Goal: Task Accomplishment & Management: Use online tool/utility

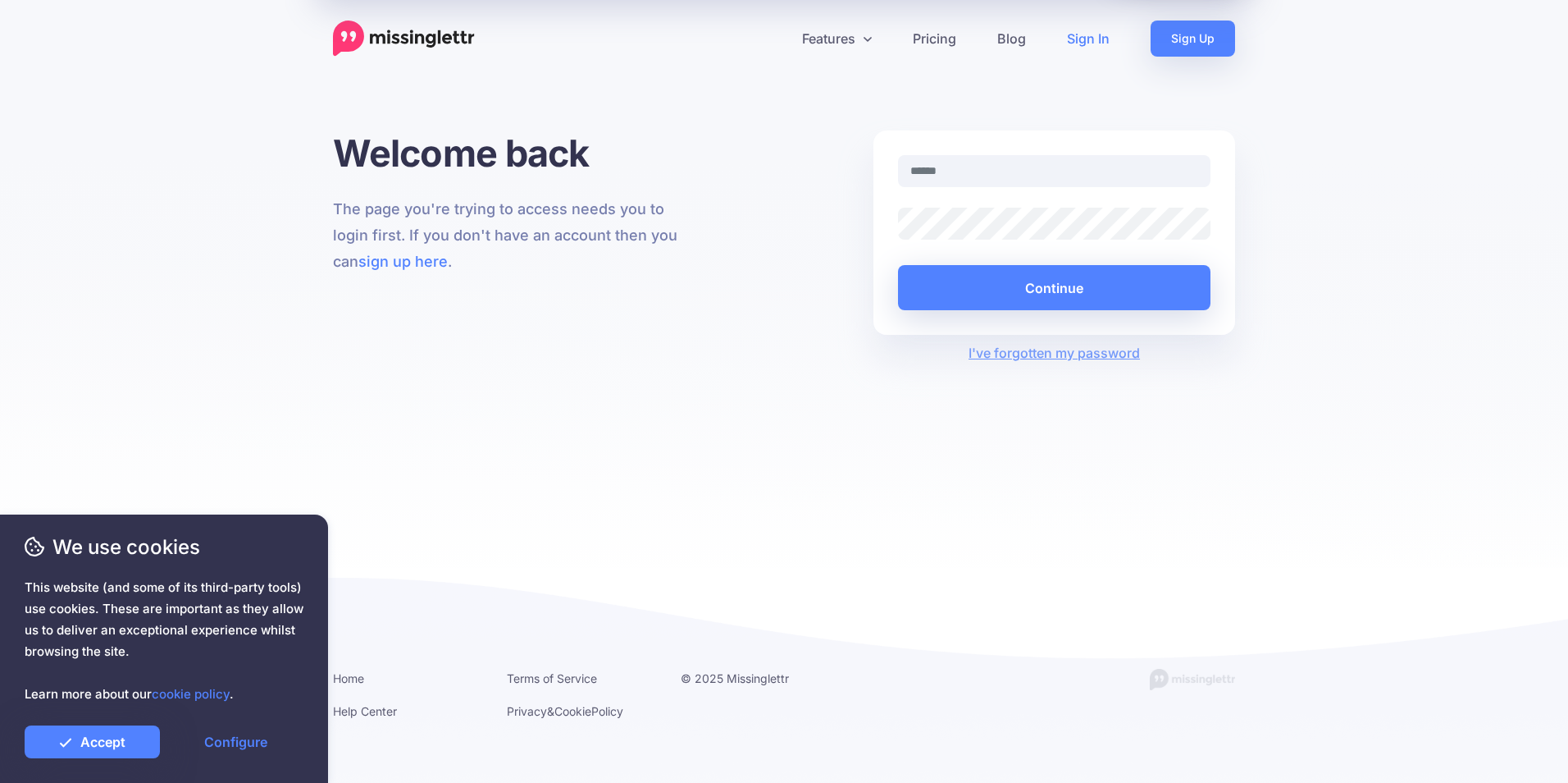
click at [947, 169] on input "text" at bounding box center [1055, 171] width 313 height 32
type input "**********"
click at [1024, 275] on button "Continue" at bounding box center [1055, 288] width 313 height 45
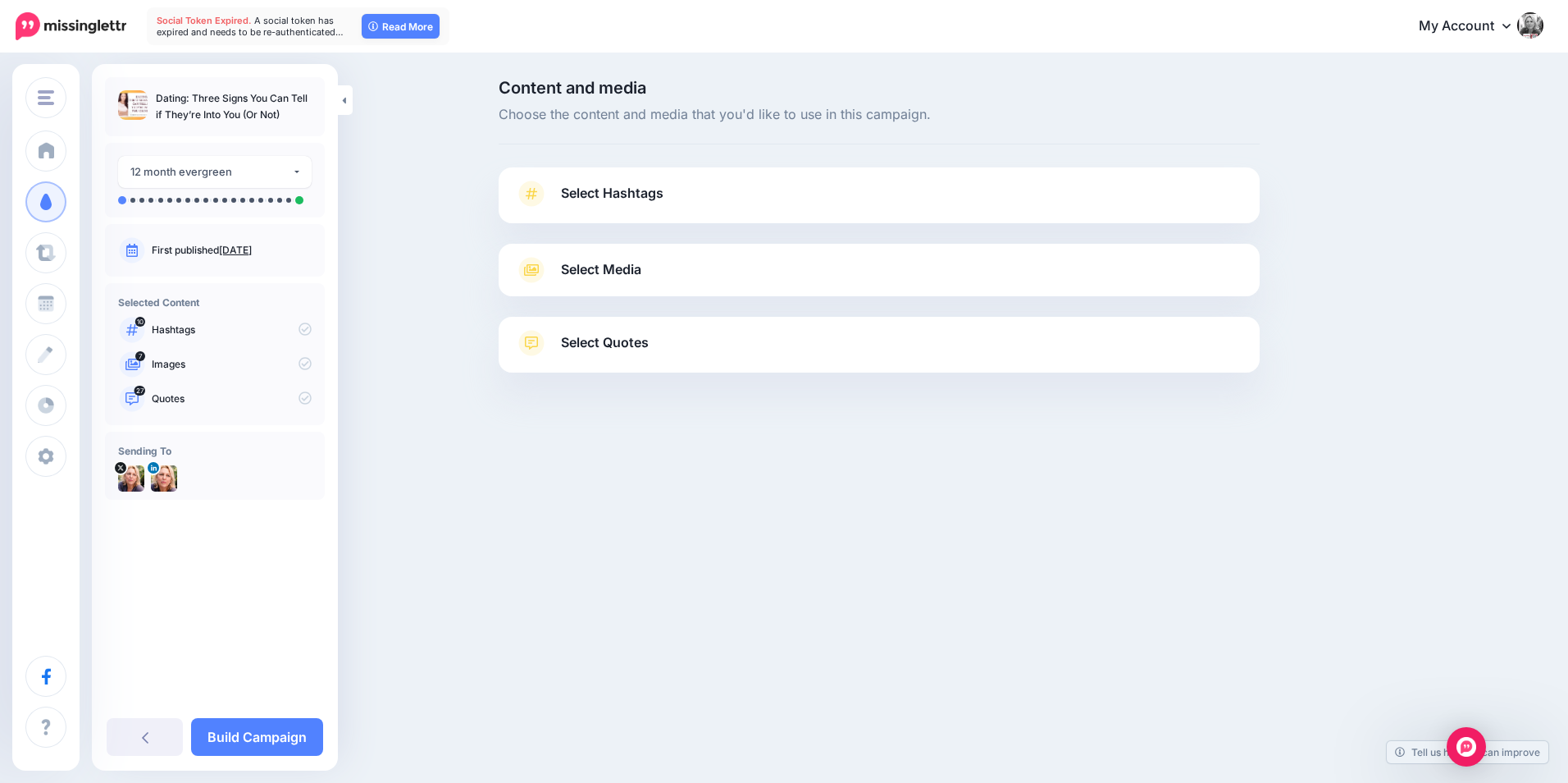
click at [1196, 204] on link "Select Hashtags" at bounding box center [879, 202] width 728 height 43
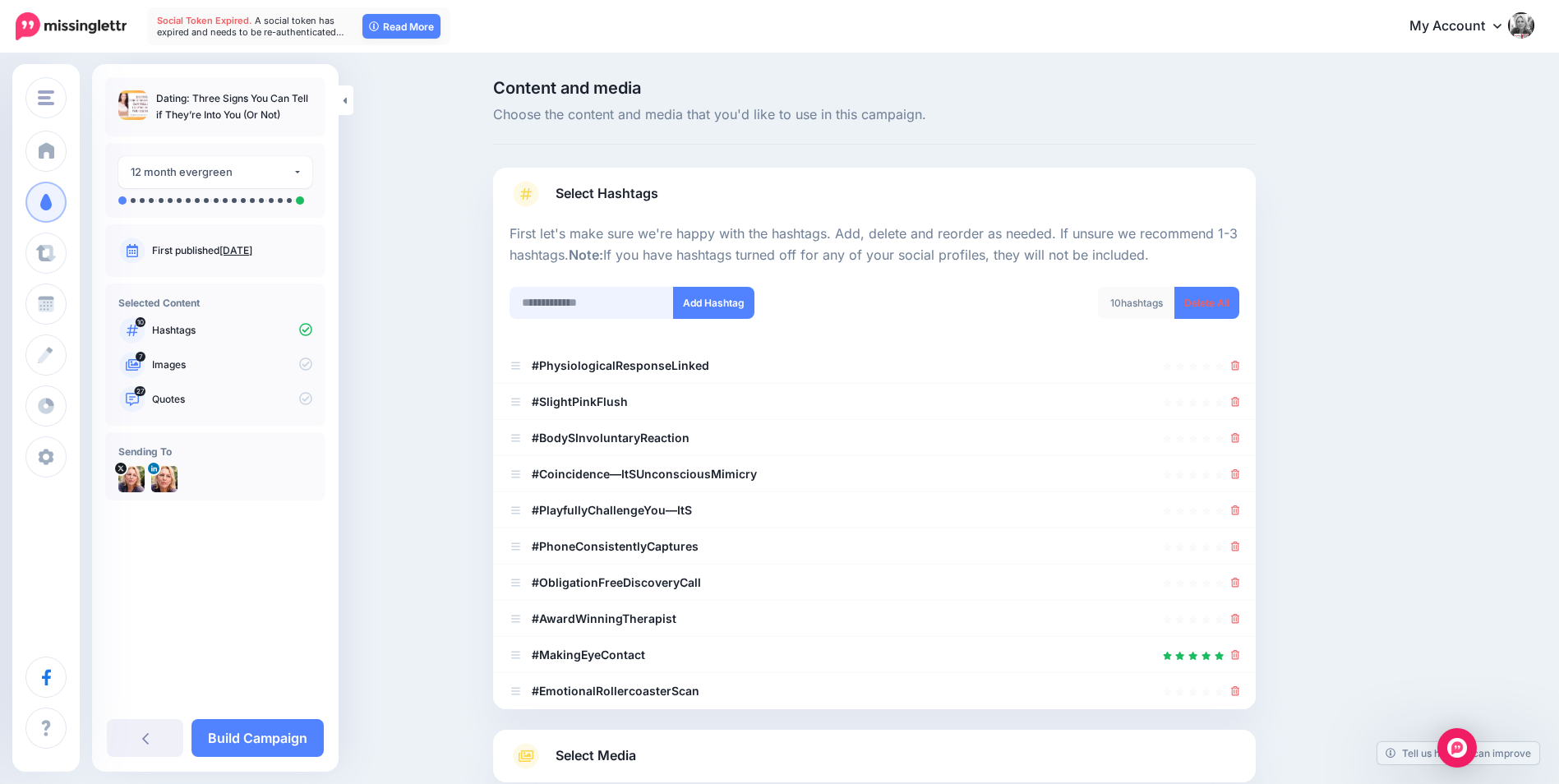
click at [564, 302] on input "text" at bounding box center [591, 302] width 164 height 32
type input "*"
type input "**********"
click at [722, 300] on button "Add Hashtag" at bounding box center [713, 302] width 81 height 32
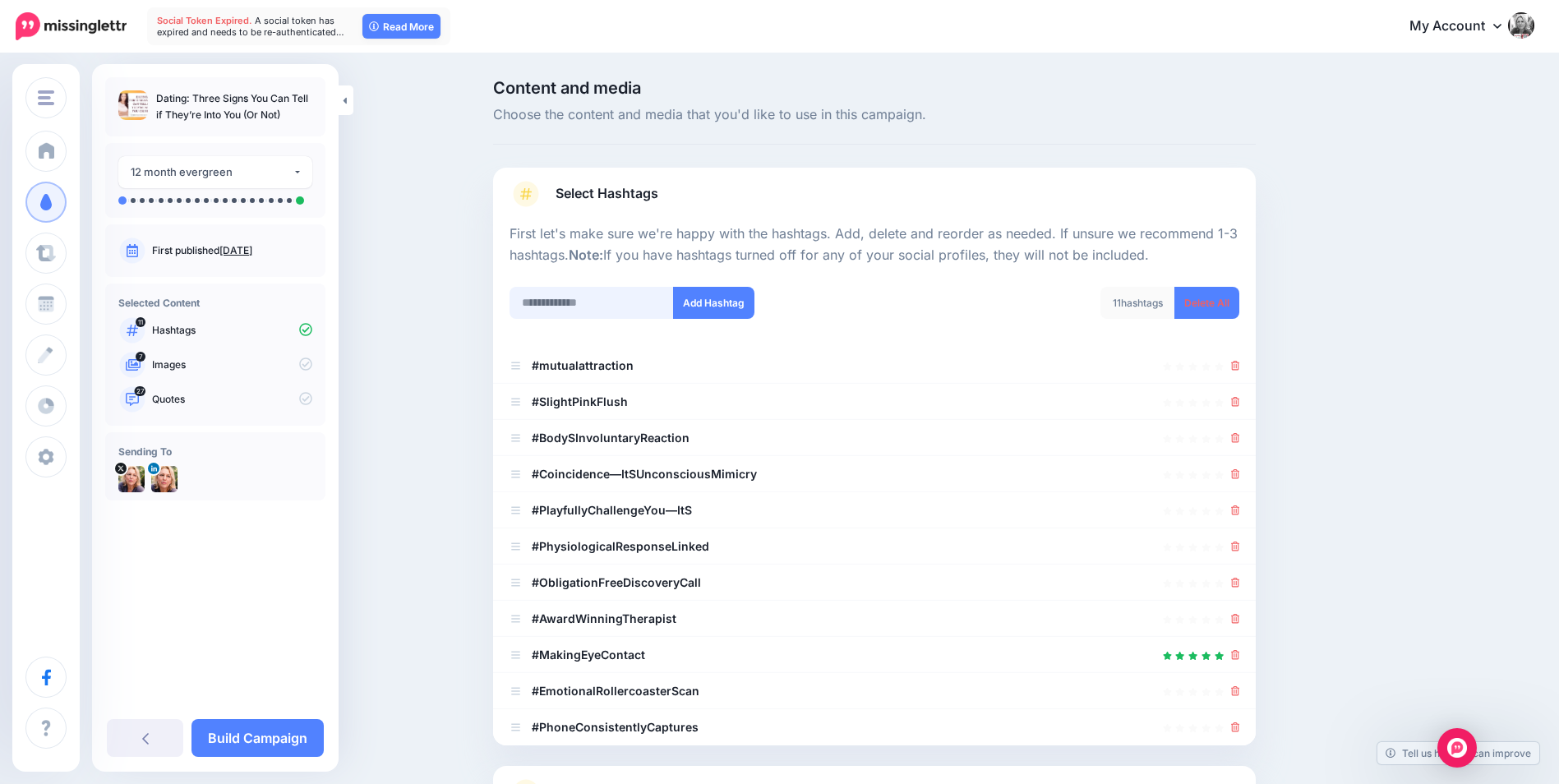
click at [581, 300] on input "text" at bounding box center [591, 302] width 164 height 32
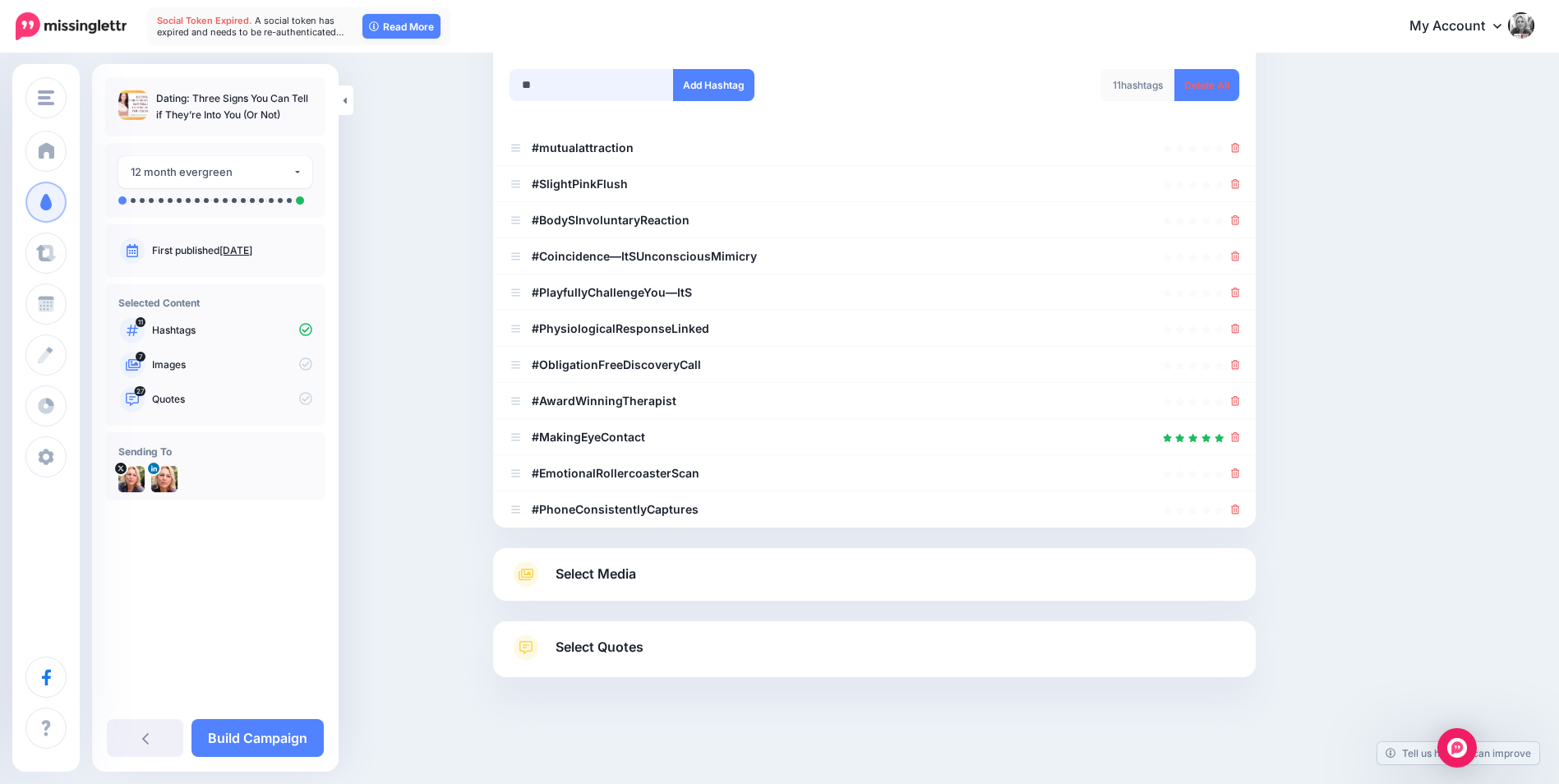
type input "*"
type input "*******"
click at [713, 83] on button "Add Hashtag" at bounding box center [713, 85] width 81 height 32
click at [598, 84] on input "text" at bounding box center [591, 85] width 164 height 32
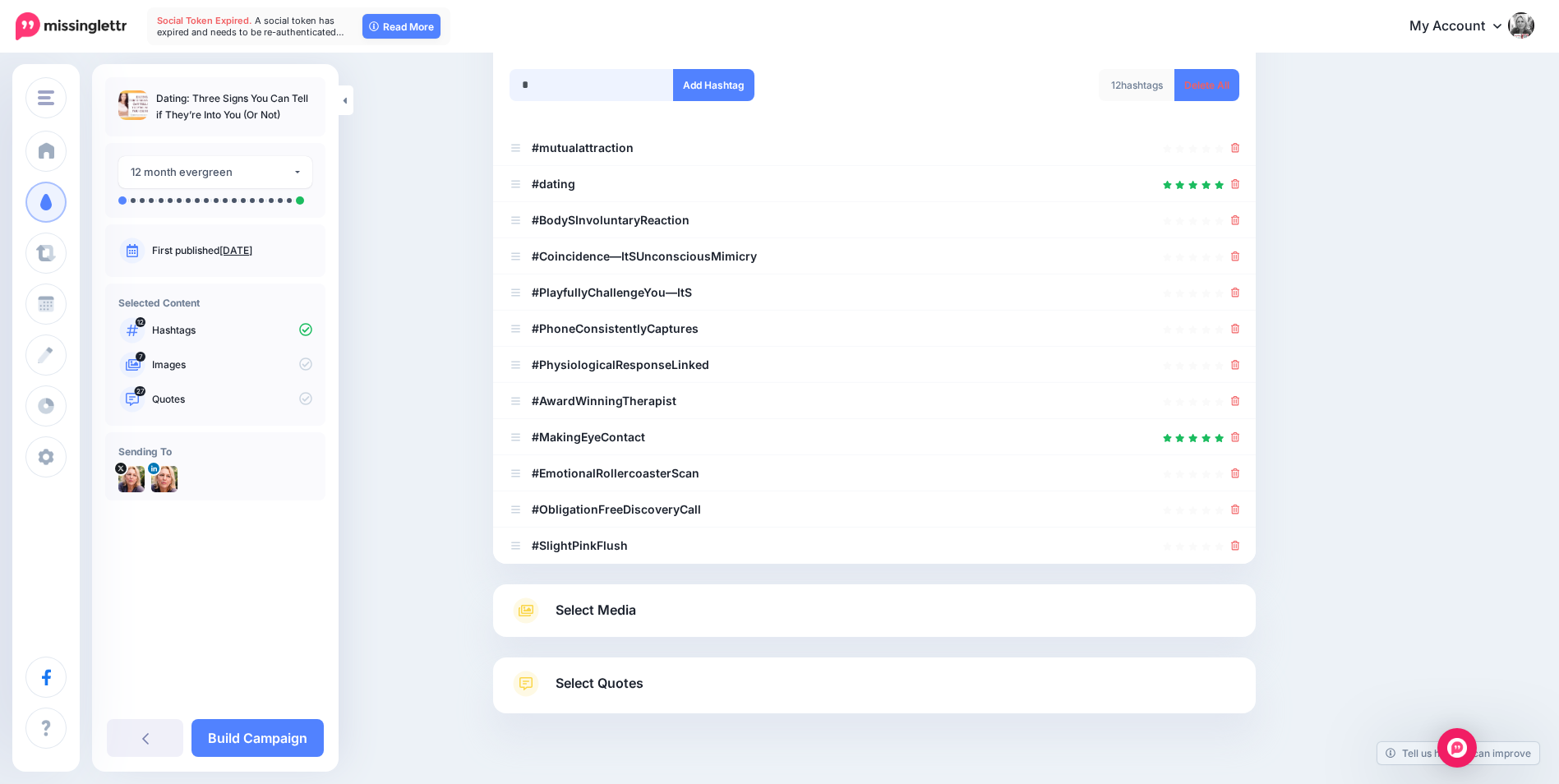
scroll to position [254, 0]
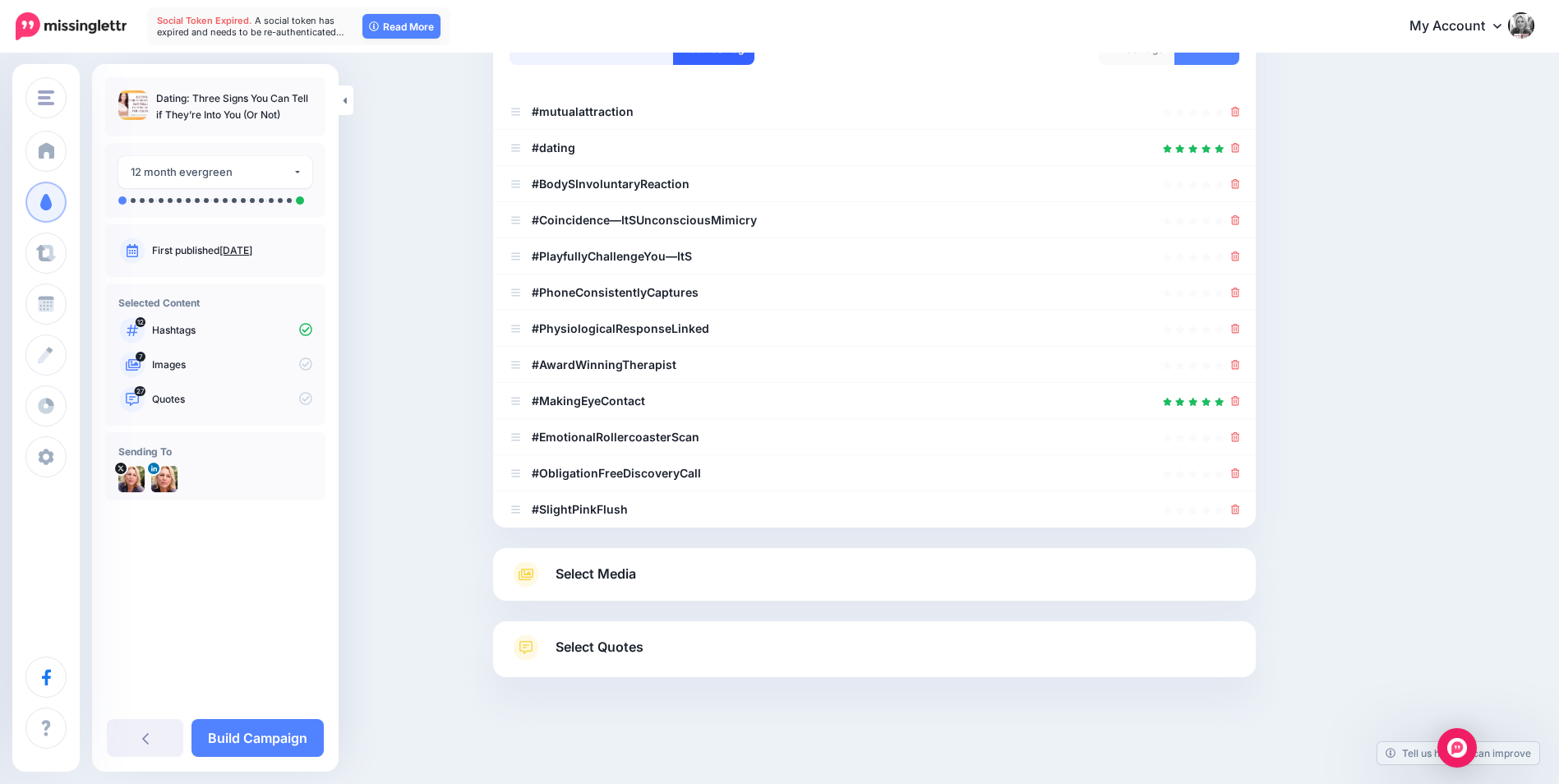
type input "**********"
click at [730, 54] on button "Add Hashtag" at bounding box center [713, 49] width 81 height 32
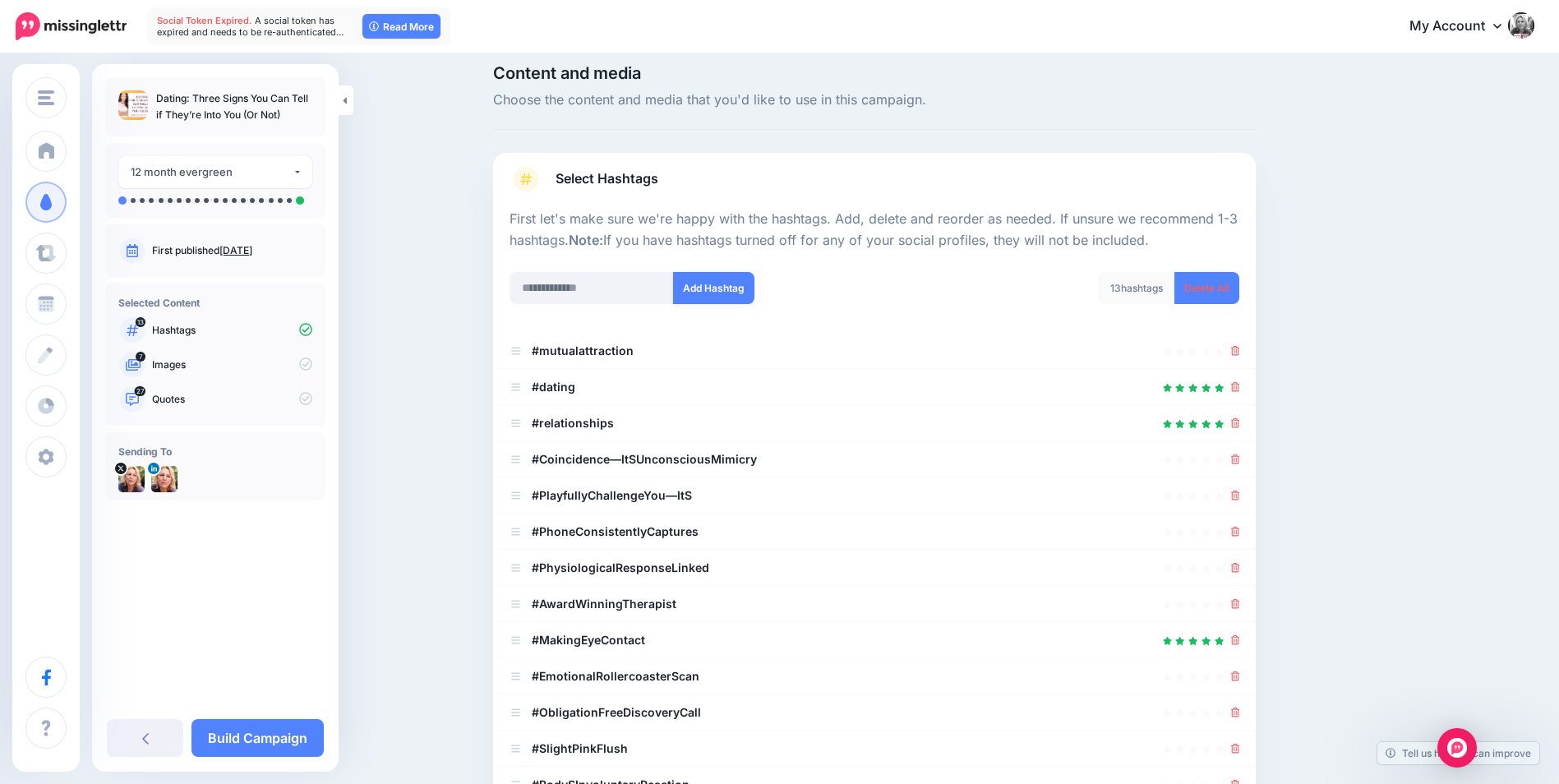
scroll to position [0, 0]
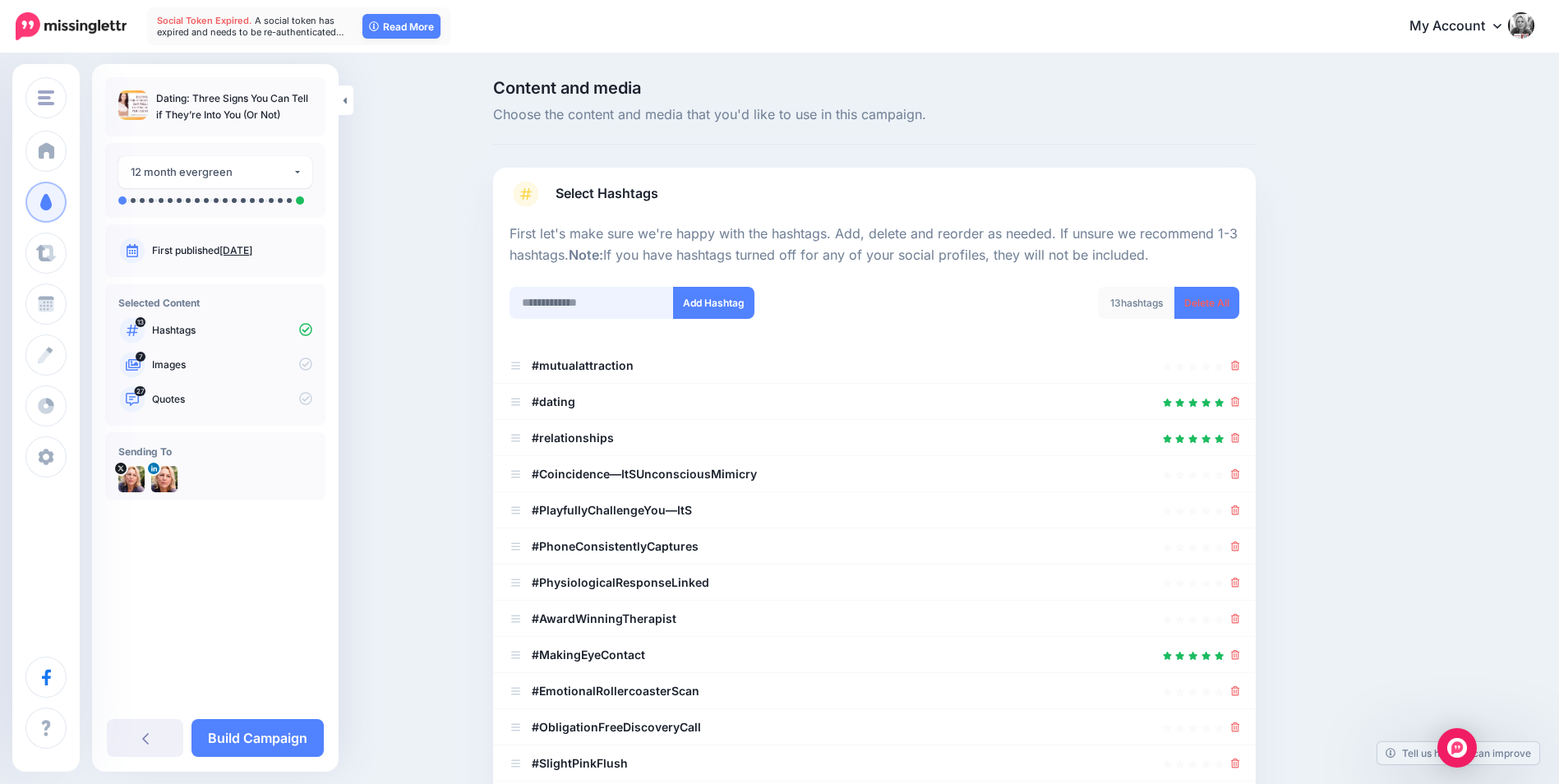
click at [579, 312] on input "text" at bounding box center [591, 302] width 164 height 32
type input "**********"
click at [725, 316] on button "Add Hashtag" at bounding box center [713, 302] width 81 height 32
click at [616, 305] on input "text" at bounding box center [591, 302] width 164 height 32
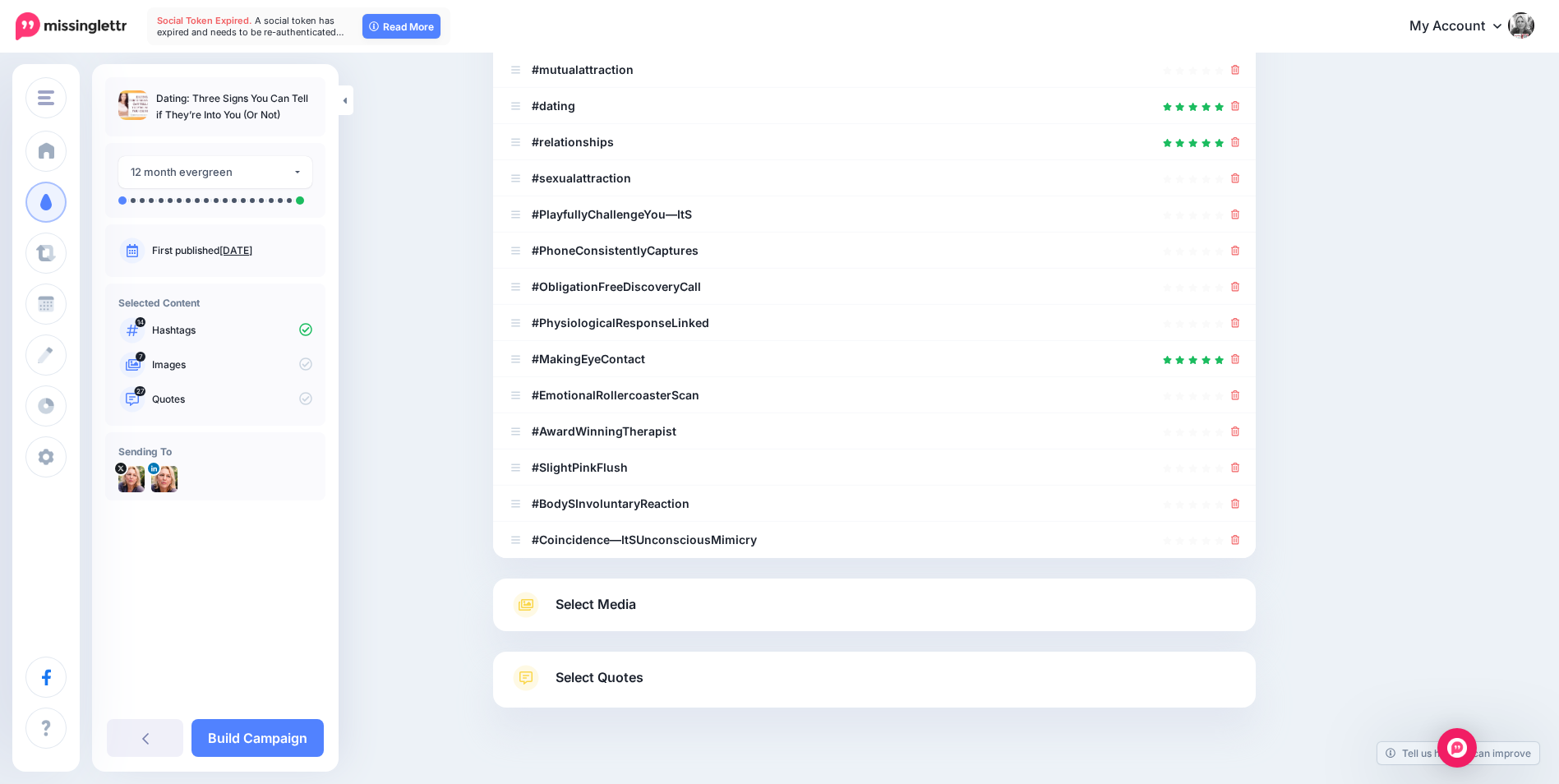
click at [1314, 173] on div "Content and media Choose the content and media that you'd like to use in this c…" at bounding box center [953, 286] width 945 height 1006
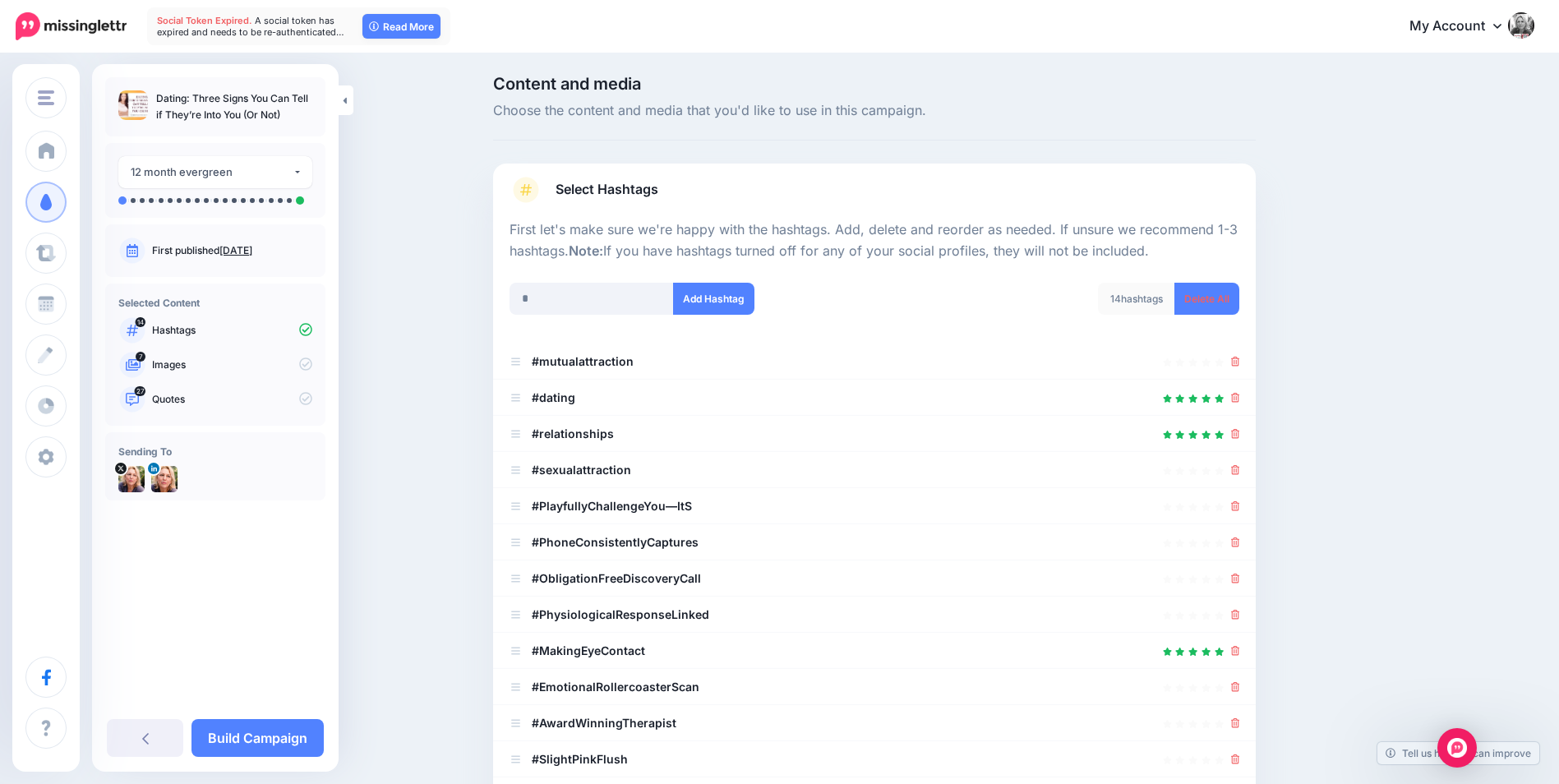
scroll to position [0, 0]
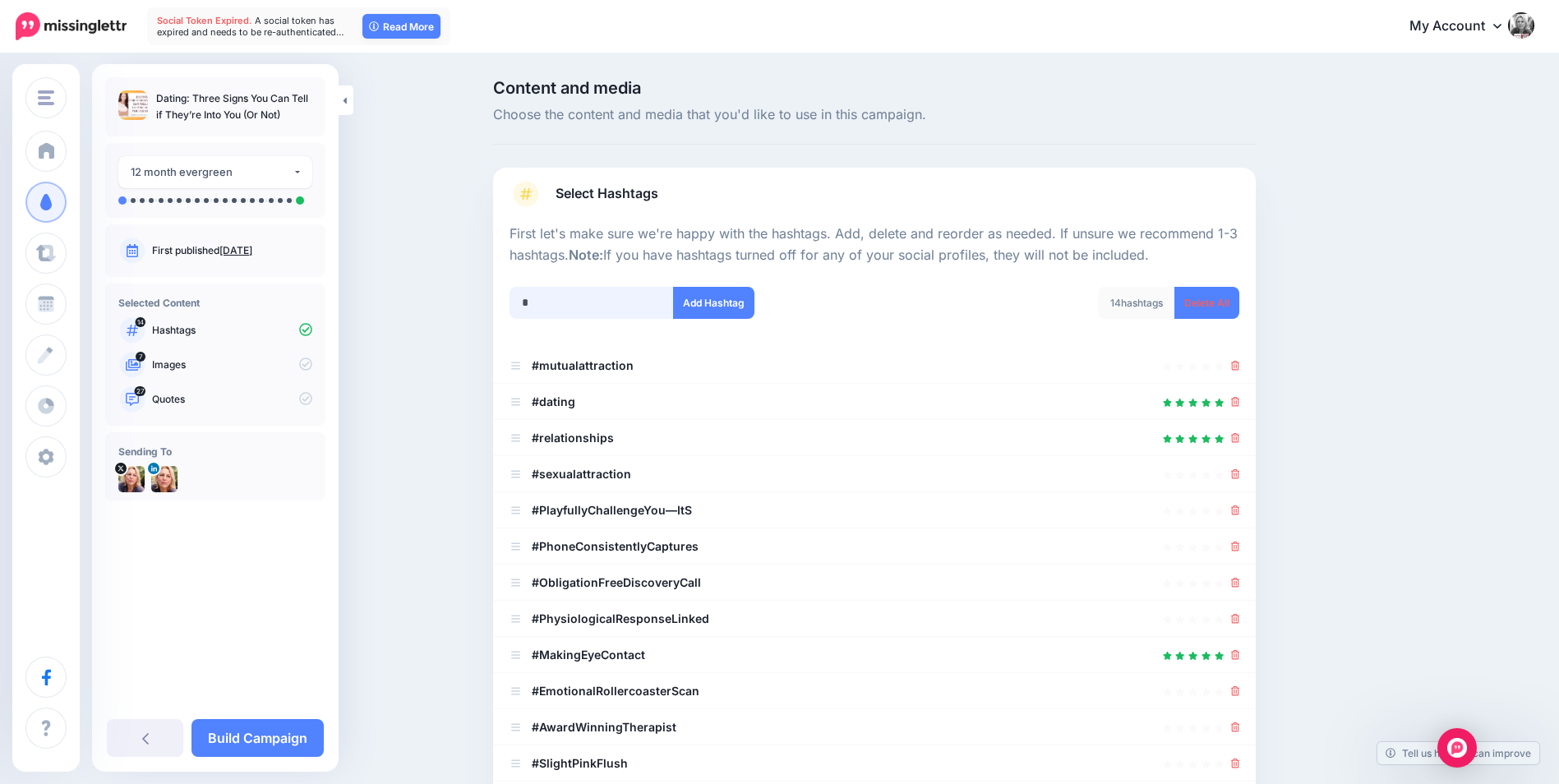
drag, startPoint x: 609, startPoint y: 309, endPoint x: 521, endPoint y: 303, distance: 88.2
click at [521, 303] on input "*" at bounding box center [591, 302] width 164 height 32
type input "**********"
click at [695, 299] on button "Add Hashtag" at bounding box center [713, 302] width 81 height 32
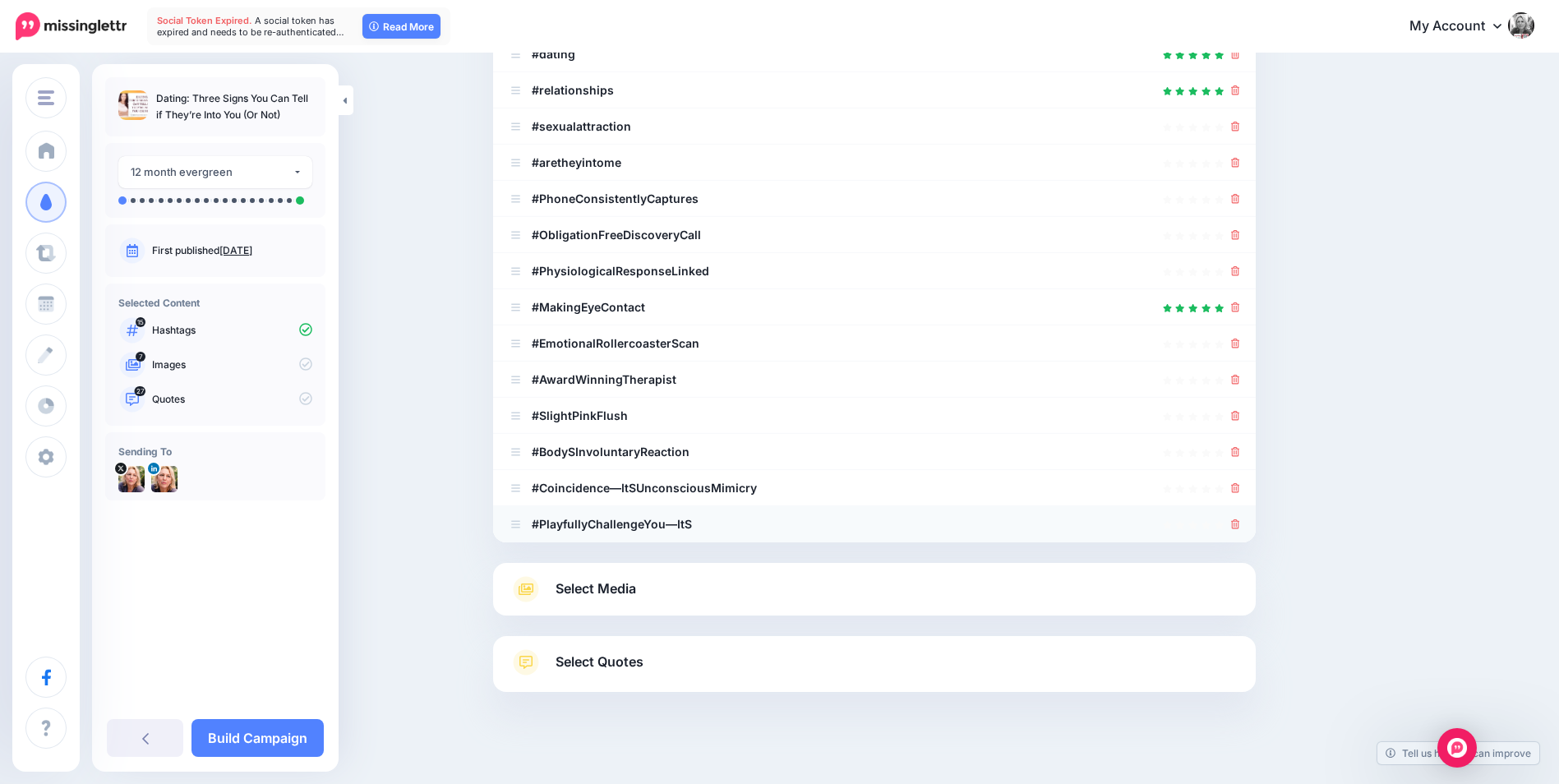
click at [1240, 521] on icon at bounding box center [1235, 524] width 9 height 10
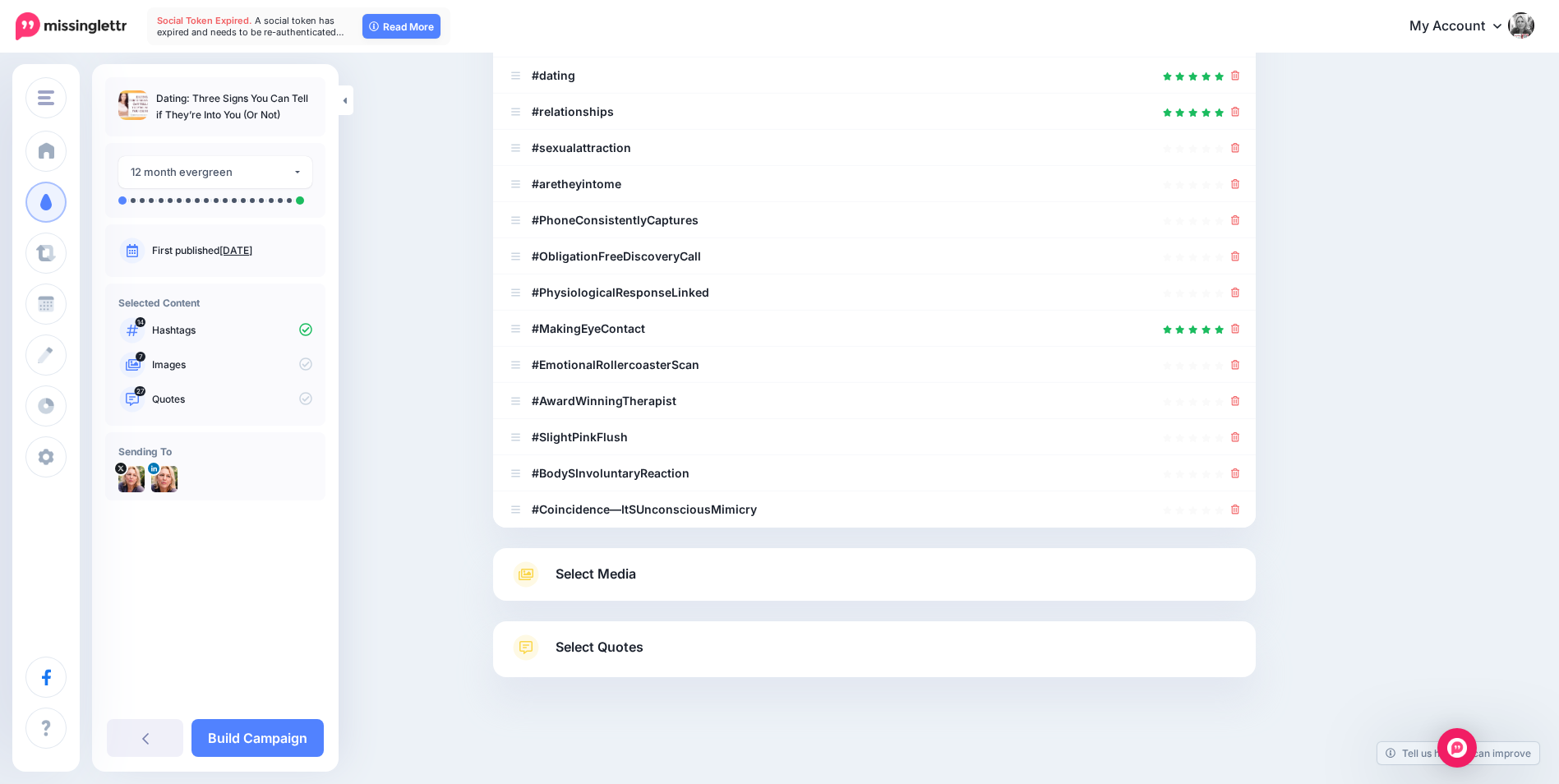
scroll to position [326, 0]
click at [1240, 508] on icon at bounding box center [1235, 509] width 9 height 10
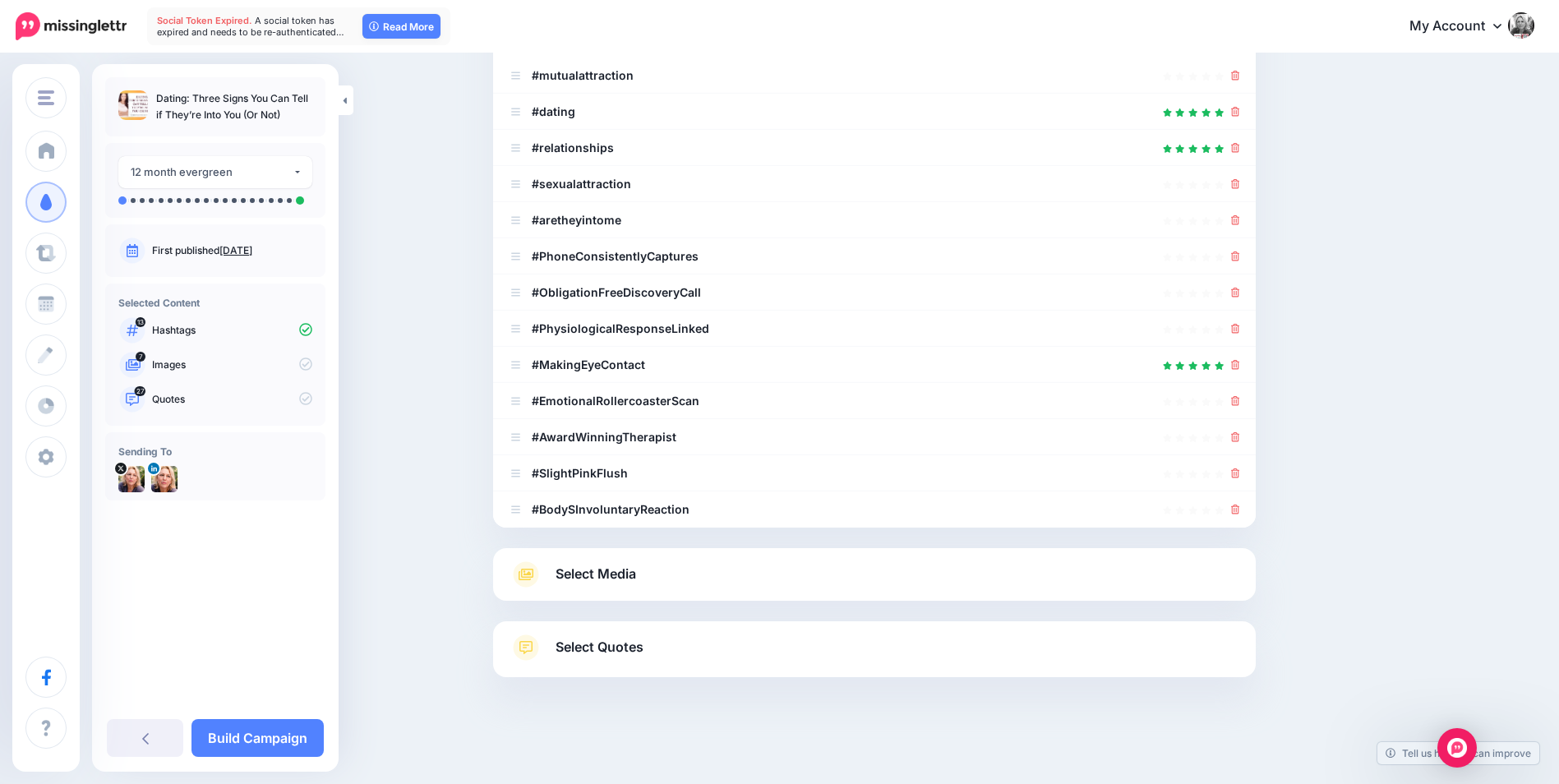
scroll to position [290, 0]
click at [1240, 508] on icon at bounding box center [1235, 509] width 9 height 10
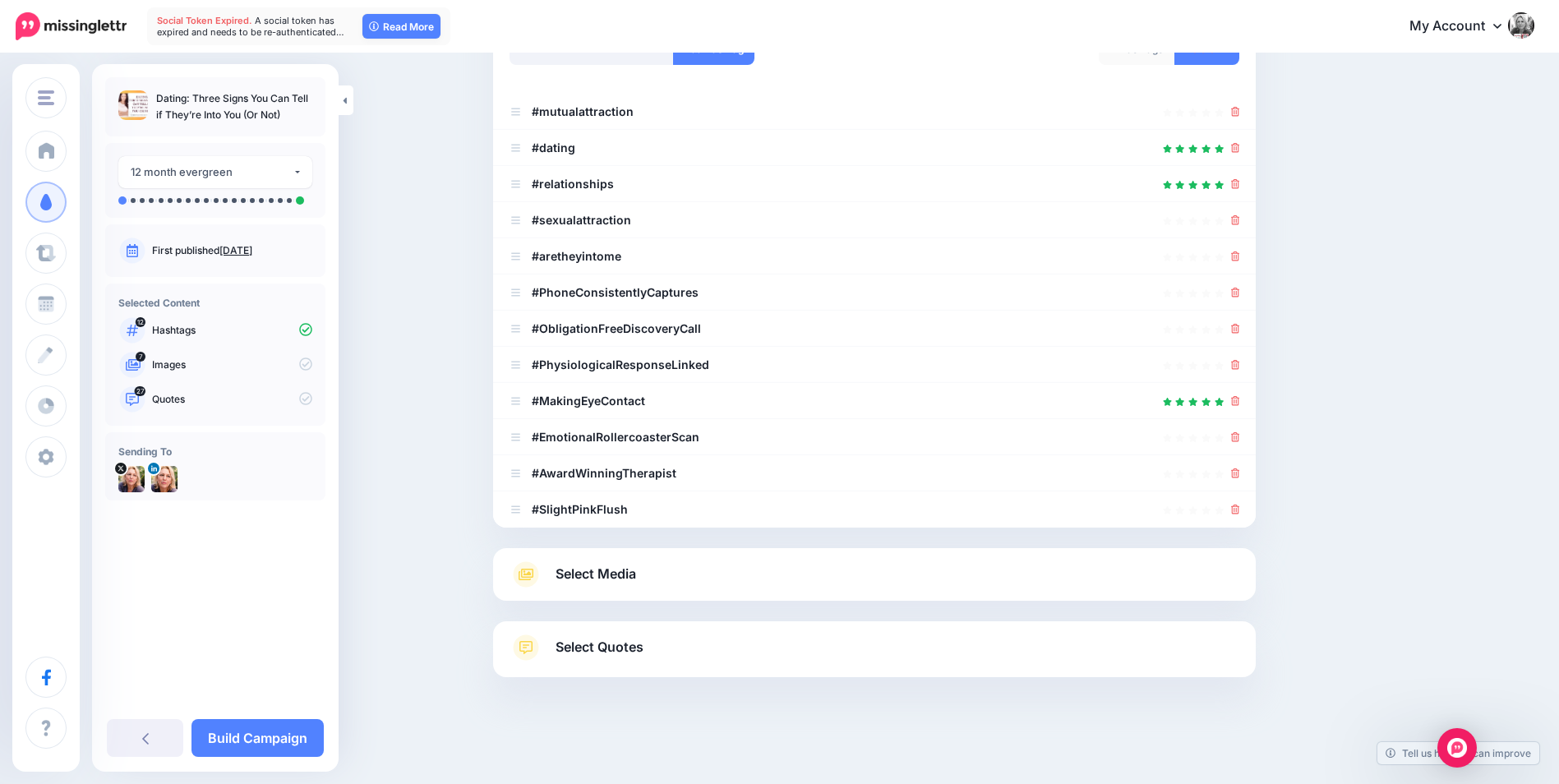
click at [1240, 508] on icon at bounding box center [1235, 509] width 9 height 10
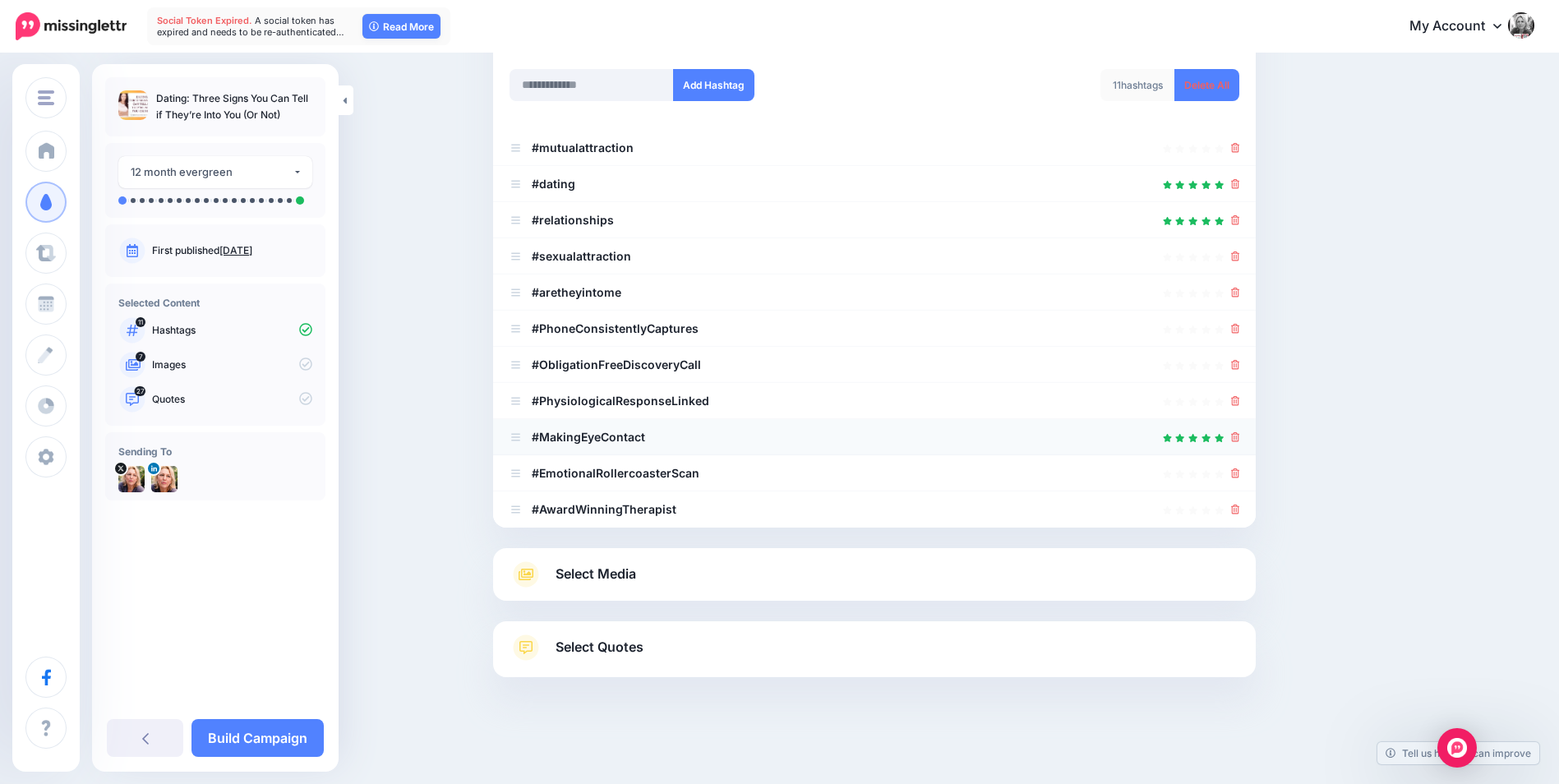
click at [1239, 435] on icon at bounding box center [1235, 437] width 9 height 10
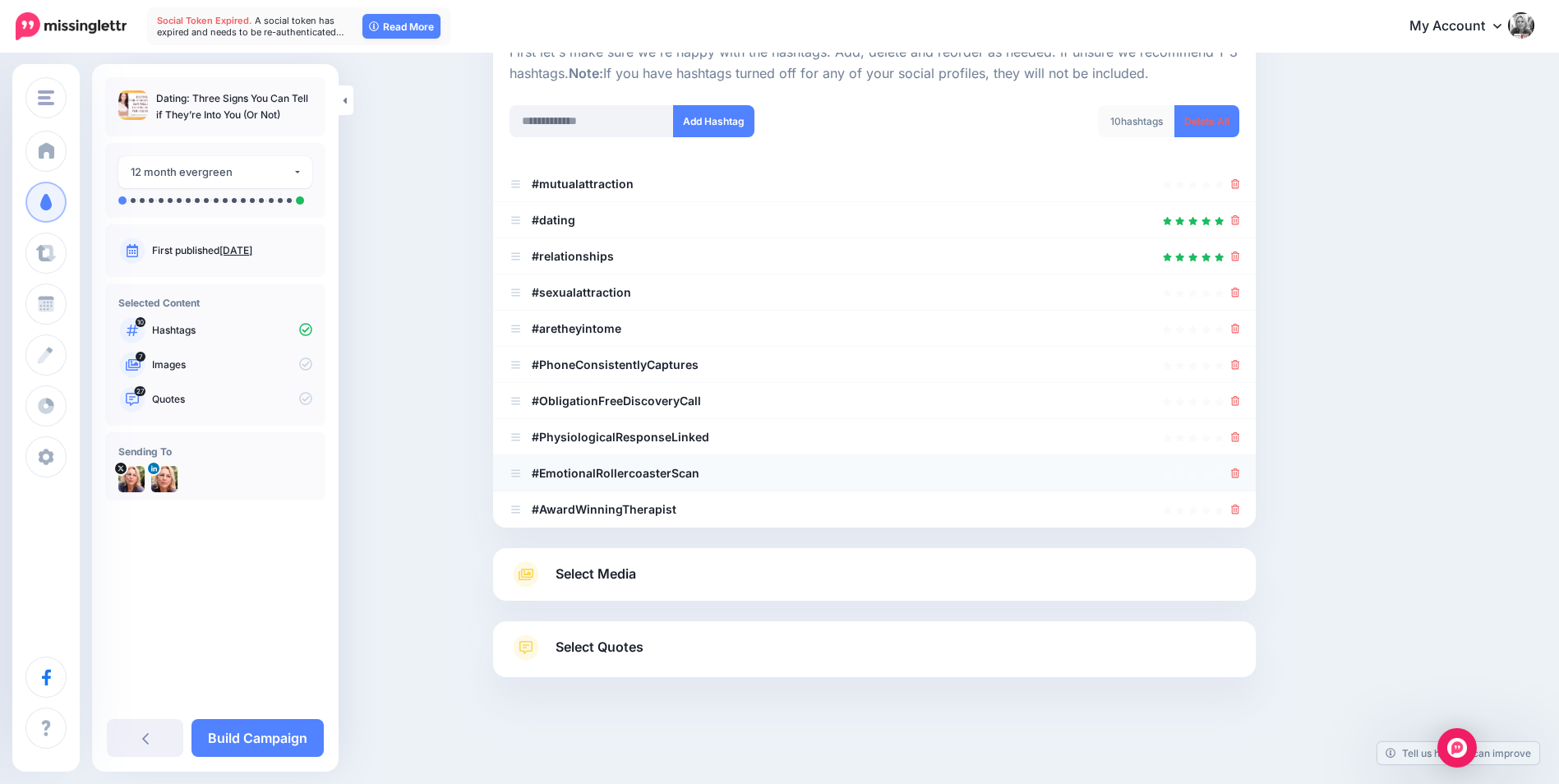
click at [1237, 472] on icon at bounding box center [1235, 473] width 9 height 10
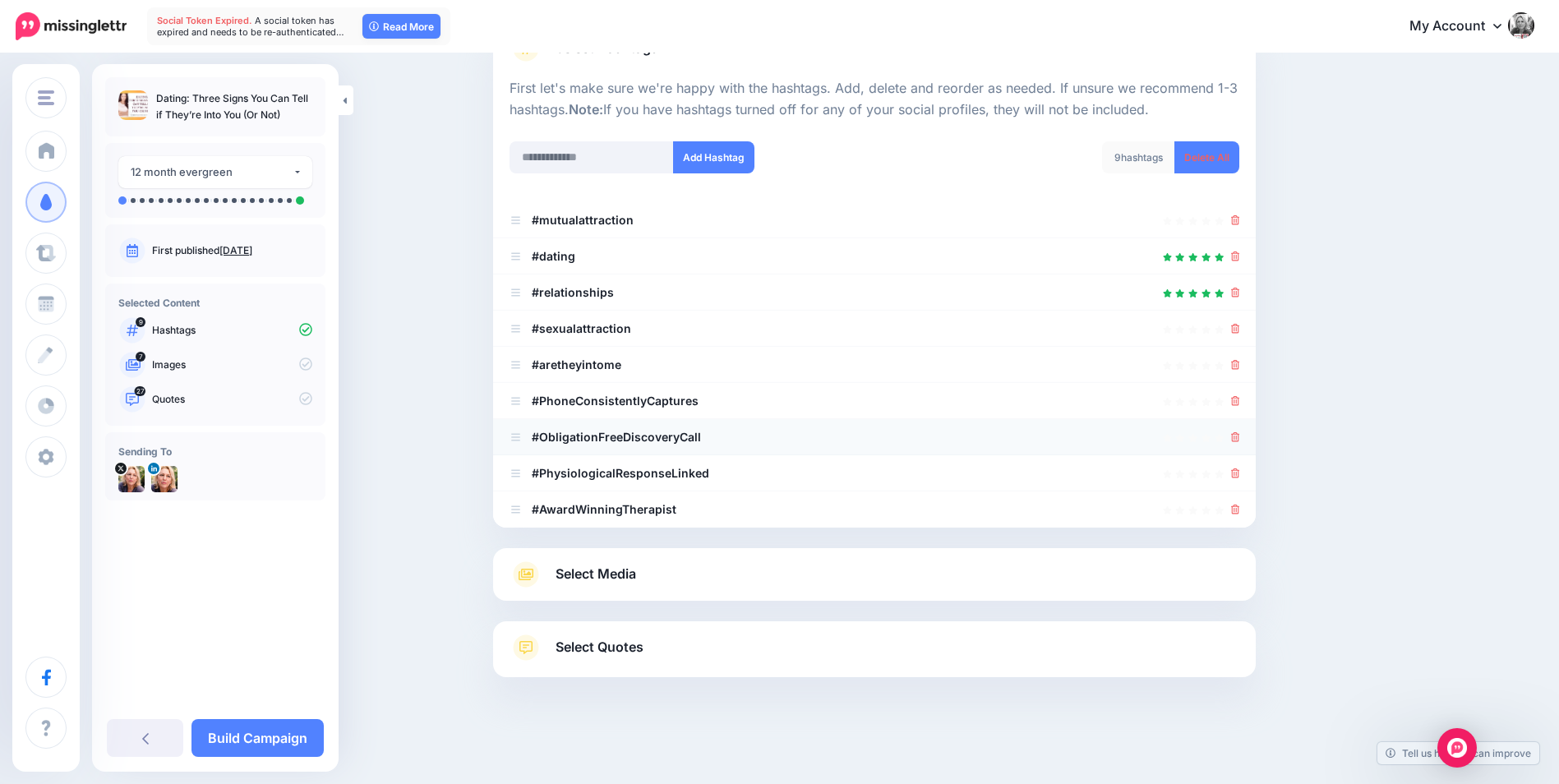
scroll to position [146, 0]
click at [1240, 403] on icon at bounding box center [1235, 401] width 9 height 10
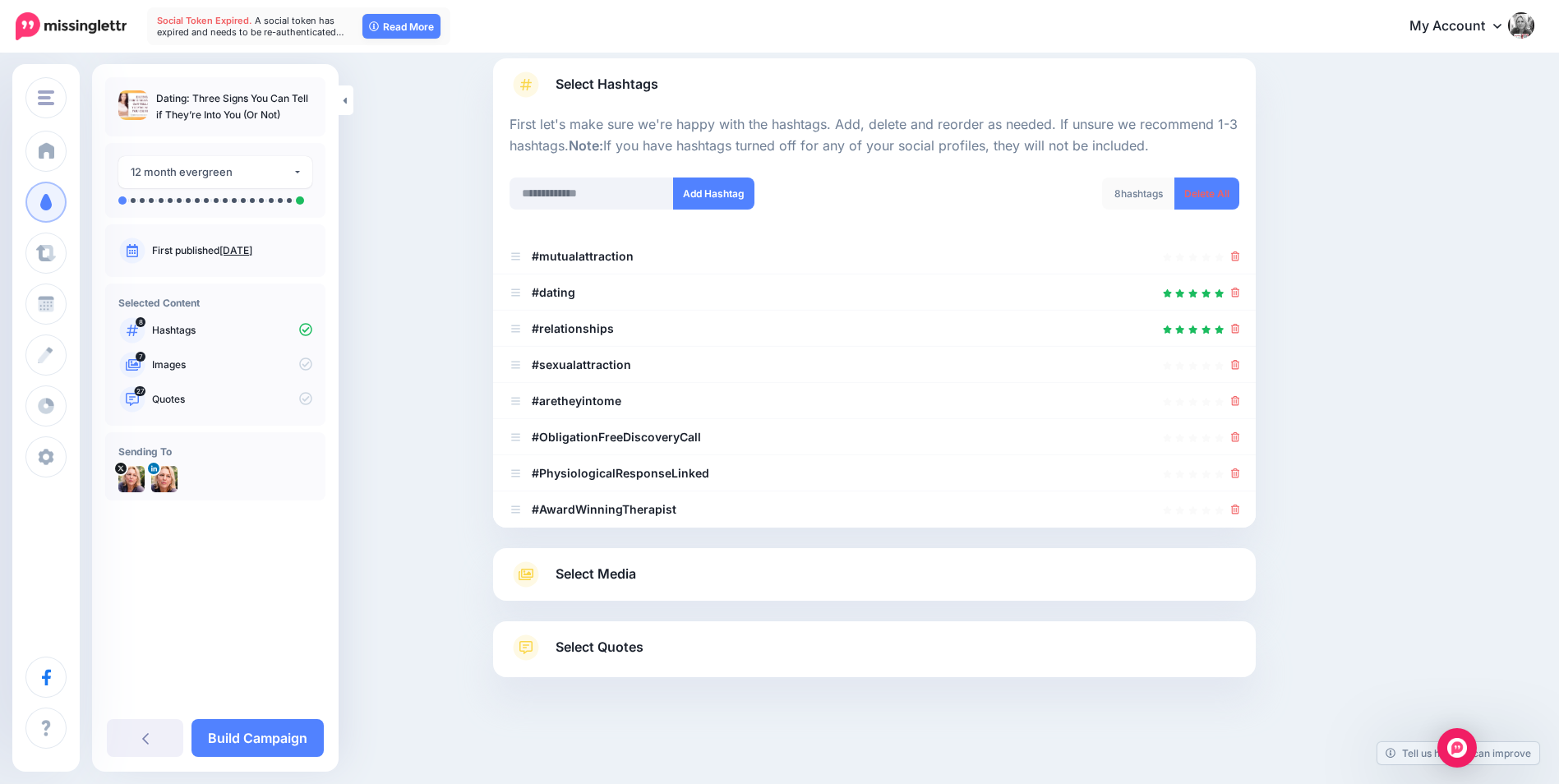
scroll to position [109, 0]
click at [1240, 438] on icon at bounding box center [1235, 437] width 9 height 10
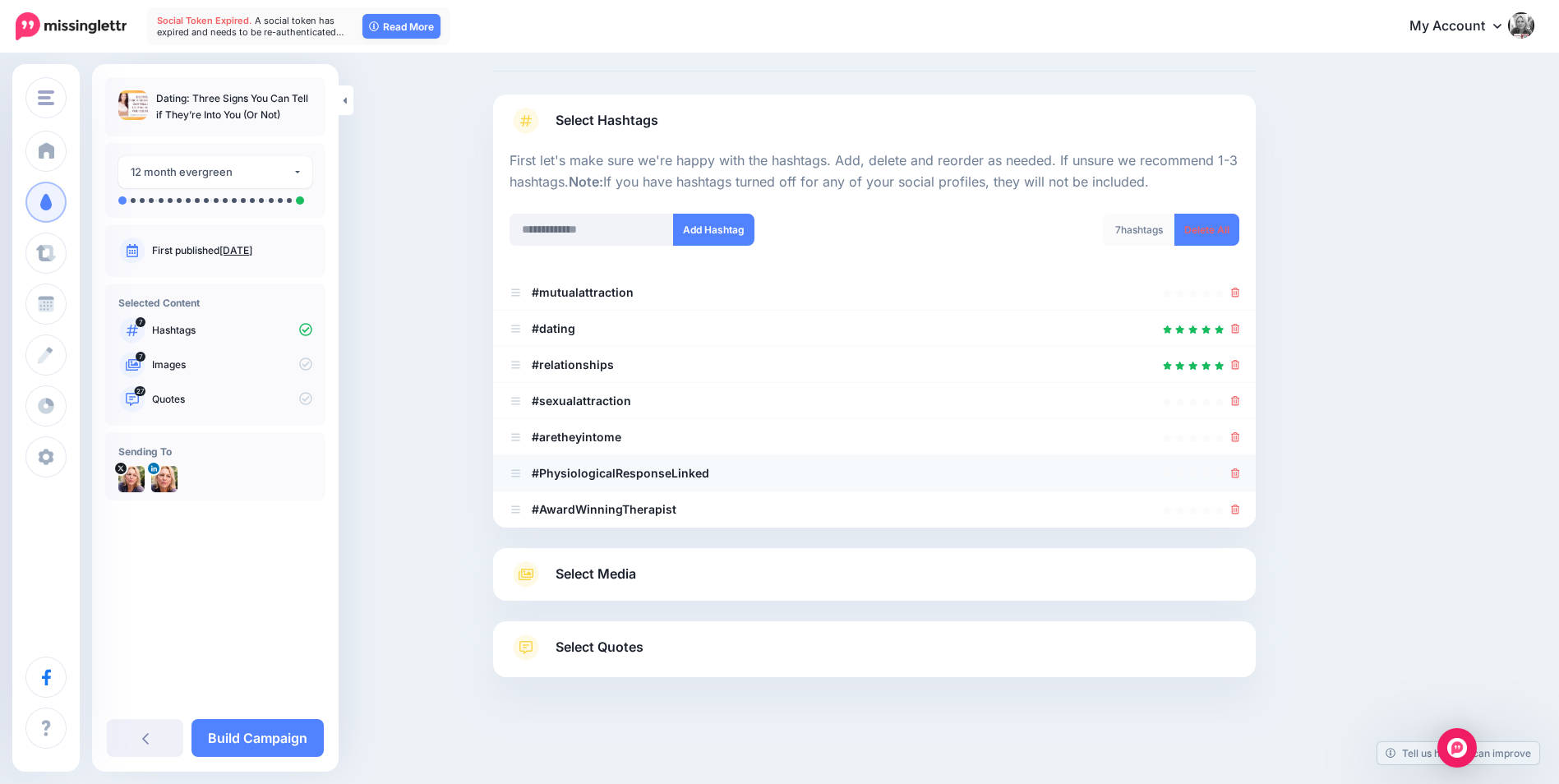
click at [1240, 472] on icon at bounding box center [1235, 473] width 9 height 10
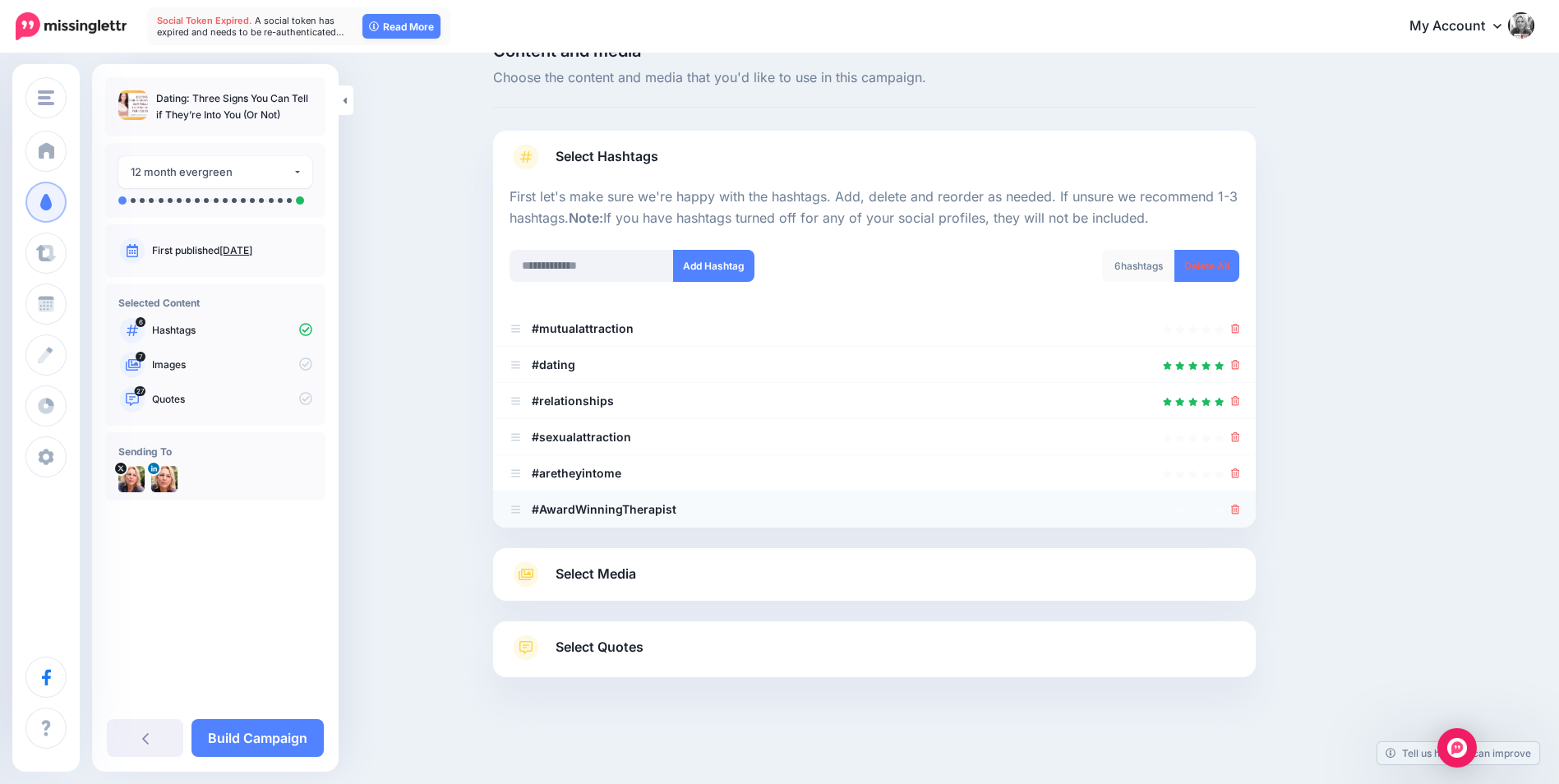
click at [1247, 506] on li "#AwardWinningTherapist" at bounding box center [875, 509] width 762 height 36
click at [1240, 508] on icon at bounding box center [1235, 509] width 9 height 10
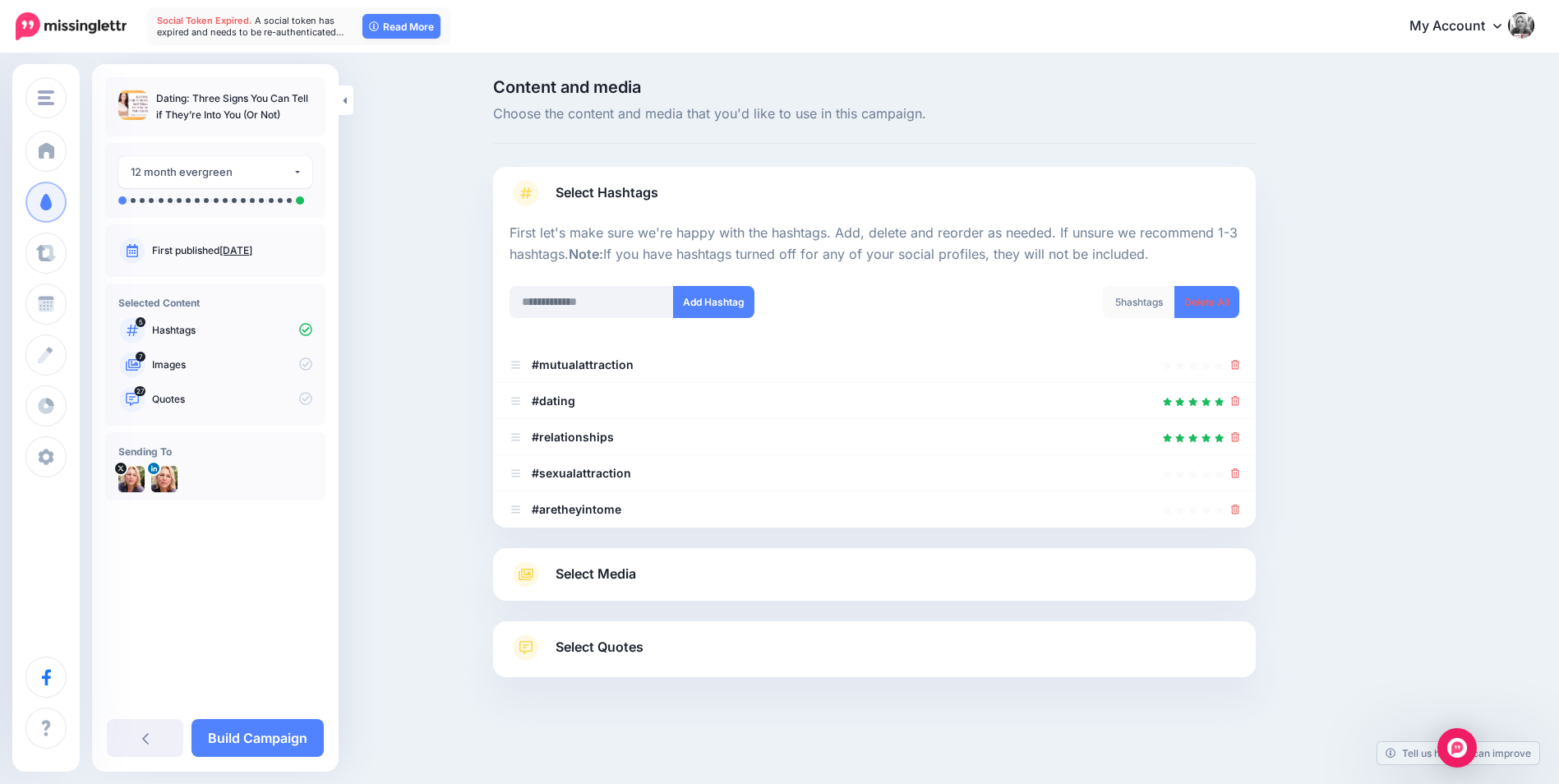
click at [616, 580] on span "Select Media" at bounding box center [596, 574] width 80 height 22
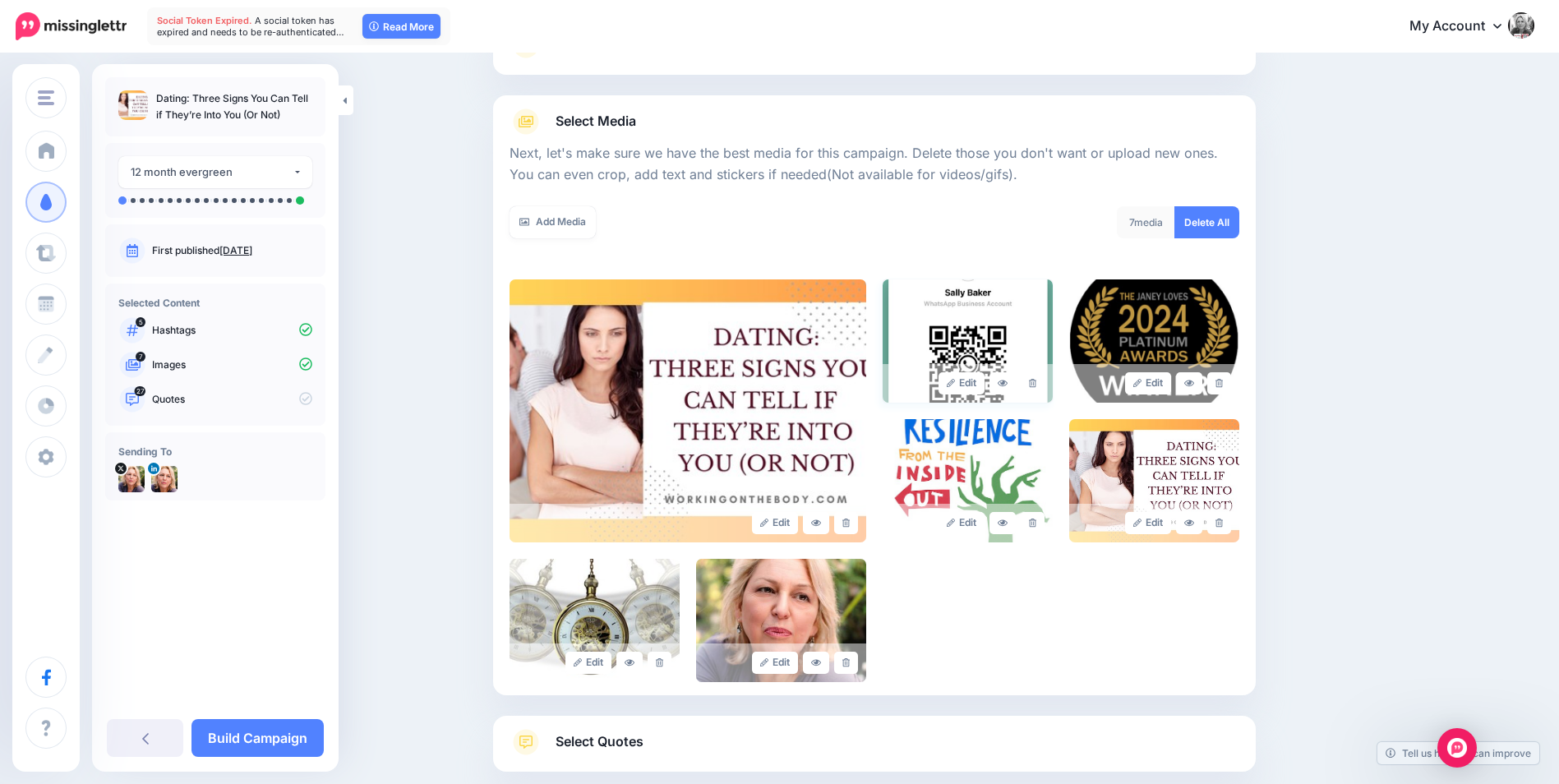
scroll to position [165, 0]
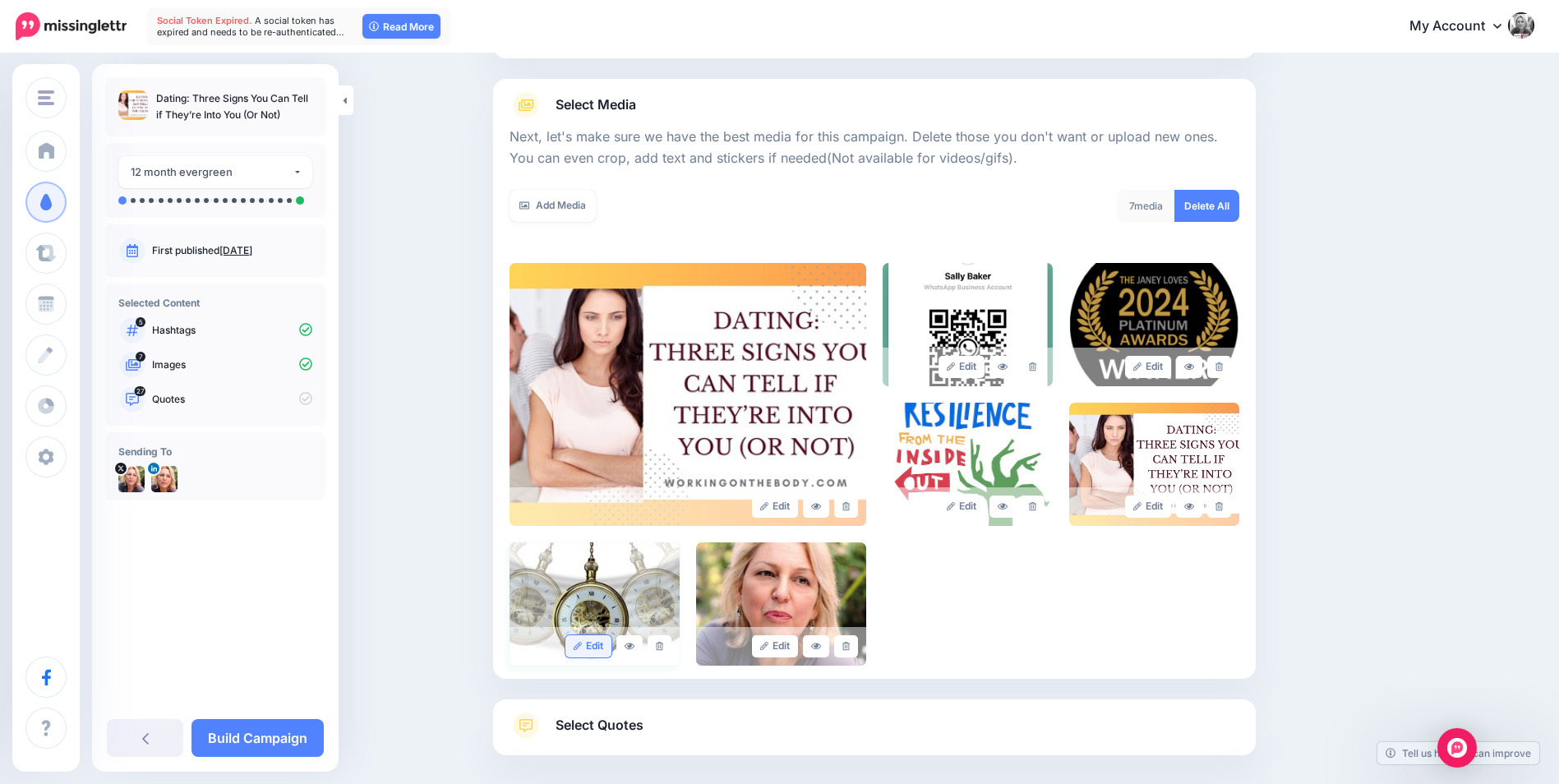
click at [592, 642] on link "Edit" at bounding box center [589, 646] width 47 height 22
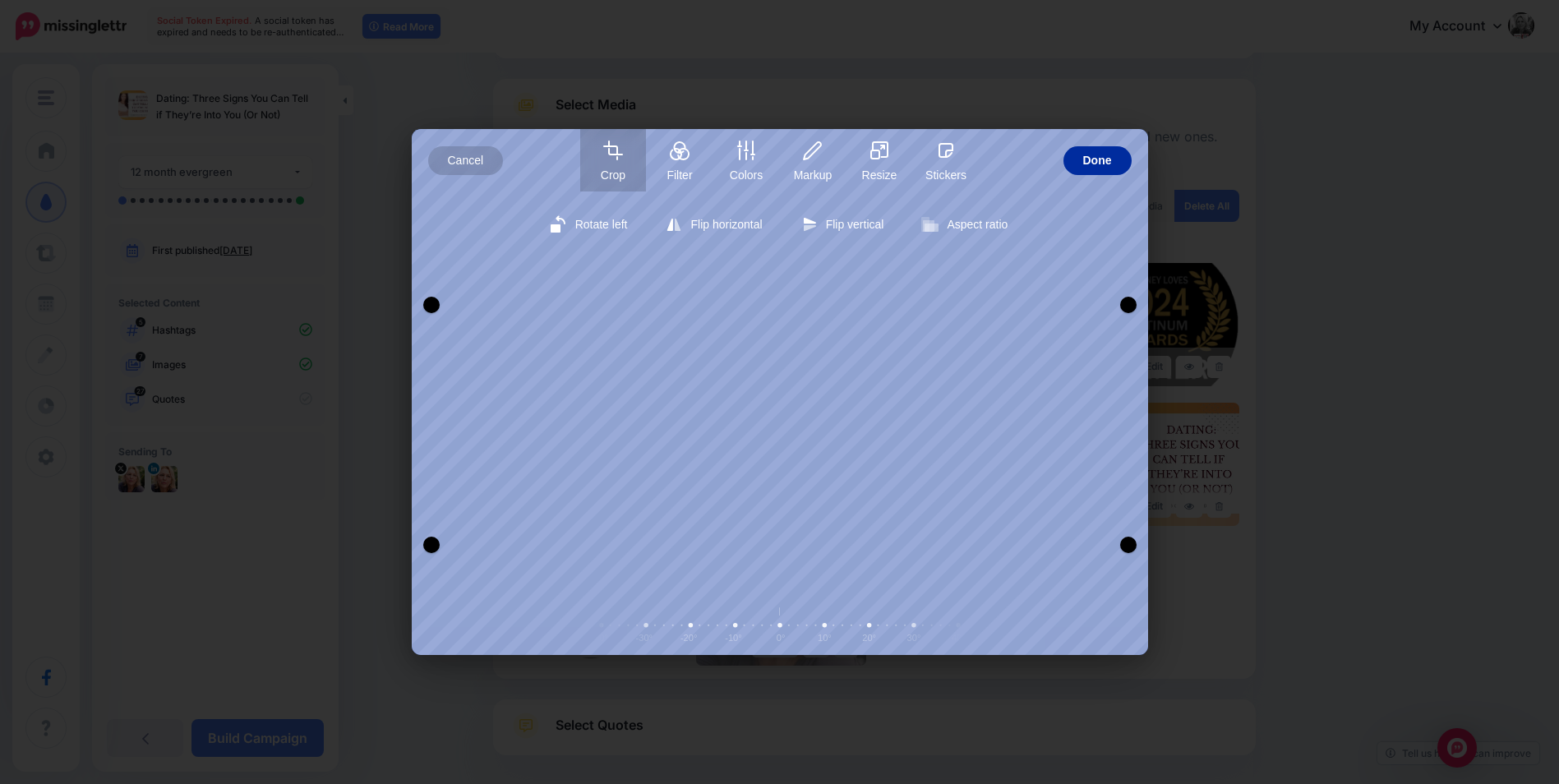
click at [1091, 162] on span "Done" at bounding box center [1097, 161] width 28 height 28
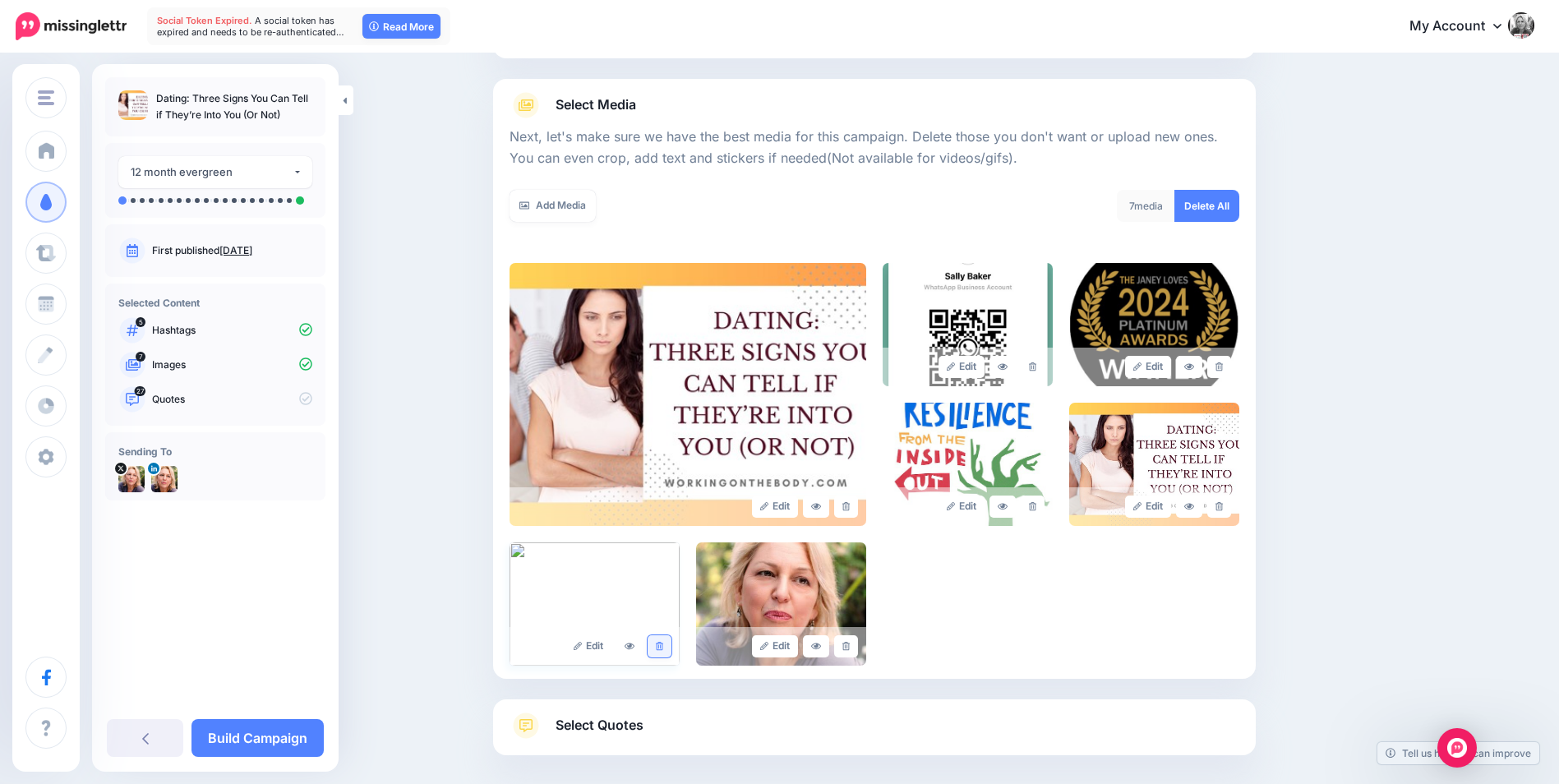
click at [669, 639] on link at bounding box center [659, 646] width 23 height 22
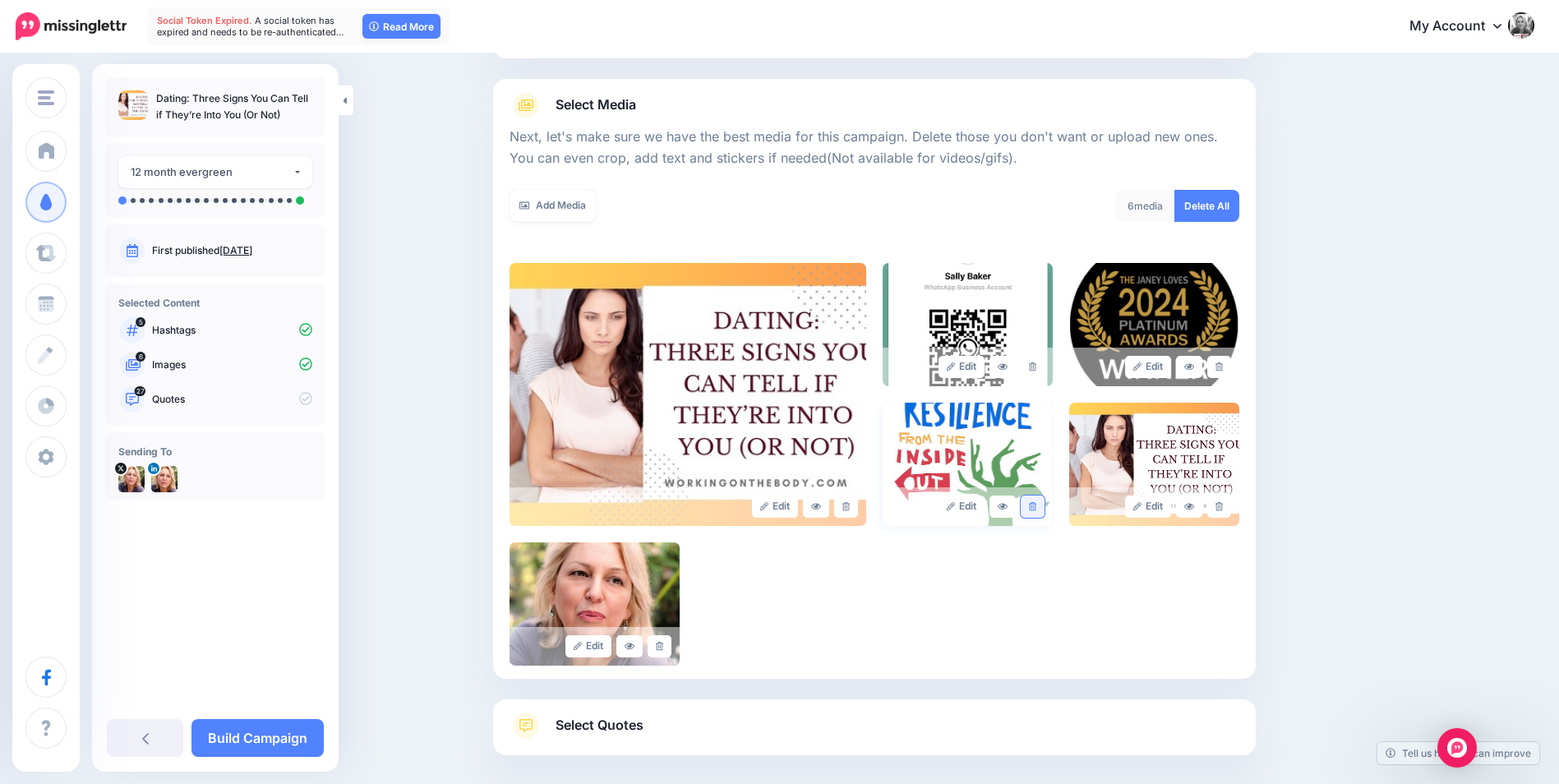
click at [1036, 505] on icon at bounding box center [1032, 506] width 8 height 9
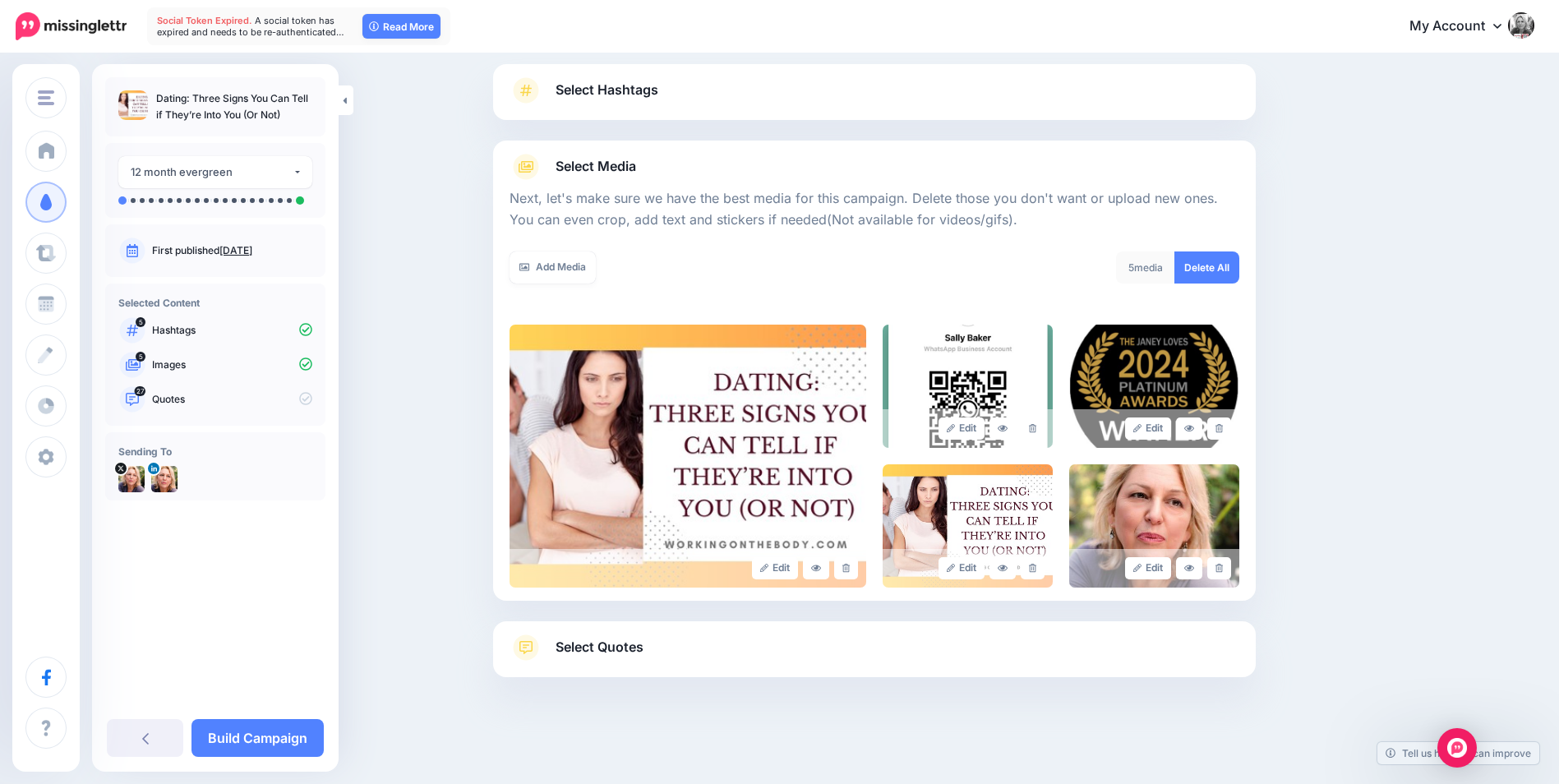
scroll to position [104, 0]
click at [1223, 429] on icon at bounding box center [1219, 428] width 8 height 9
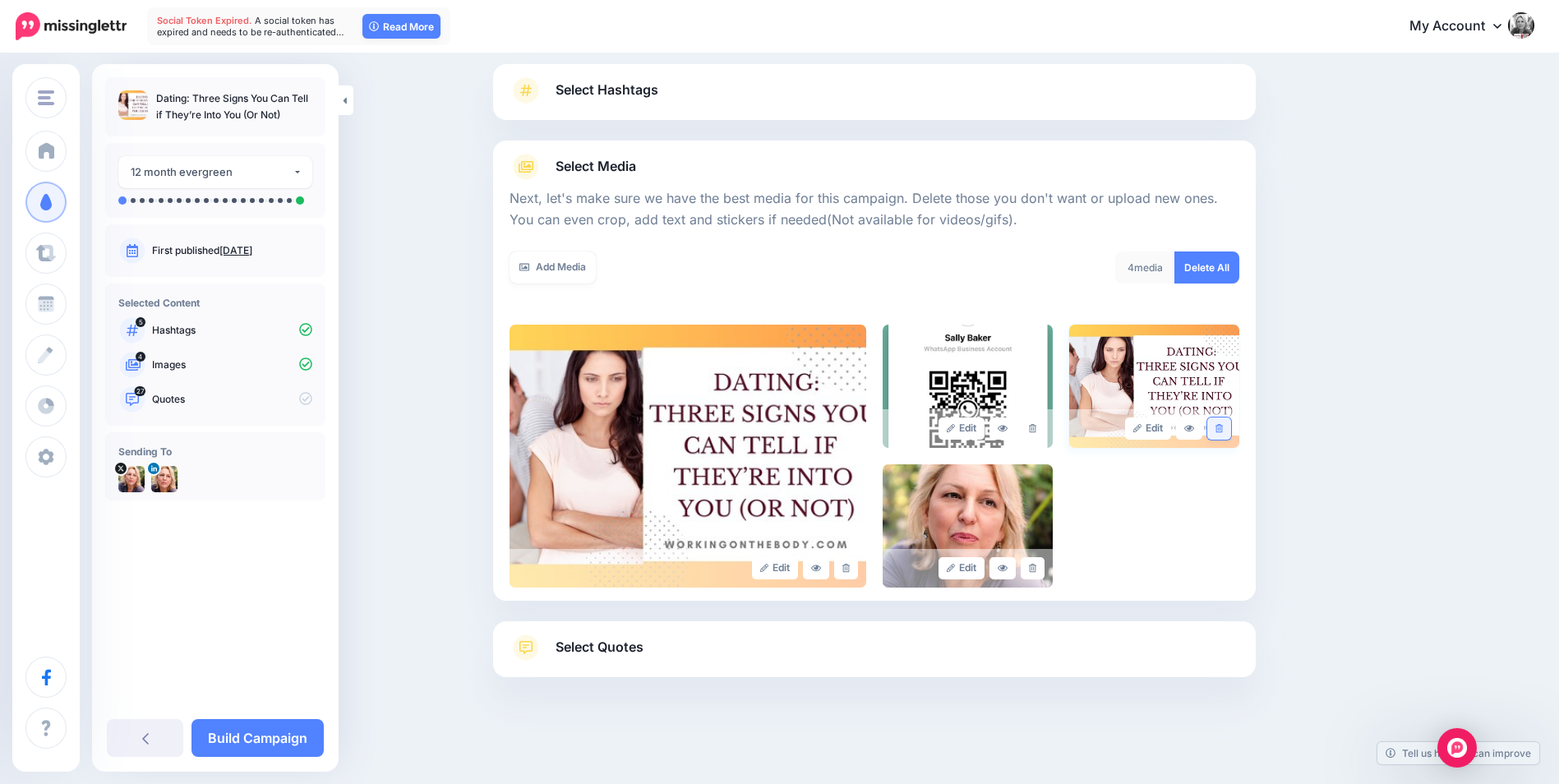
click at [1223, 432] on icon at bounding box center [1219, 428] width 8 height 9
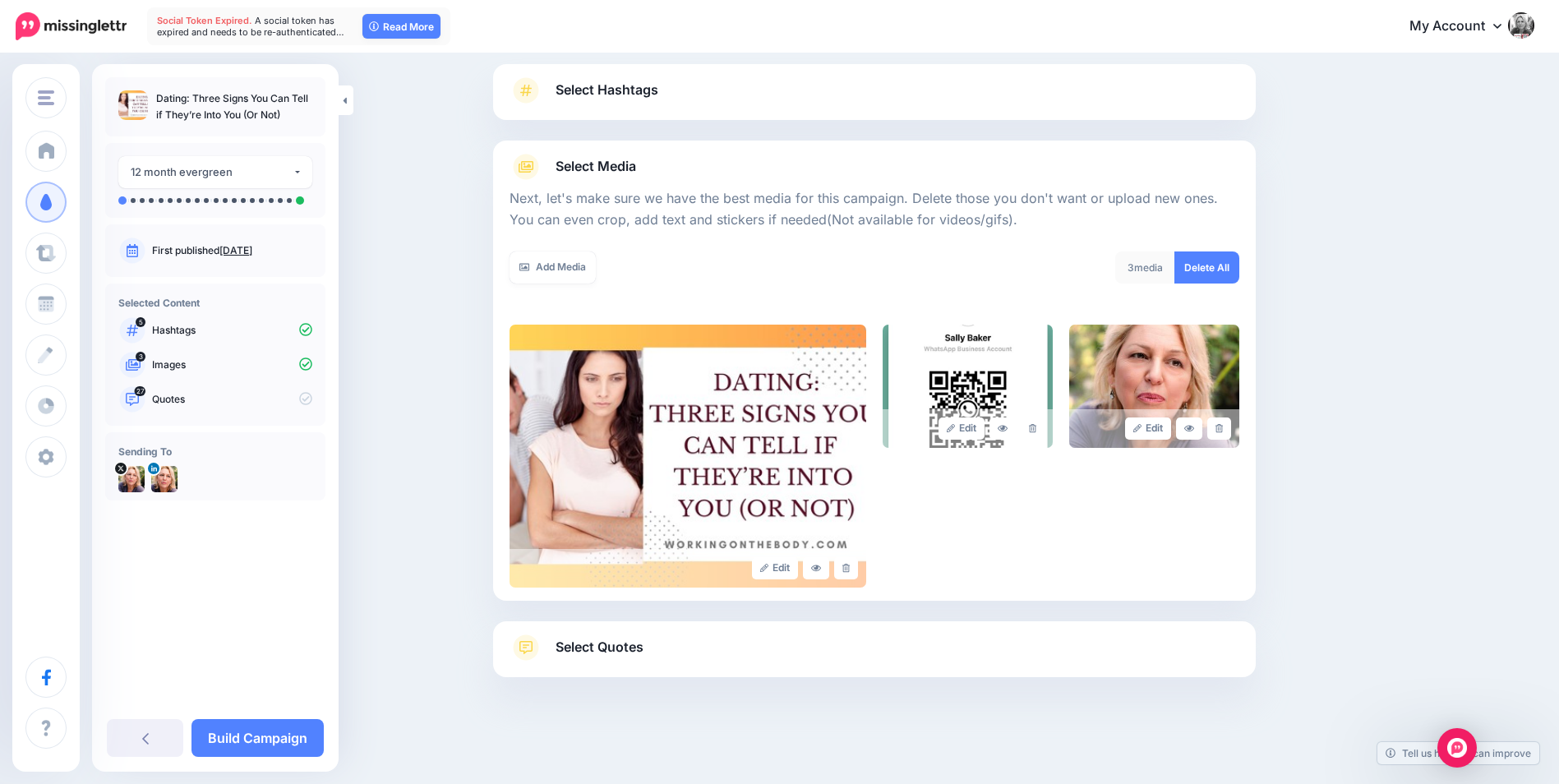
click at [638, 652] on span "Select Quotes" at bounding box center [599, 647] width 88 height 22
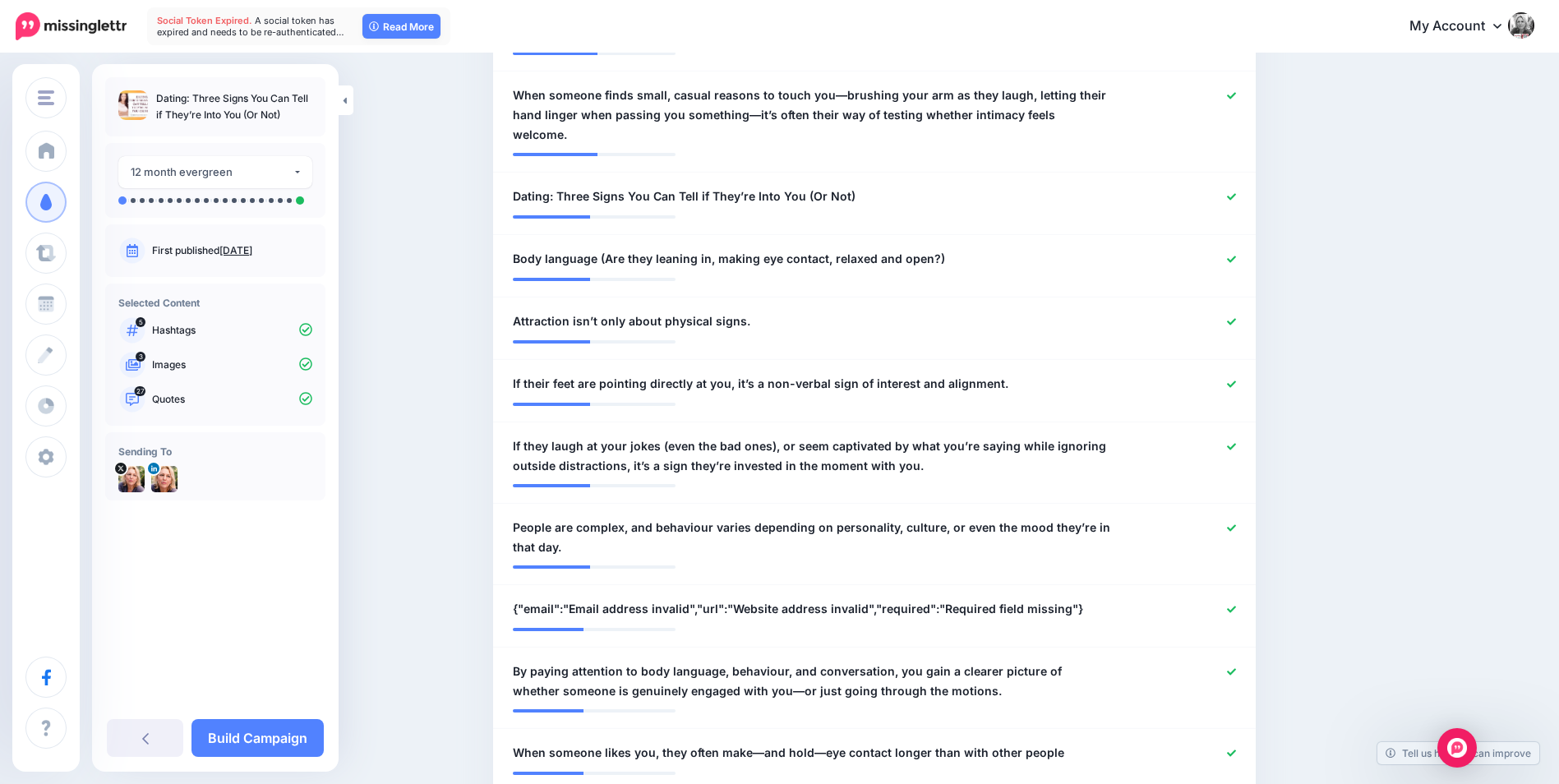
scroll to position [1808, 0]
click at [1245, 517] on div at bounding box center [1186, 536] width 125 height 39
click at [1234, 524] on icon at bounding box center [1231, 527] width 9 height 7
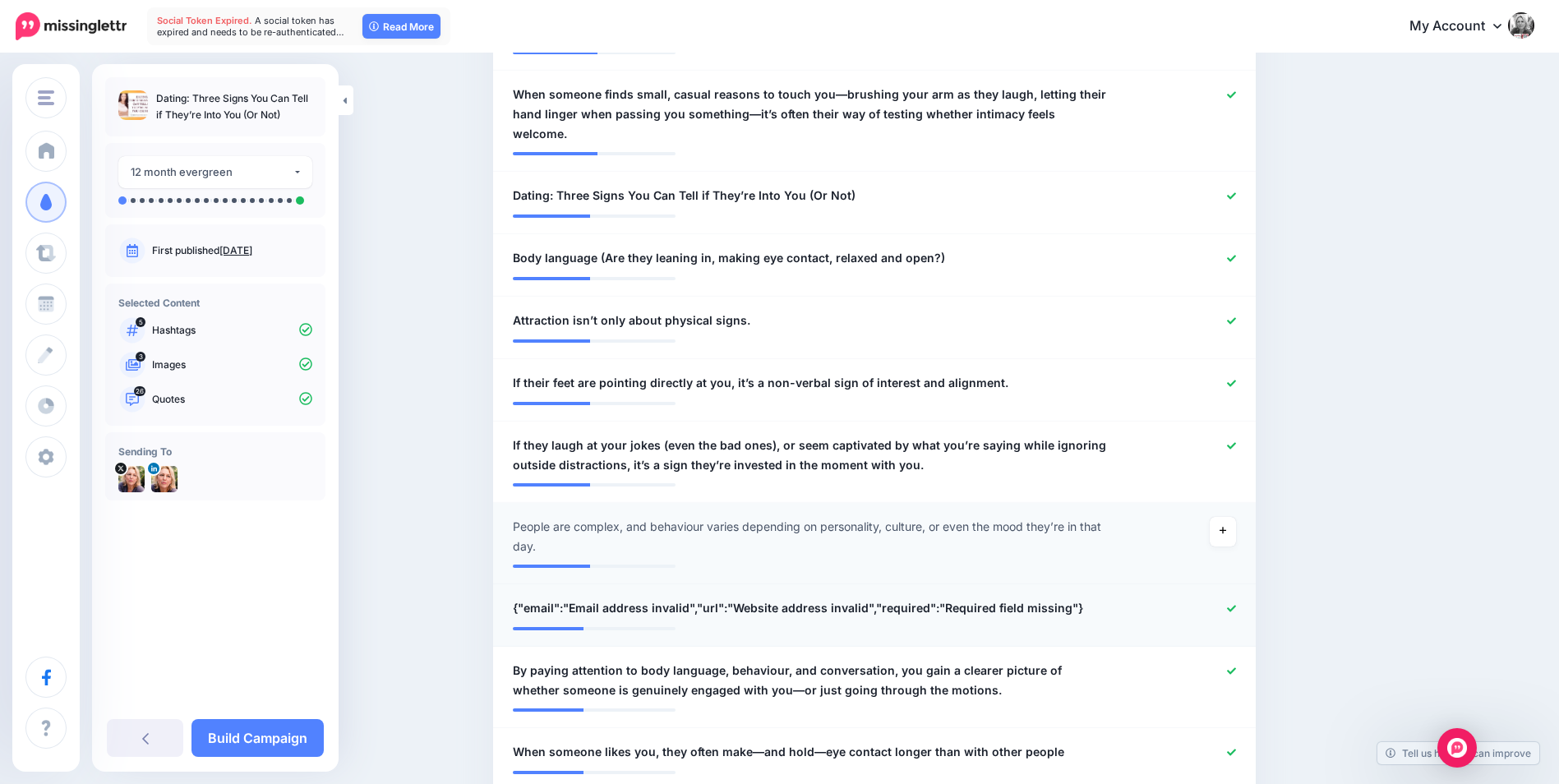
click at [1236, 604] on icon at bounding box center [1231, 608] width 9 height 9
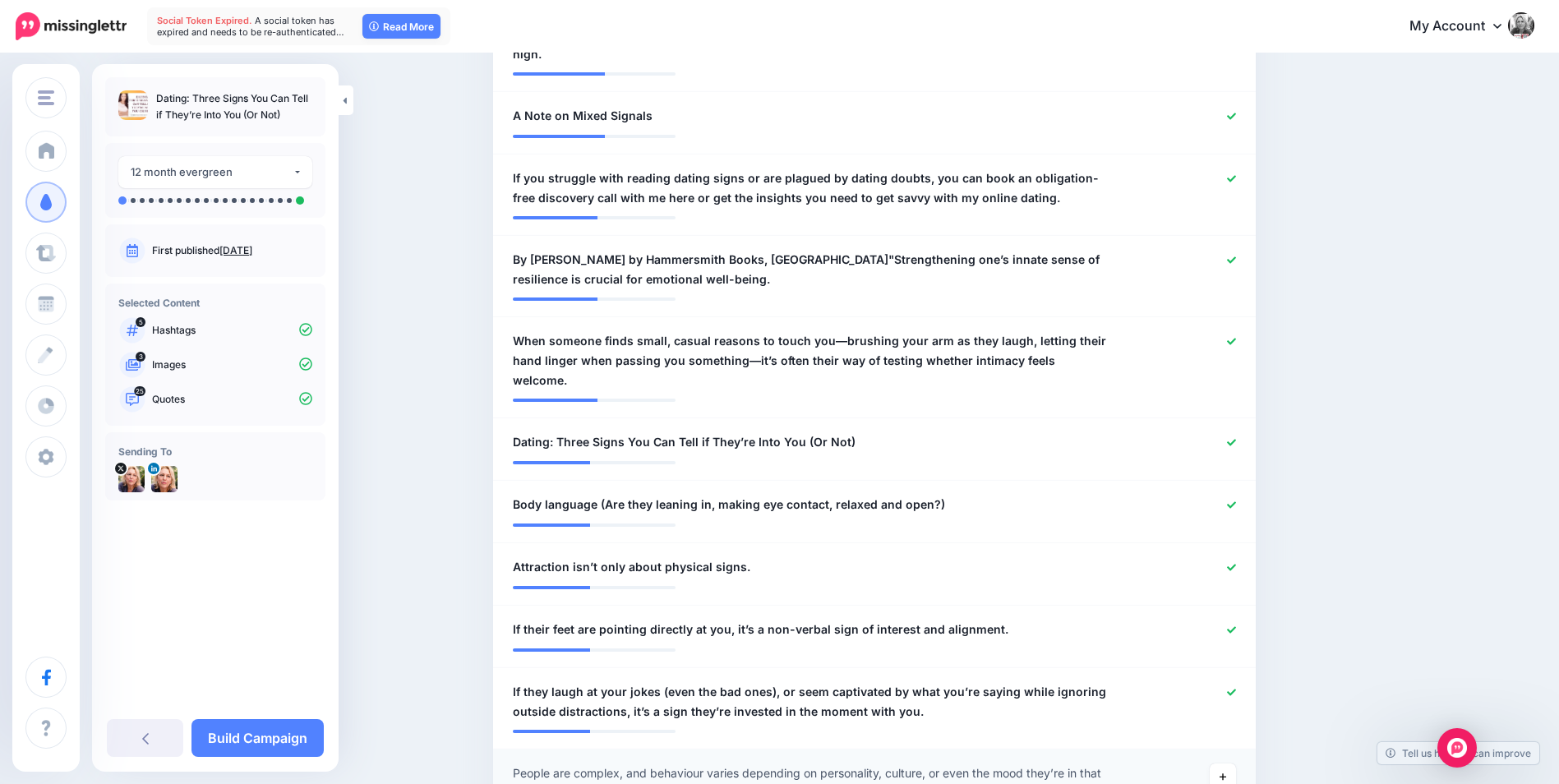
scroll to position [1479, 0]
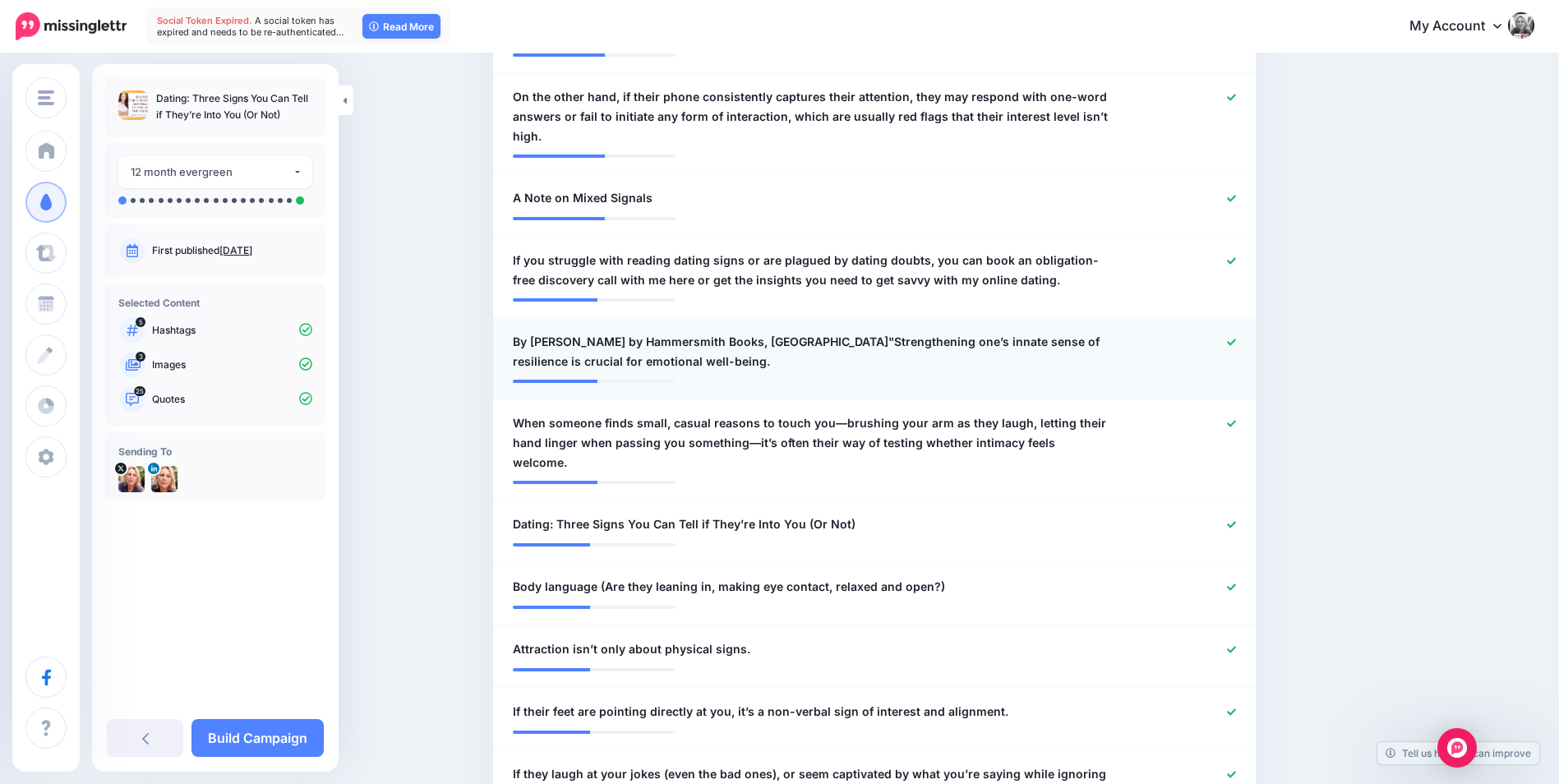
click at [1236, 346] on icon at bounding box center [1231, 342] width 9 height 9
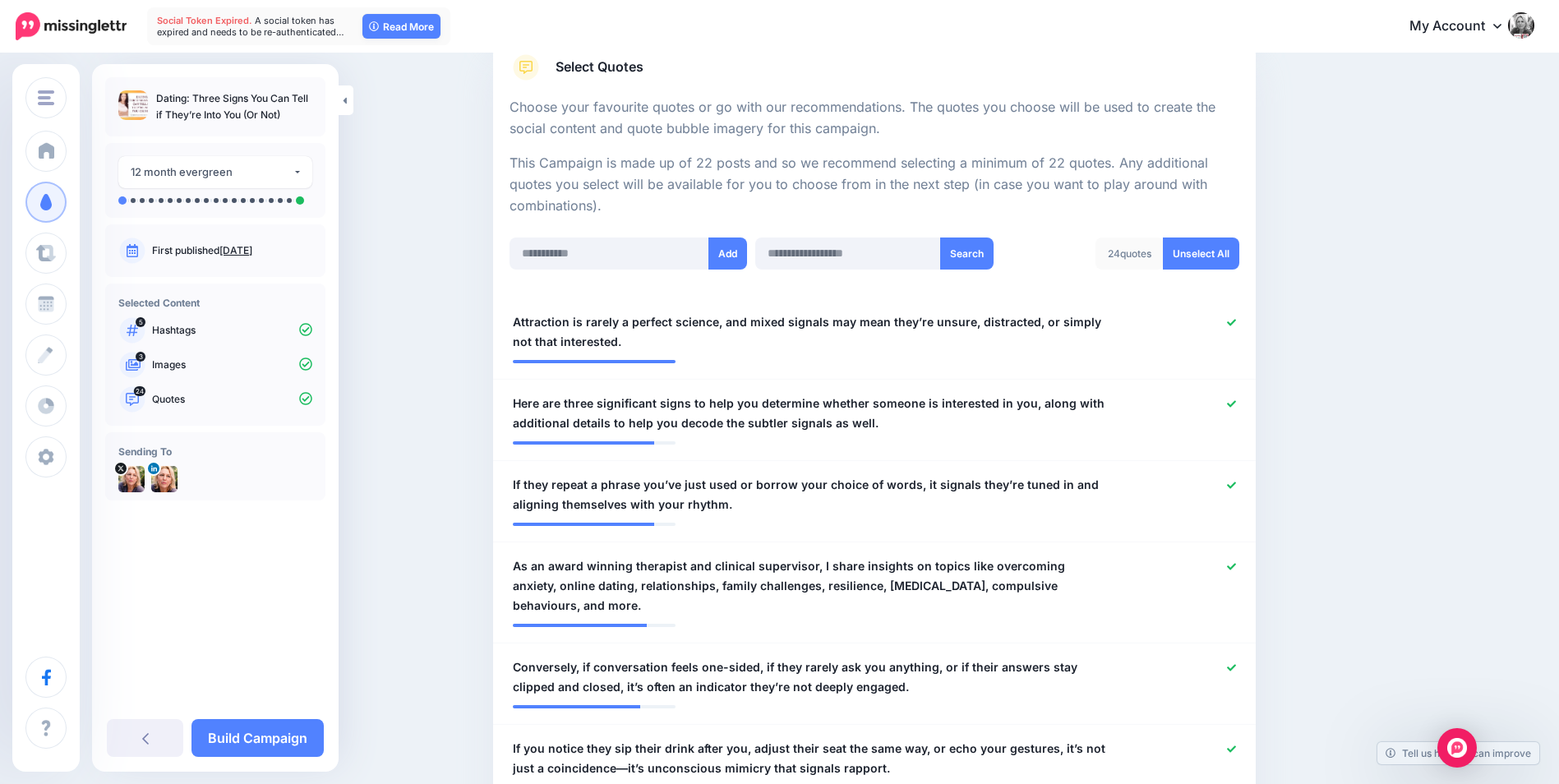
scroll to position [246, 0]
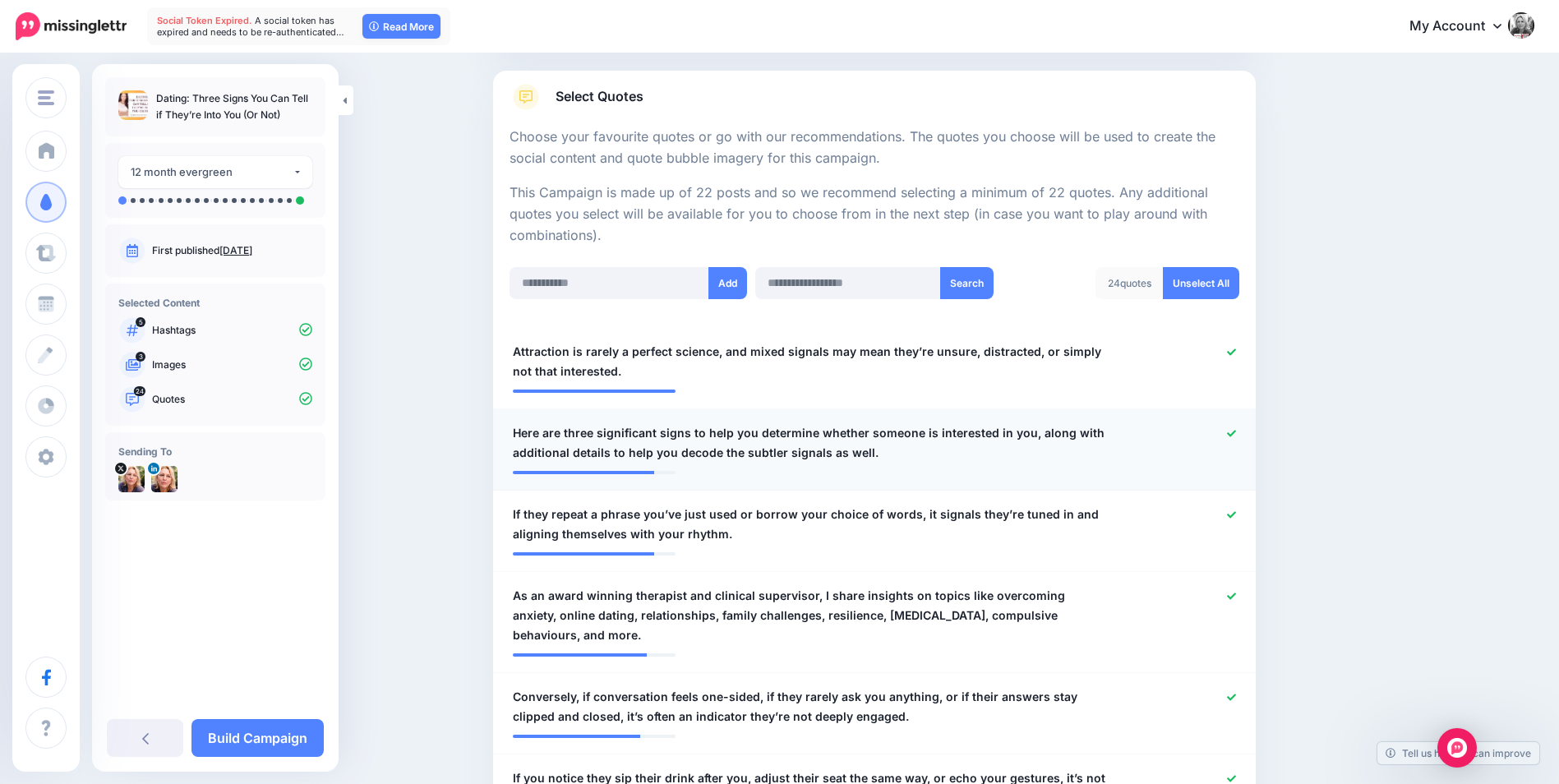
click at [1236, 430] on icon at bounding box center [1231, 433] width 9 height 9
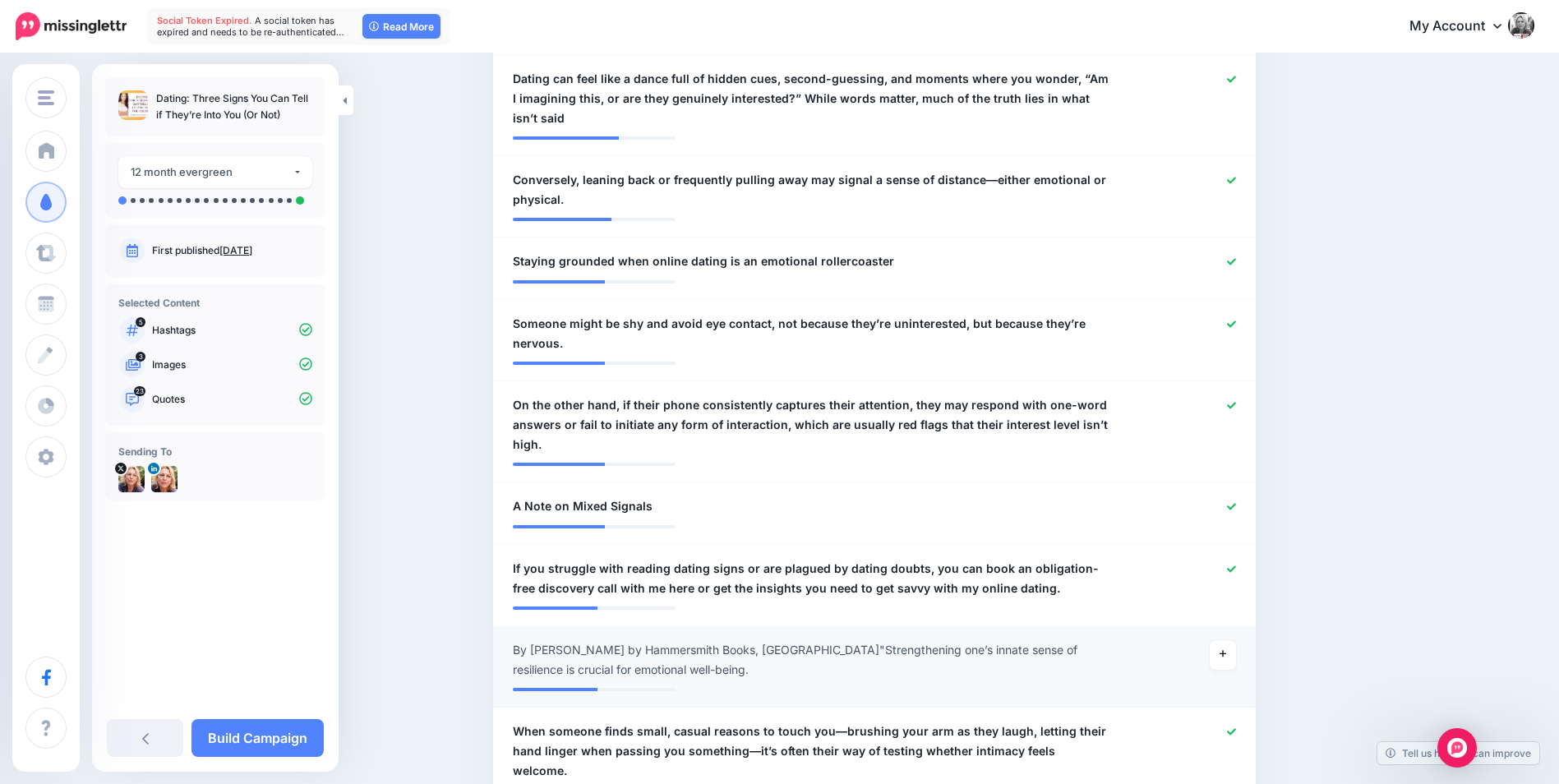
scroll to position [1150, 0]
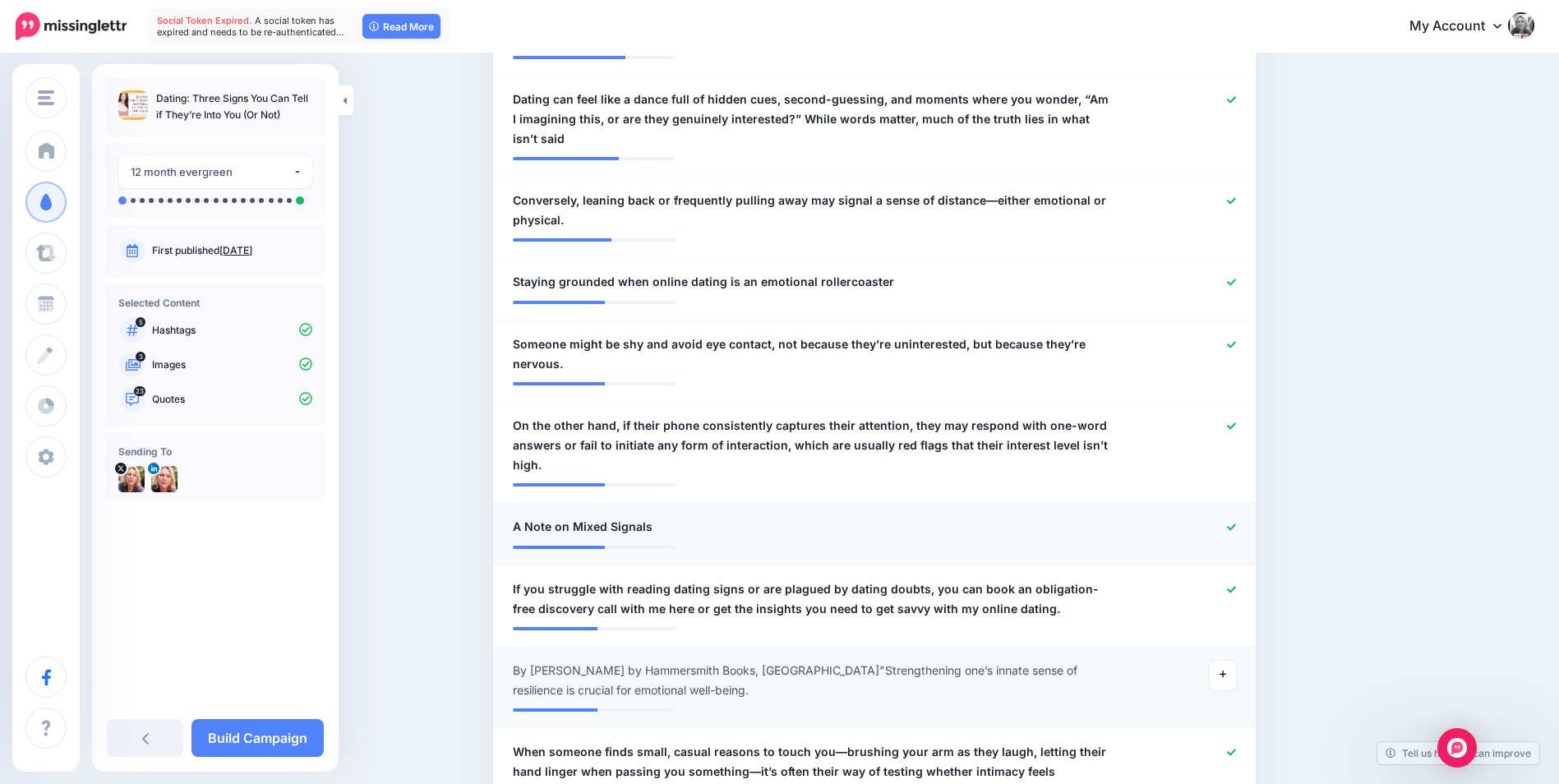
click at [1236, 524] on icon at bounding box center [1231, 527] width 9 height 9
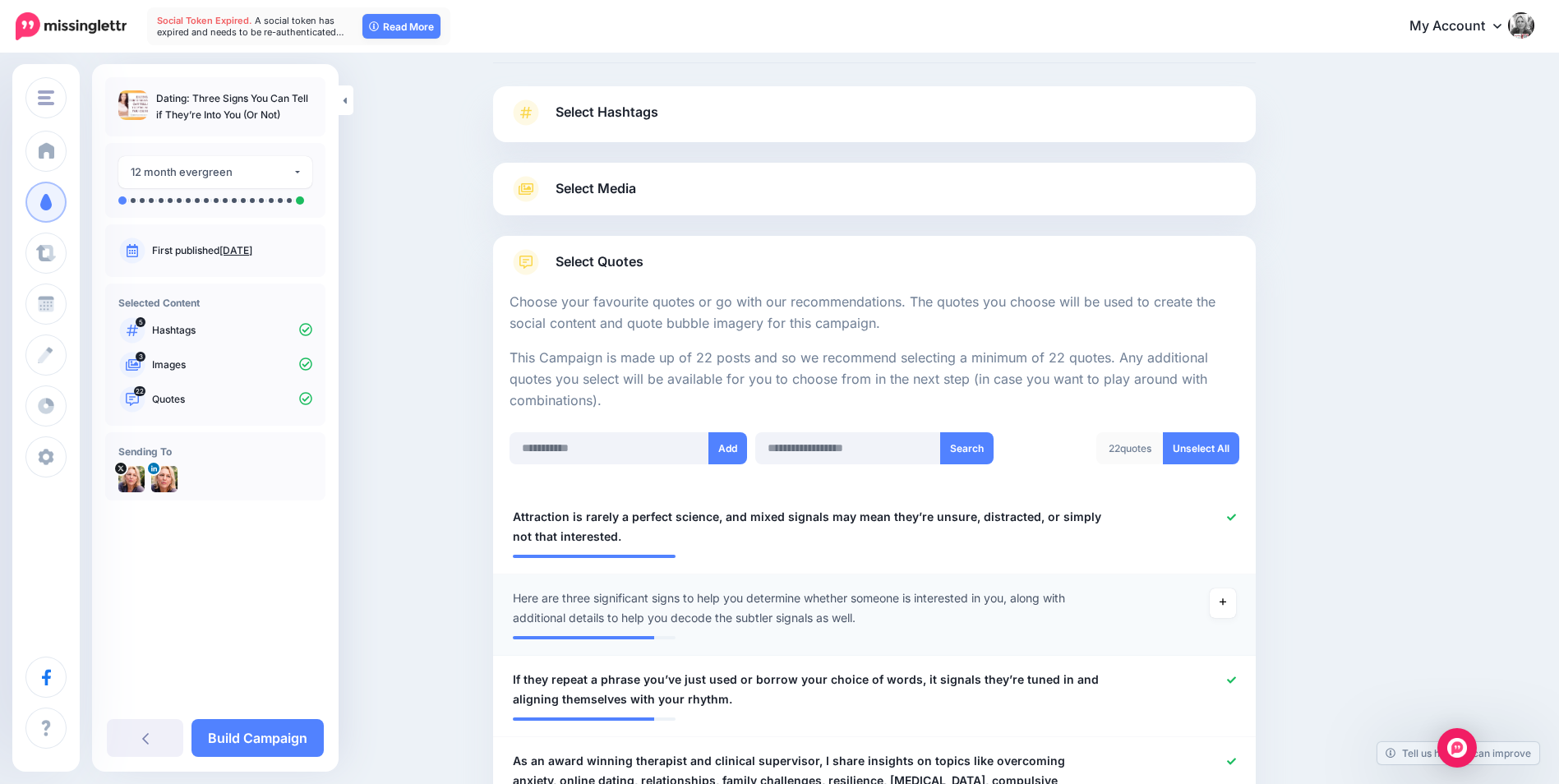
scroll to position [82, 0]
click at [241, 730] on link "Build Campaign" at bounding box center [258, 737] width 132 height 38
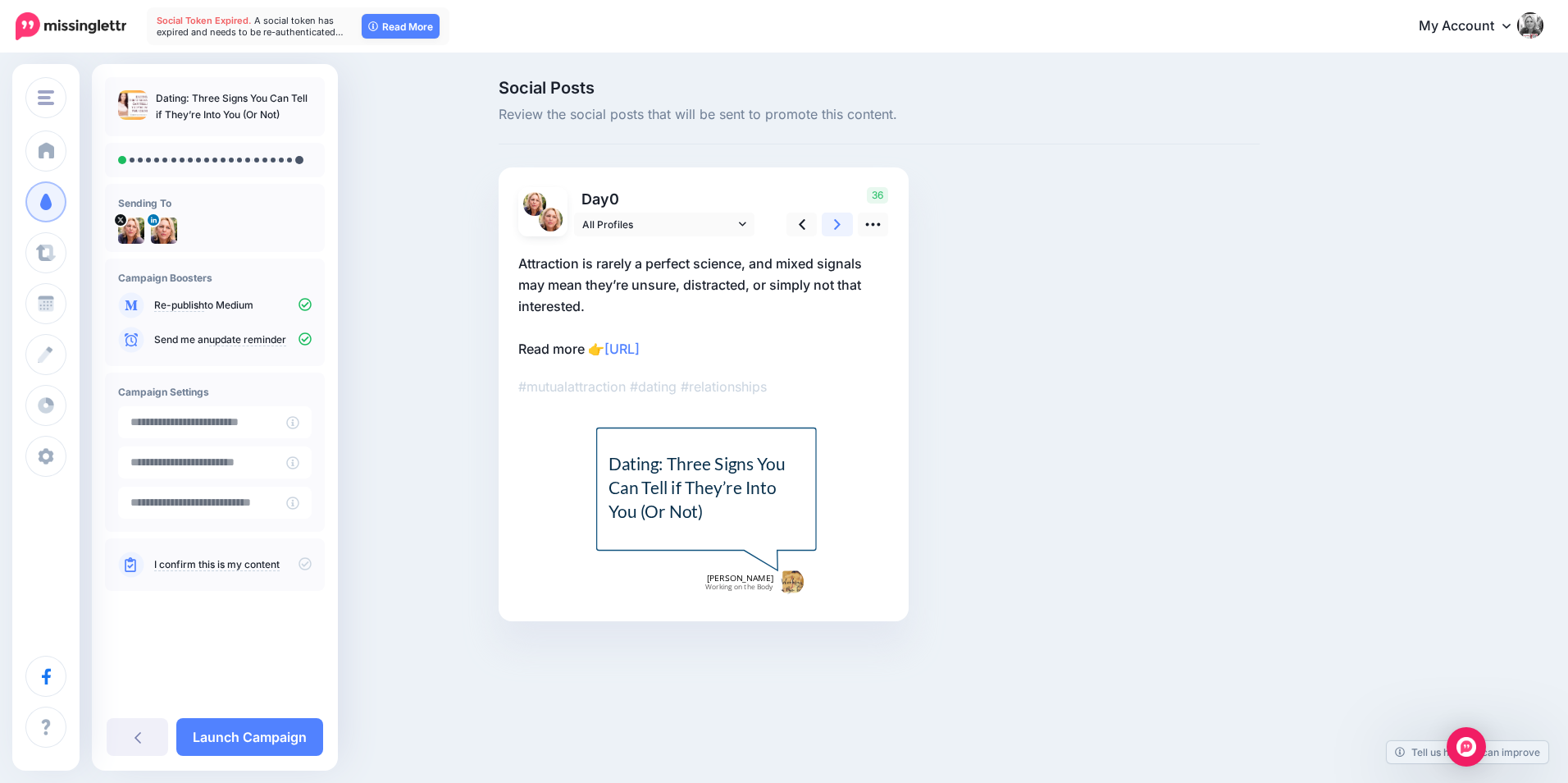
click at [840, 228] on icon at bounding box center [838, 224] width 7 height 18
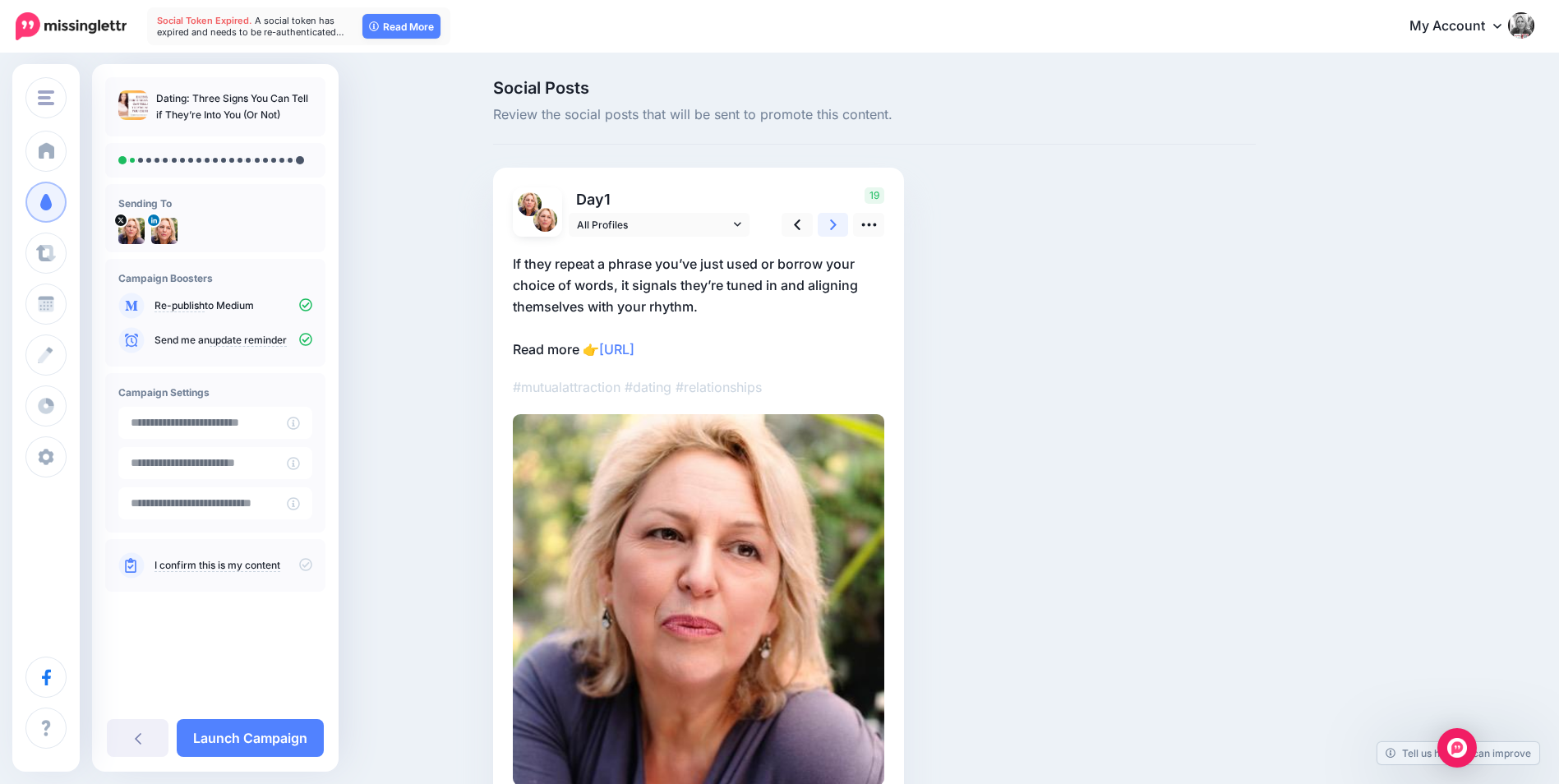
click at [837, 228] on icon at bounding box center [834, 224] width 7 height 18
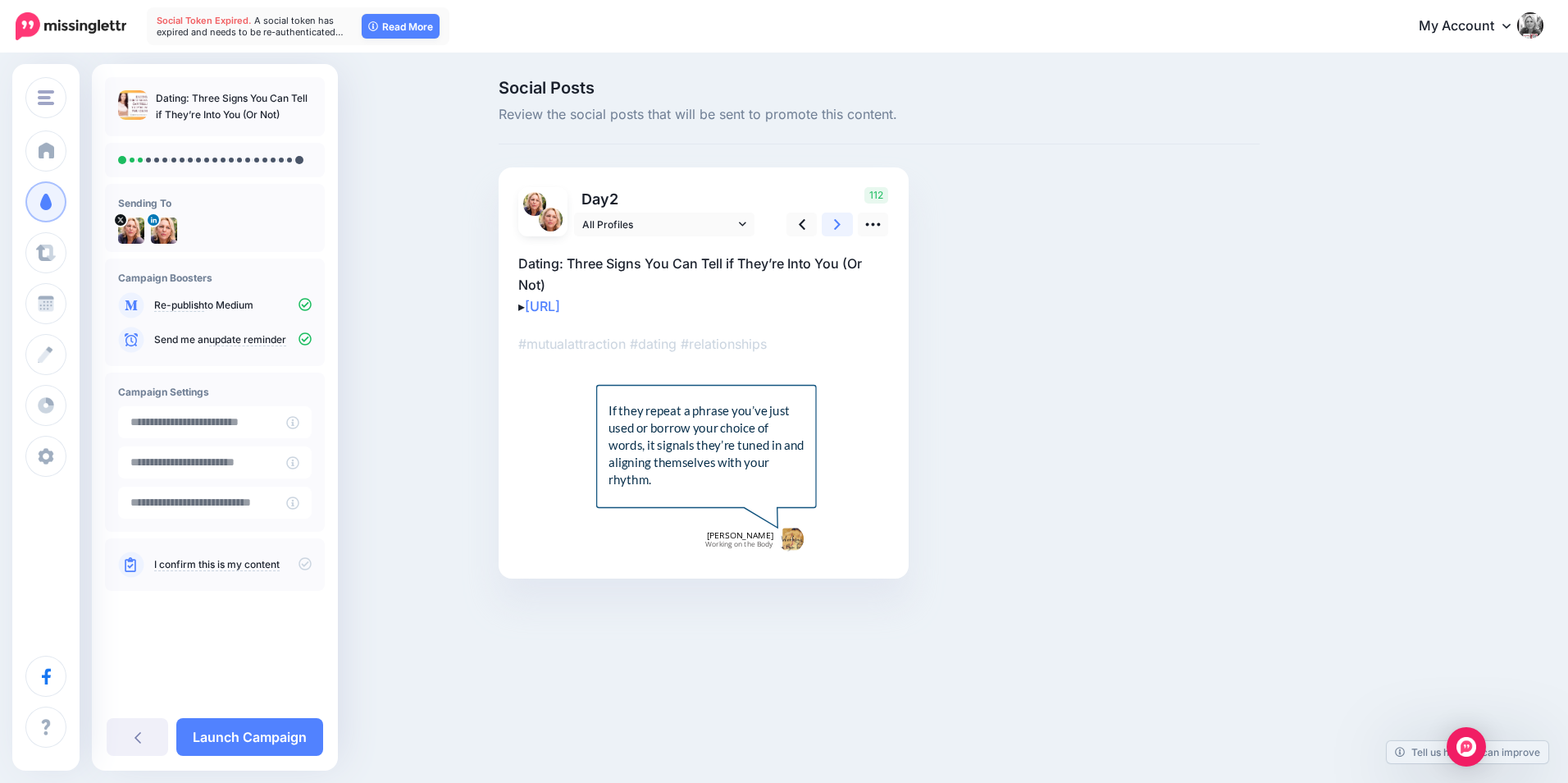
click at [840, 228] on icon at bounding box center [838, 224] width 7 height 18
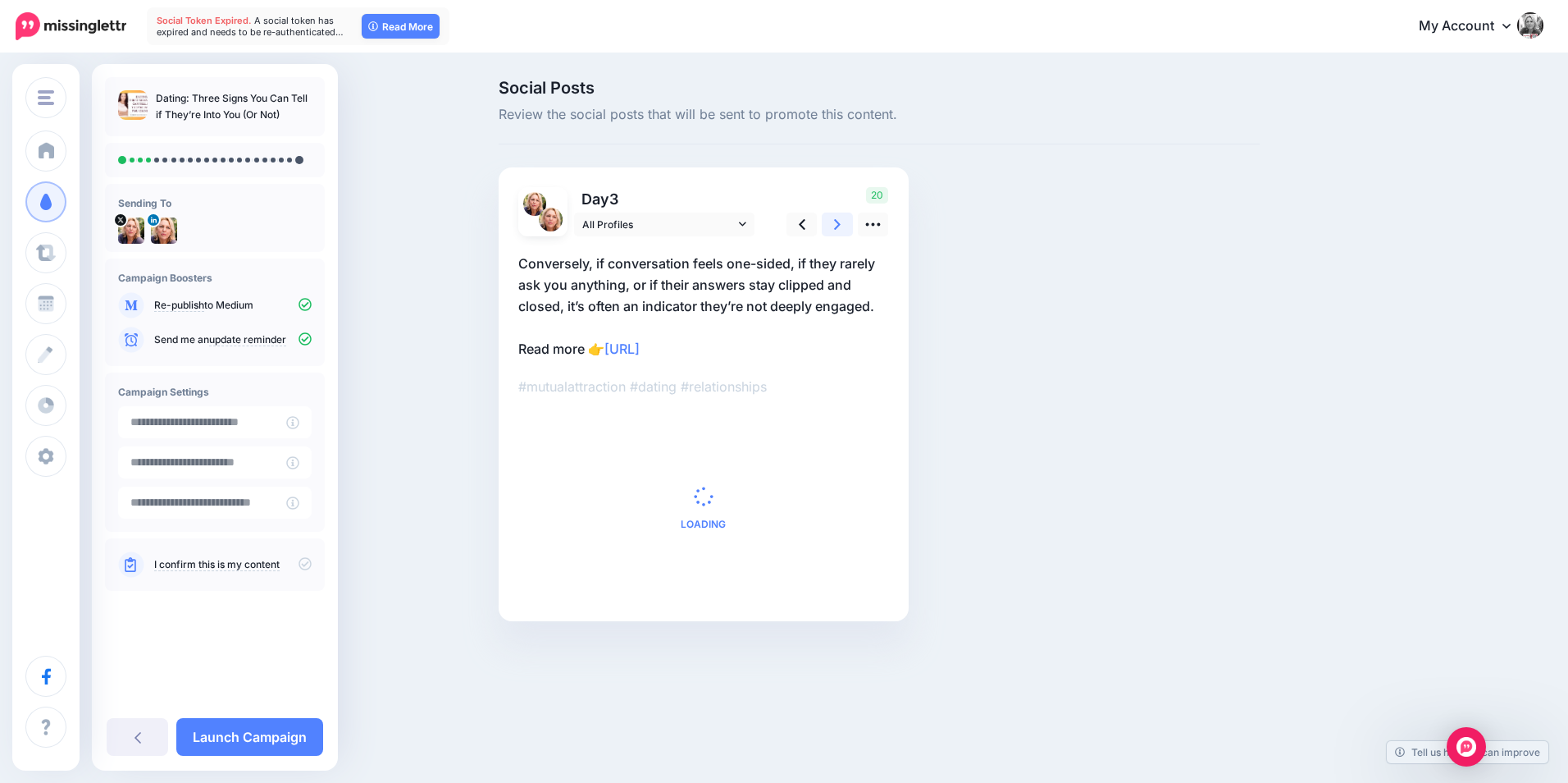
click at [840, 228] on icon at bounding box center [838, 224] width 7 height 18
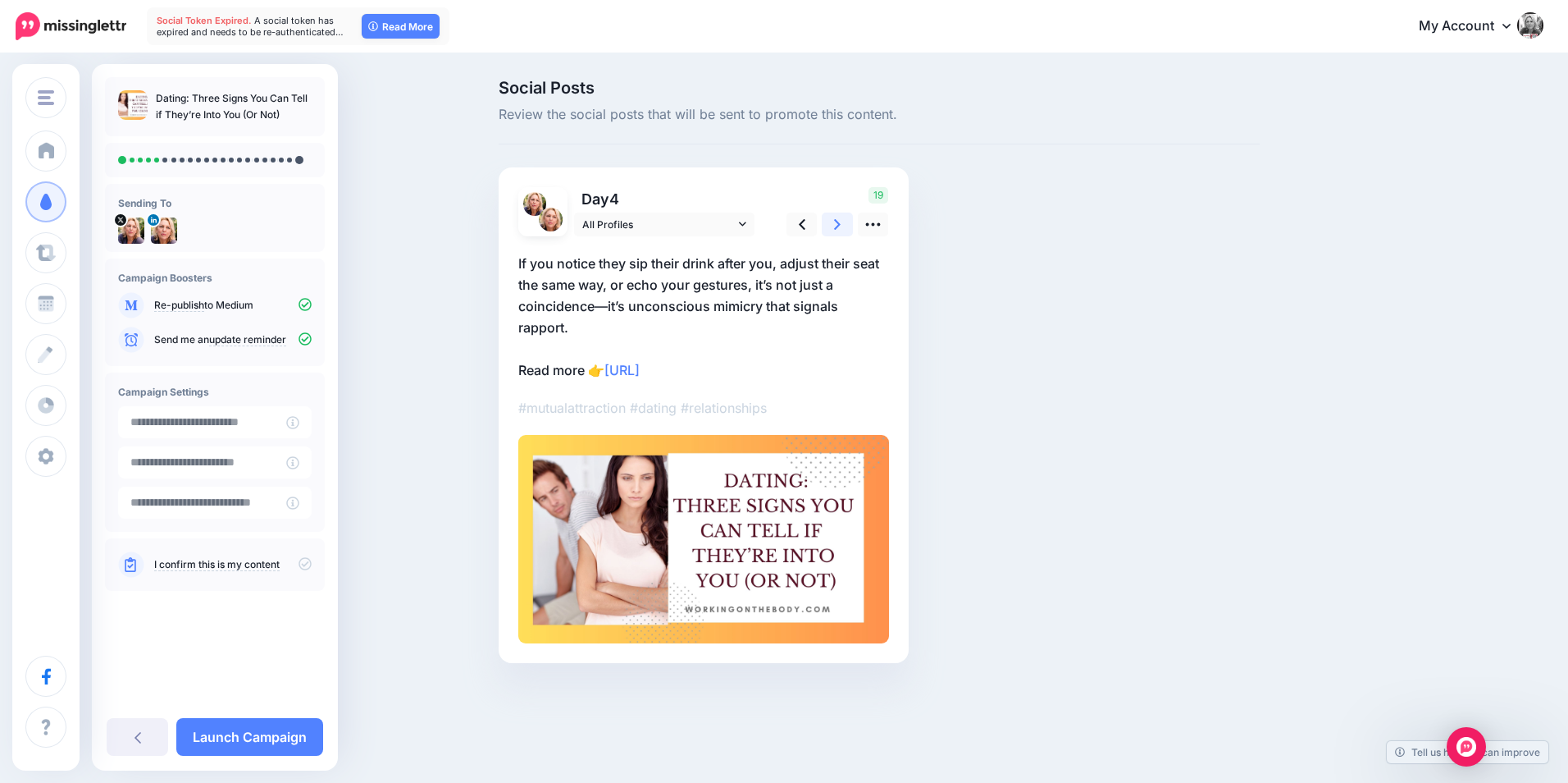
click at [840, 228] on icon at bounding box center [838, 224] width 7 height 18
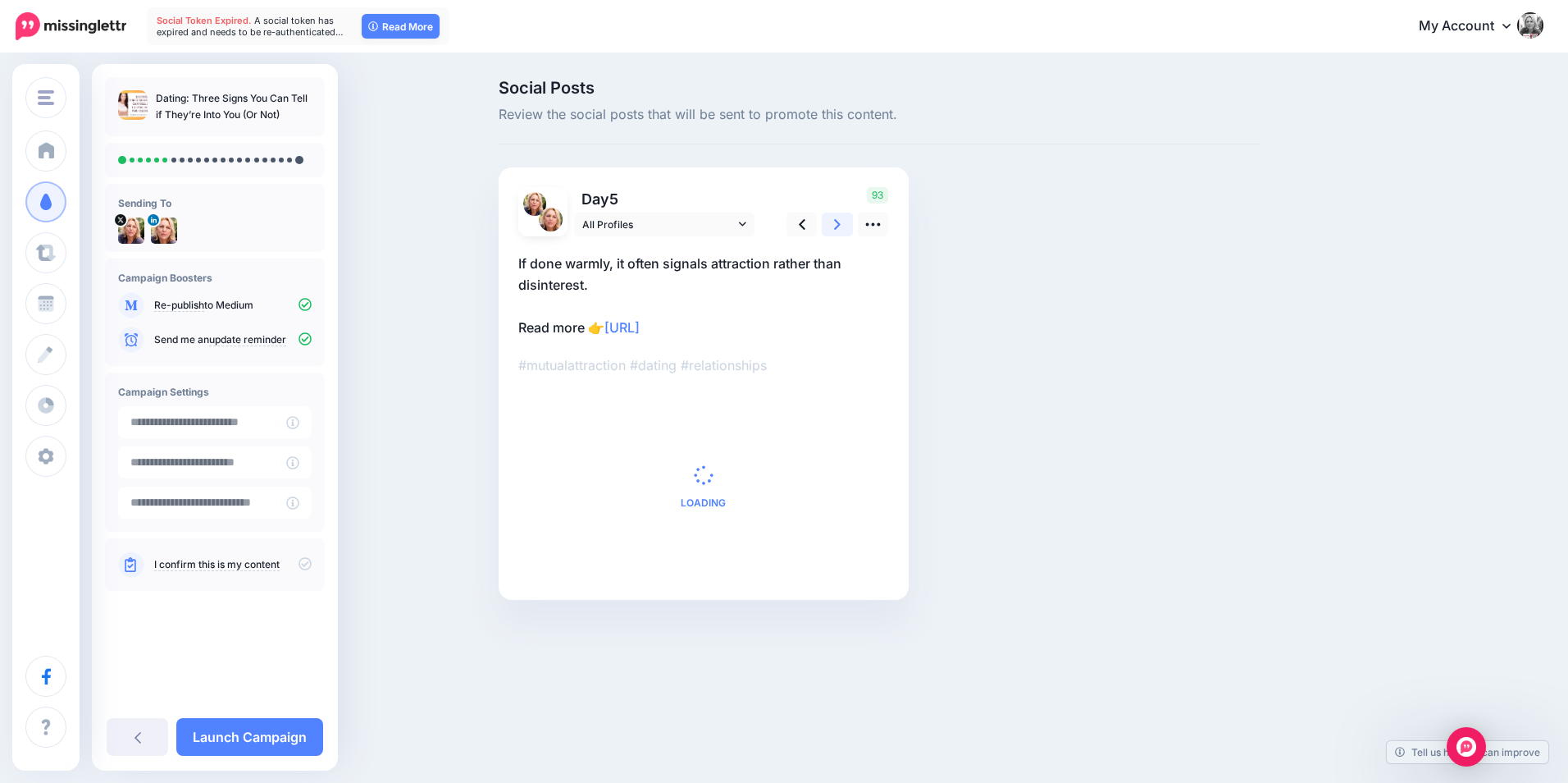
click at [840, 228] on icon at bounding box center [838, 224] width 7 height 18
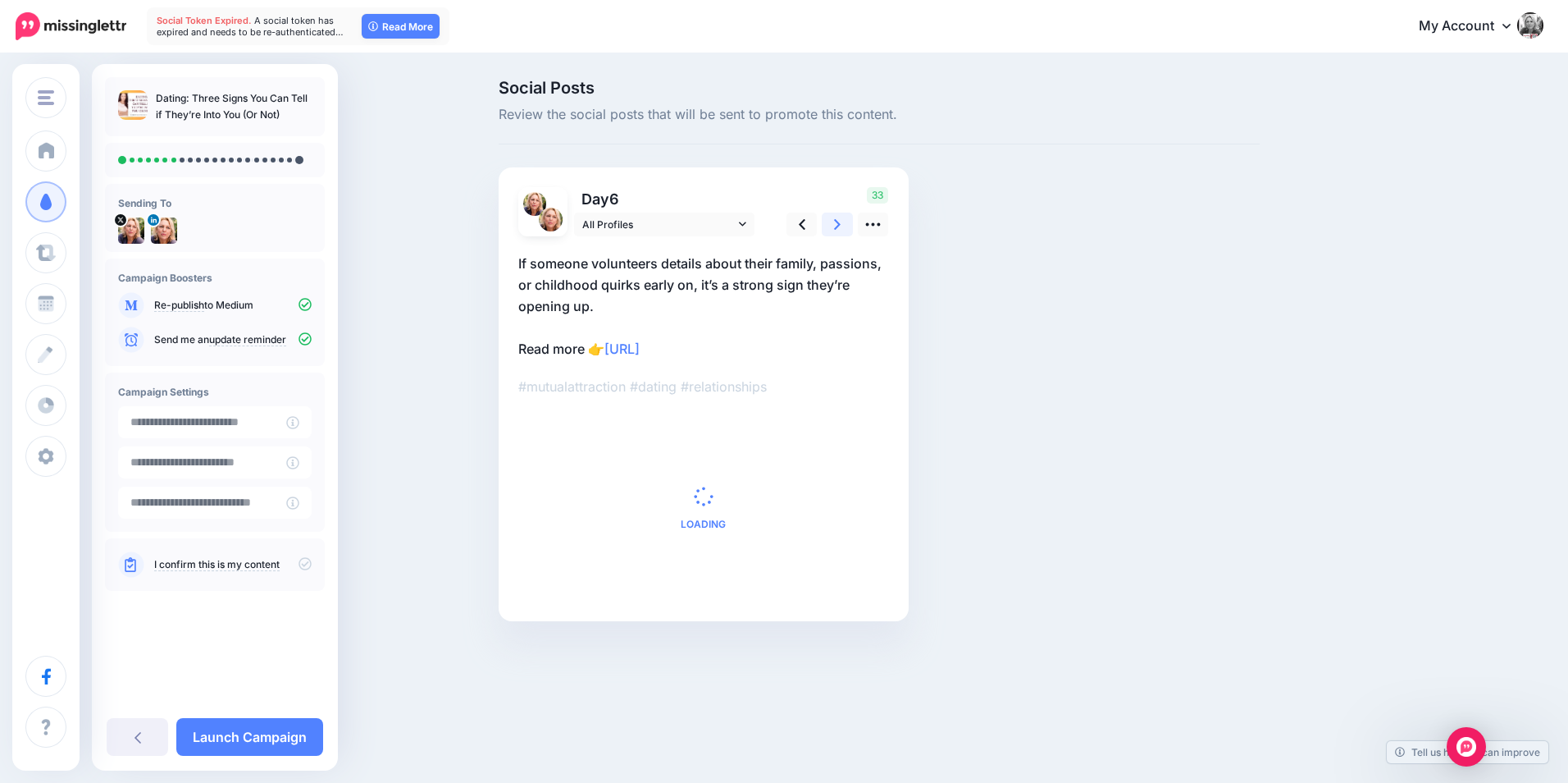
click at [840, 228] on icon at bounding box center [838, 224] width 7 height 18
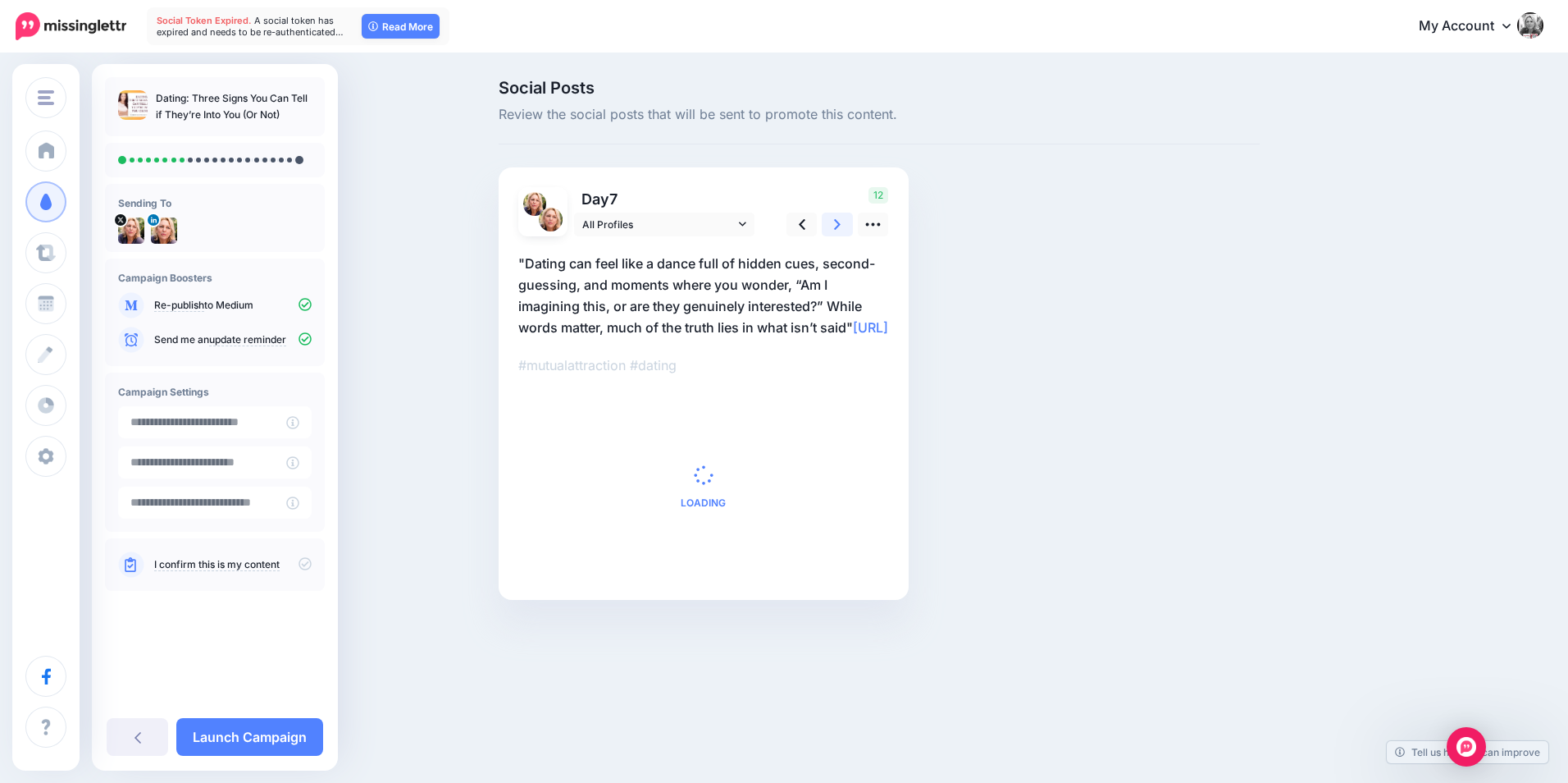
click at [840, 228] on icon at bounding box center [838, 224] width 7 height 18
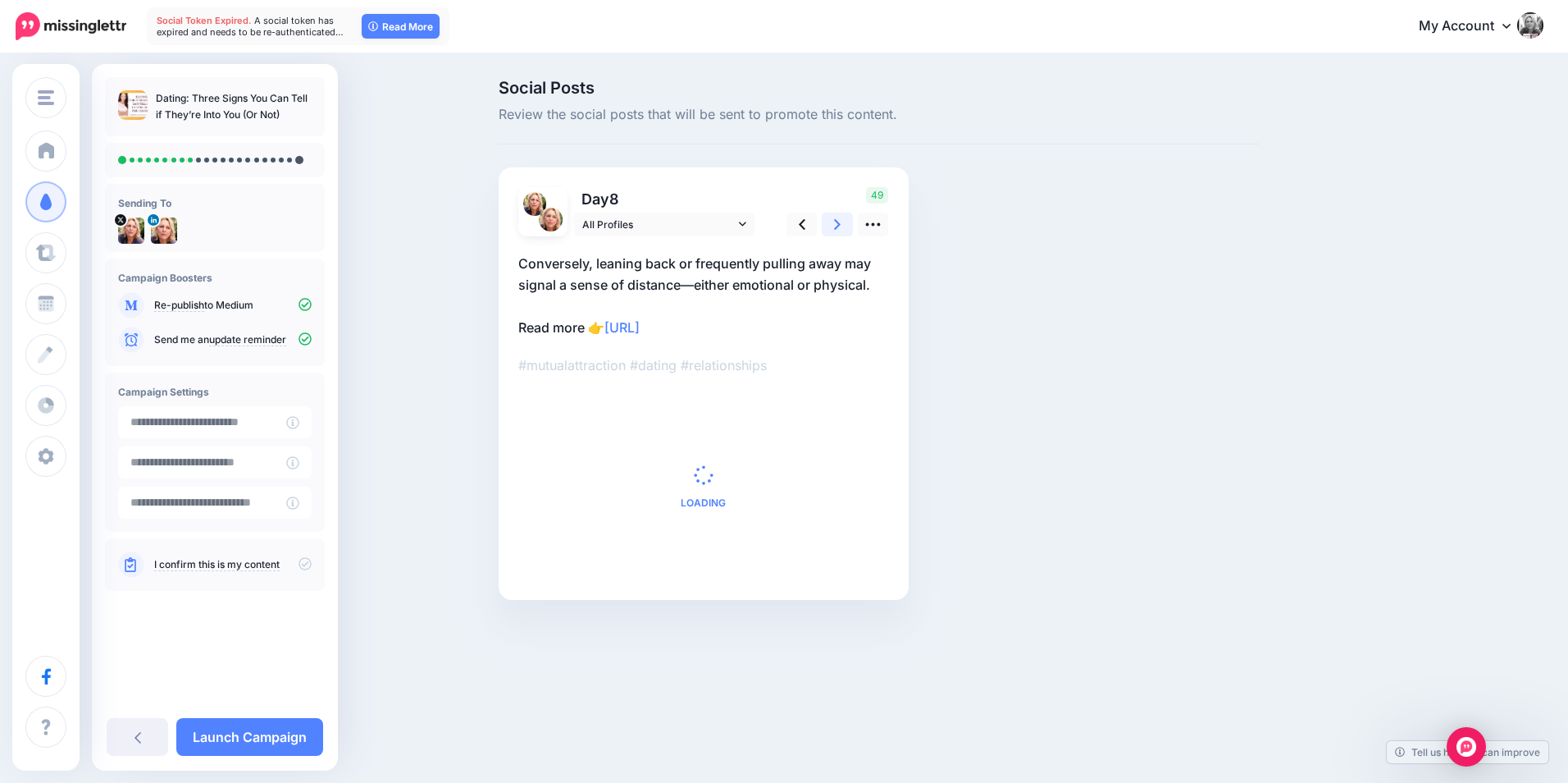
click at [840, 228] on icon at bounding box center [838, 224] width 7 height 18
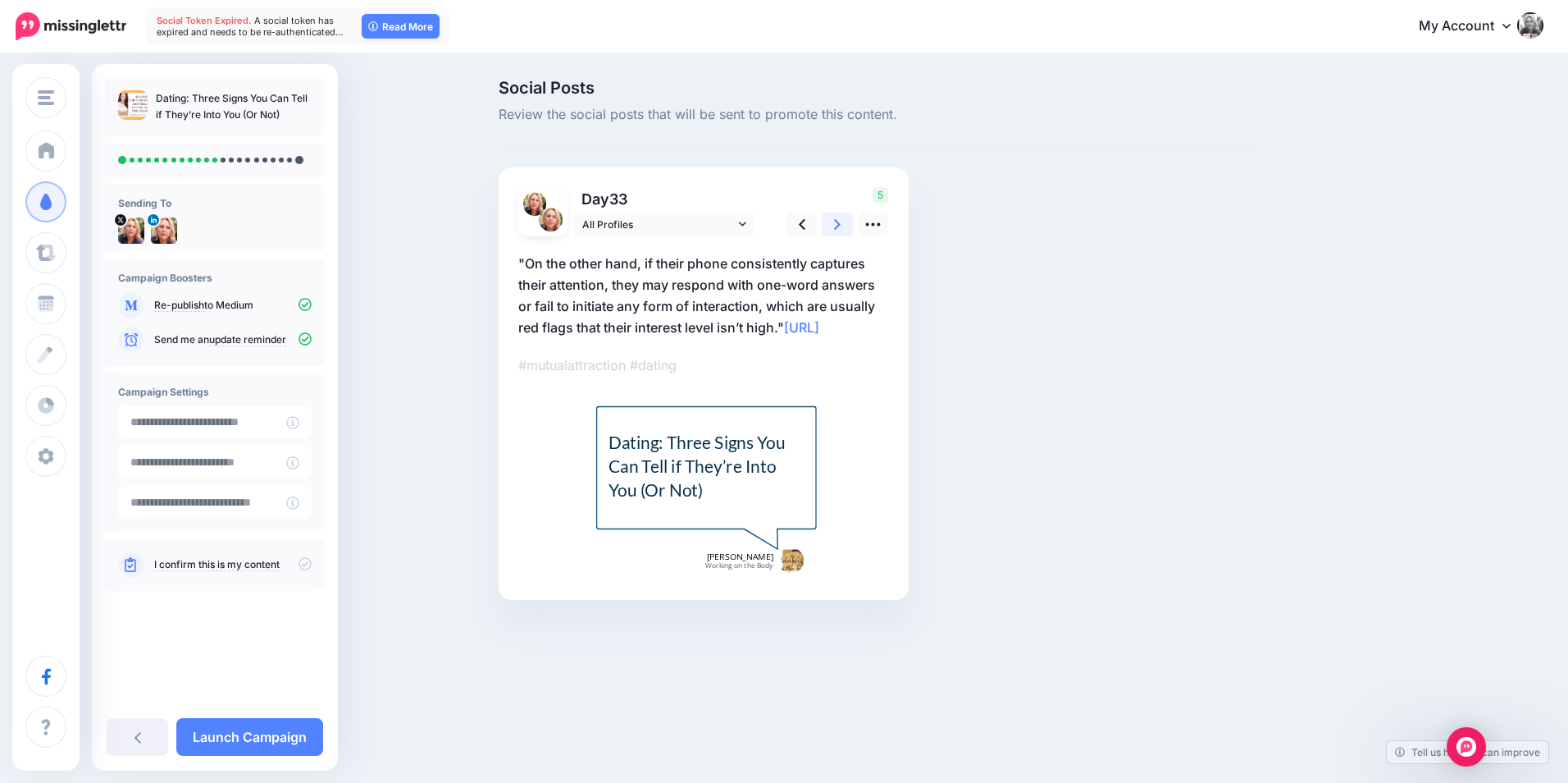
click at [845, 226] on link at bounding box center [837, 224] width 31 height 23
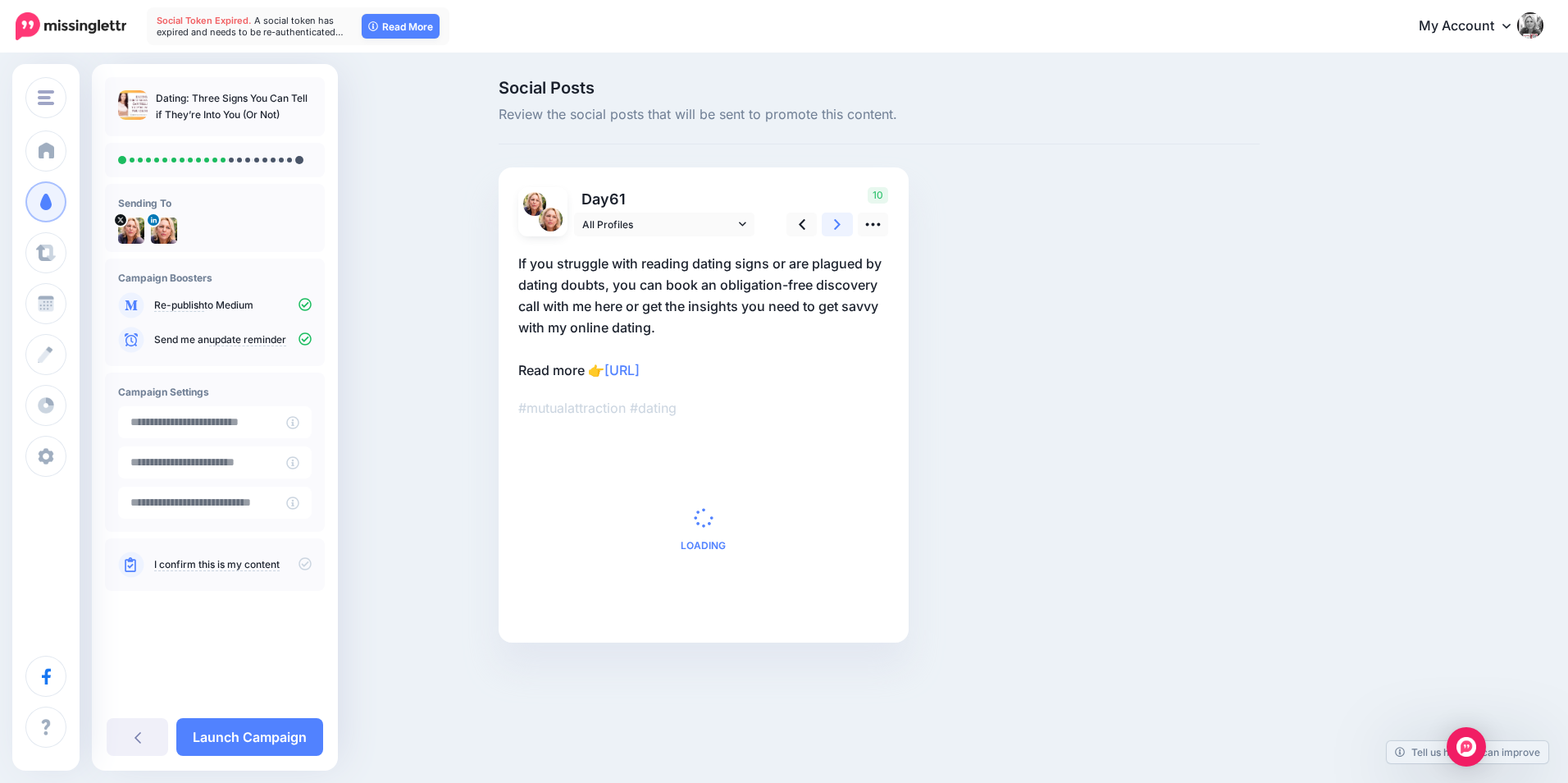
click at [845, 226] on link at bounding box center [837, 224] width 31 height 23
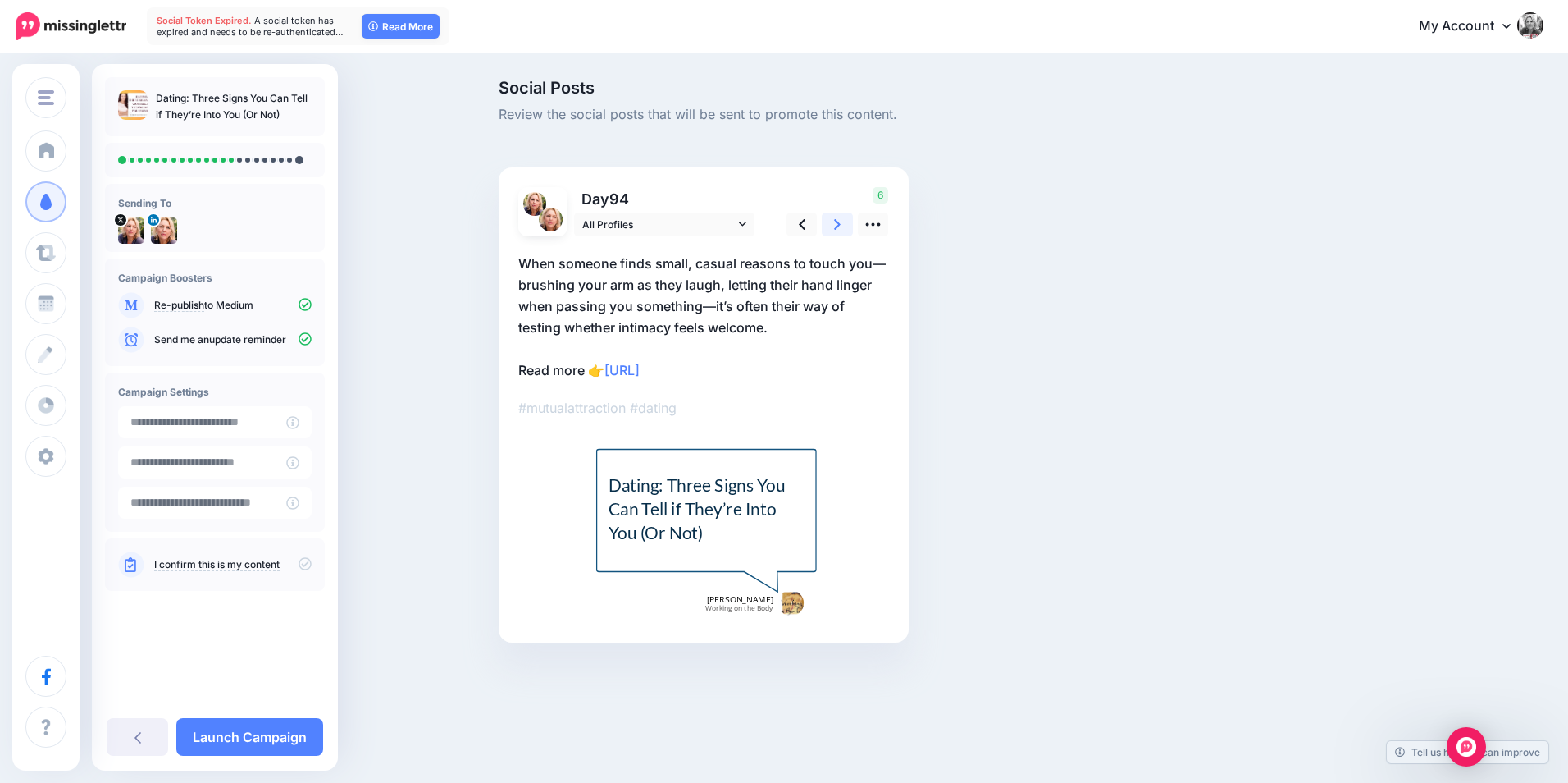
click at [845, 226] on link at bounding box center [837, 224] width 31 height 23
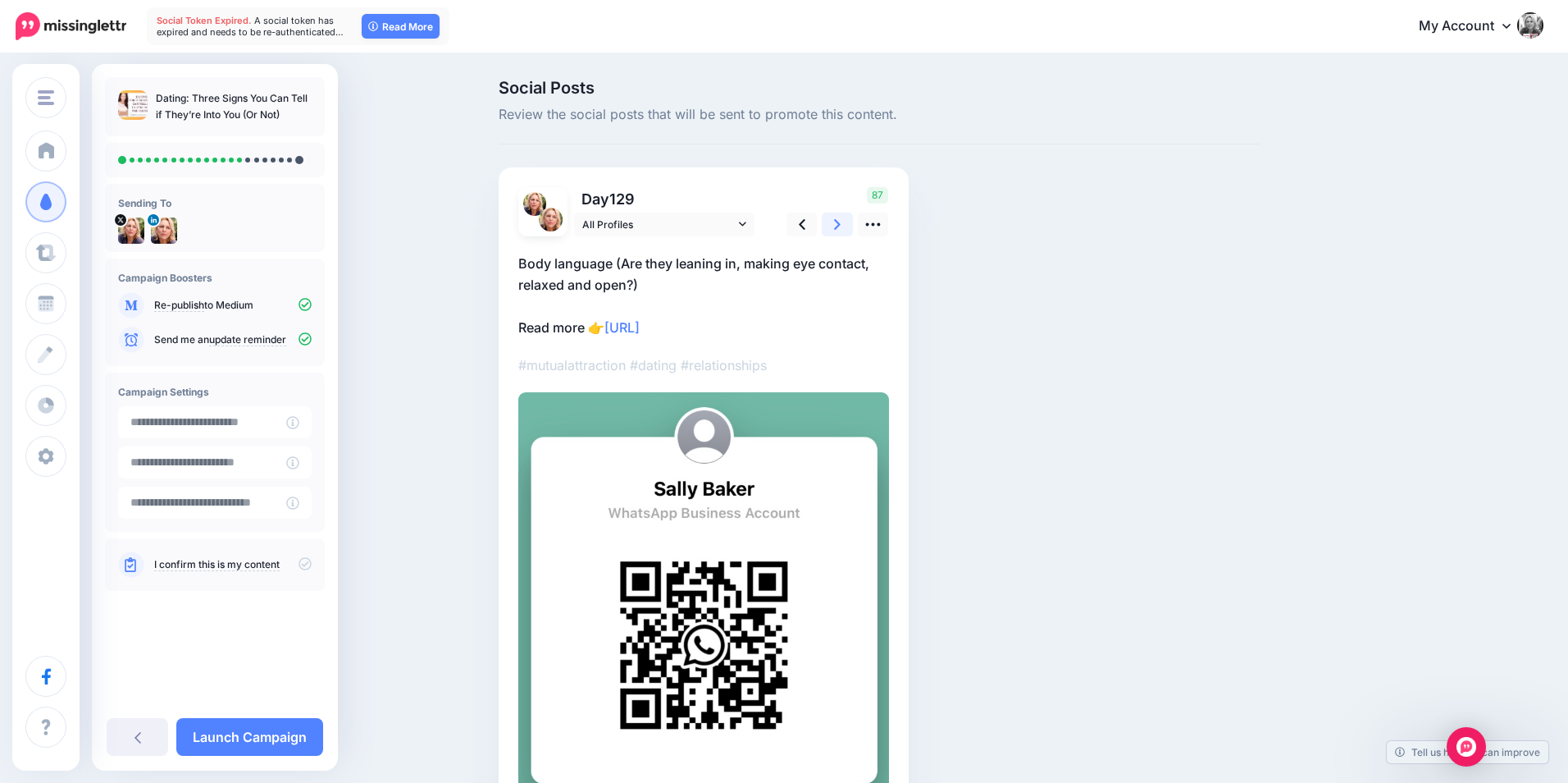
click at [845, 226] on link at bounding box center [837, 224] width 31 height 23
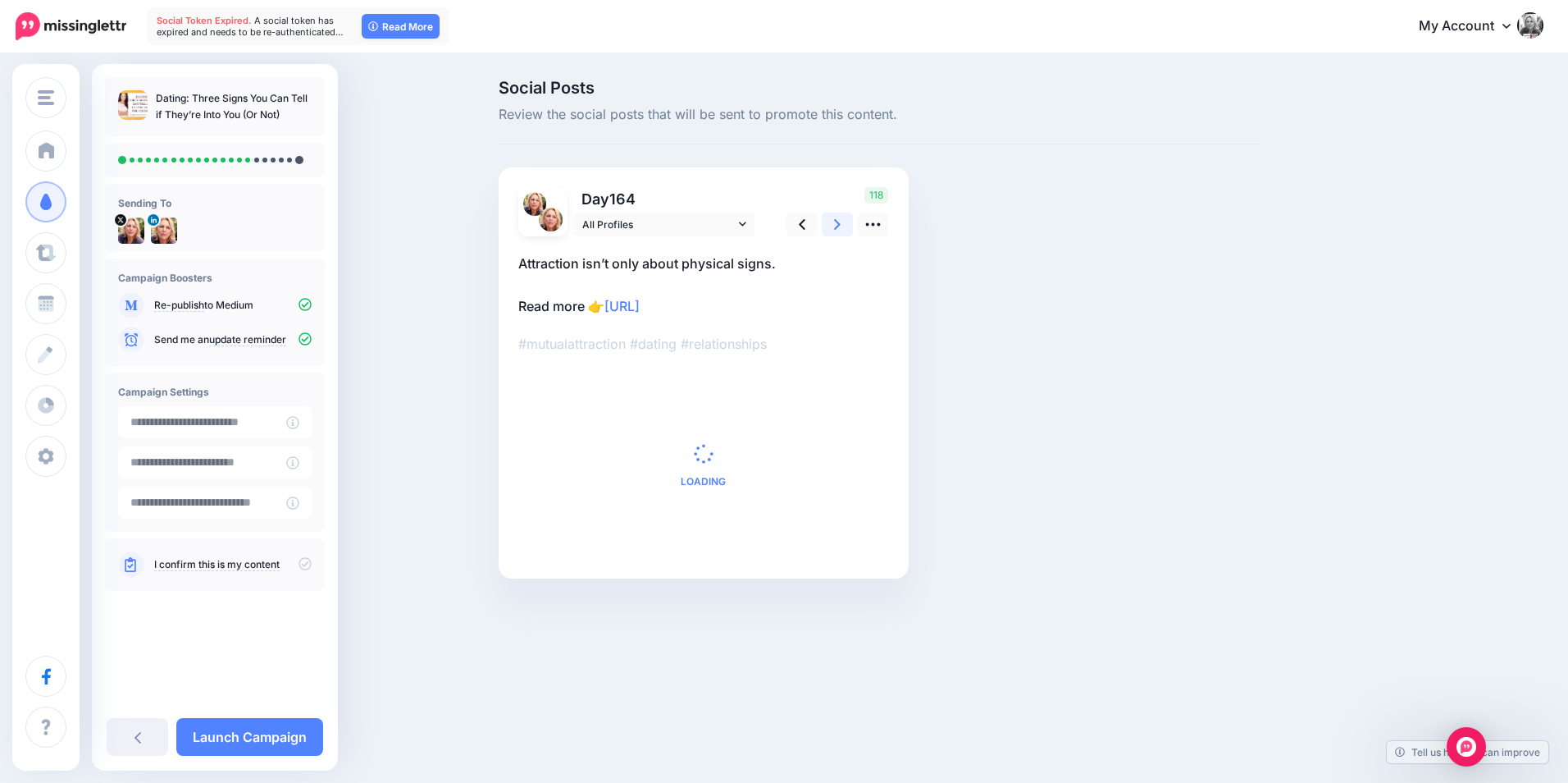
click at [835, 223] on icon at bounding box center [838, 224] width 7 height 18
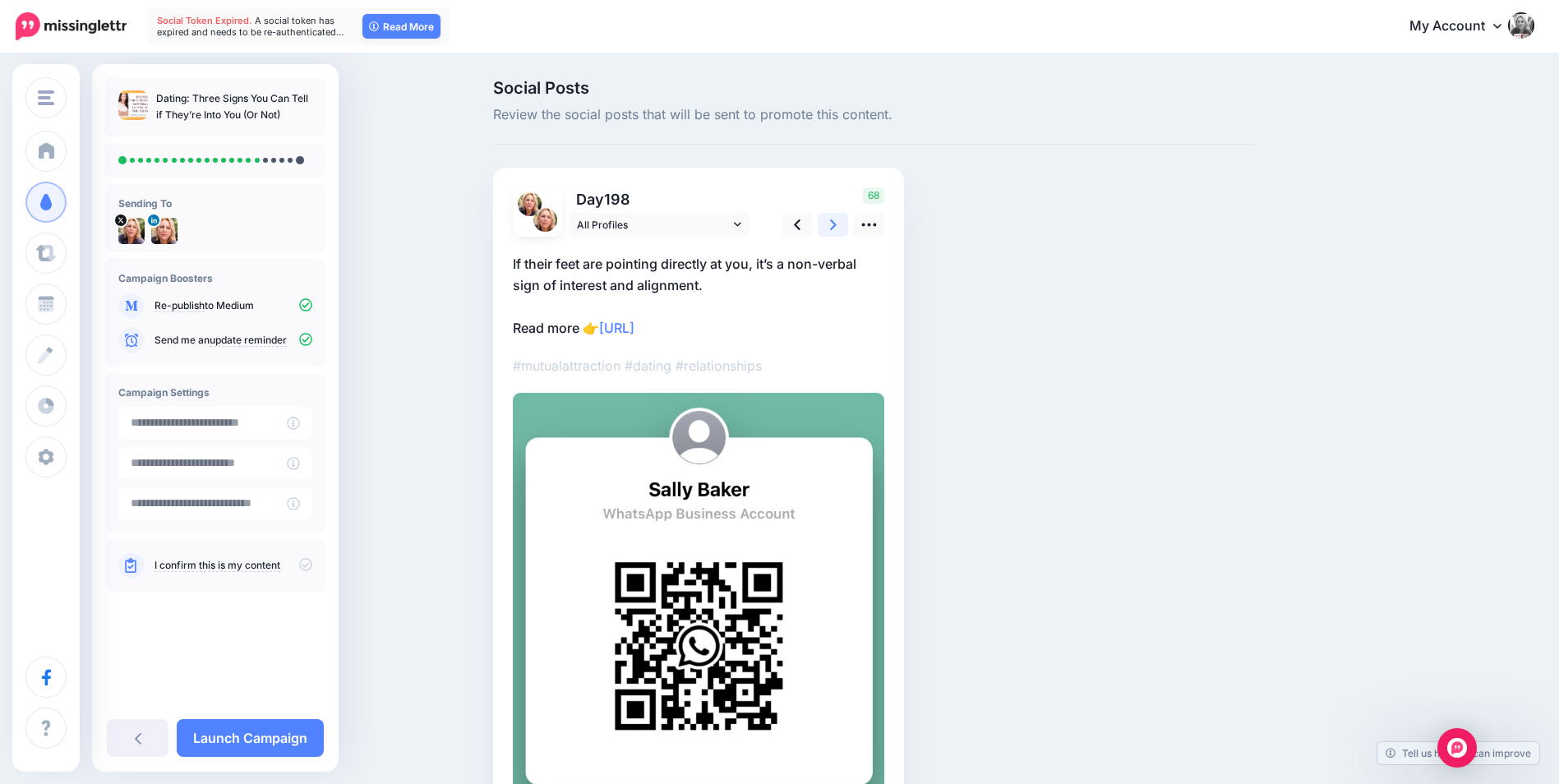
click at [837, 224] on icon at bounding box center [834, 224] width 7 height 18
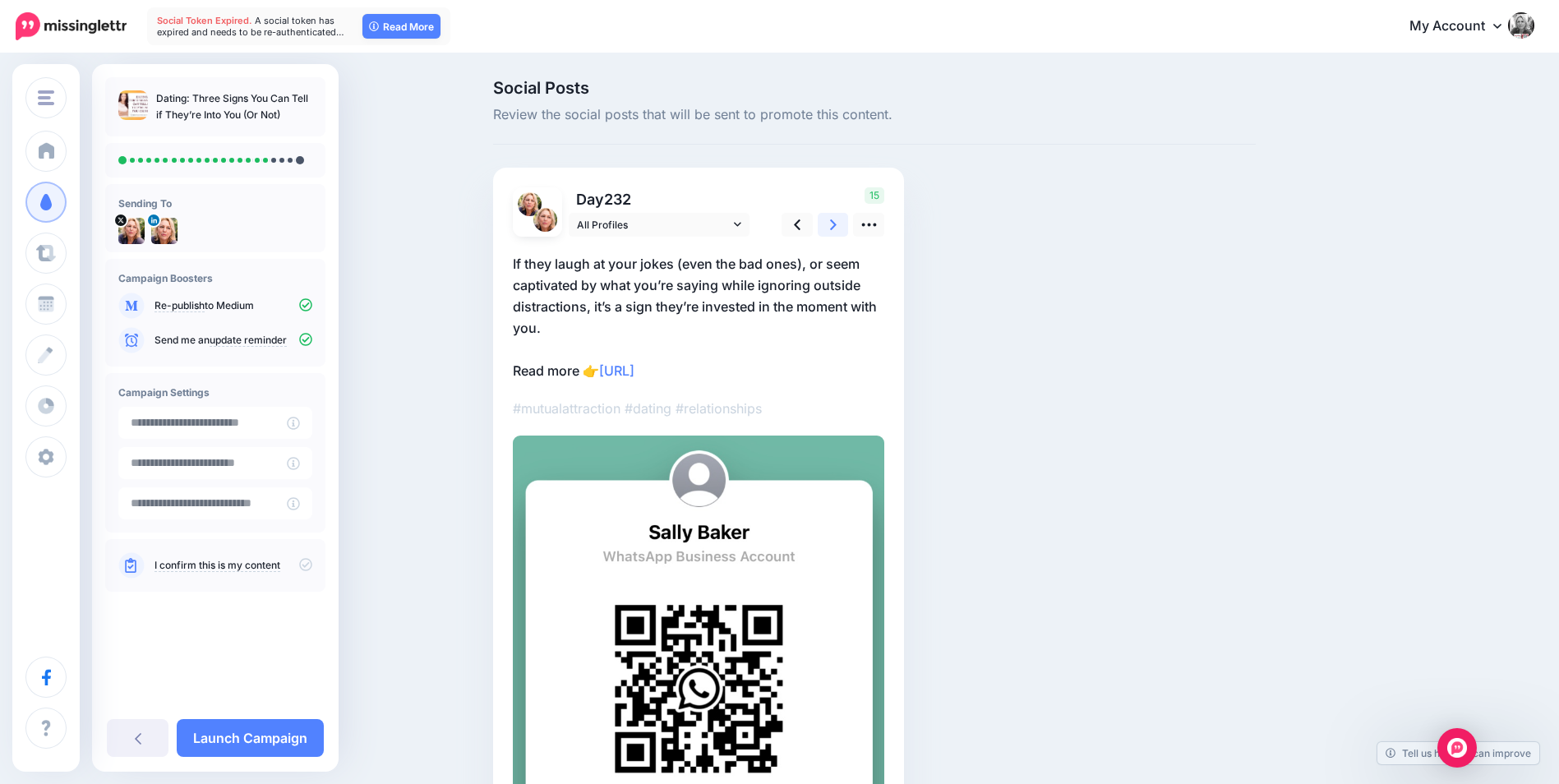
click at [837, 224] on icon at bounding box center [834, 224] width 7 height 18
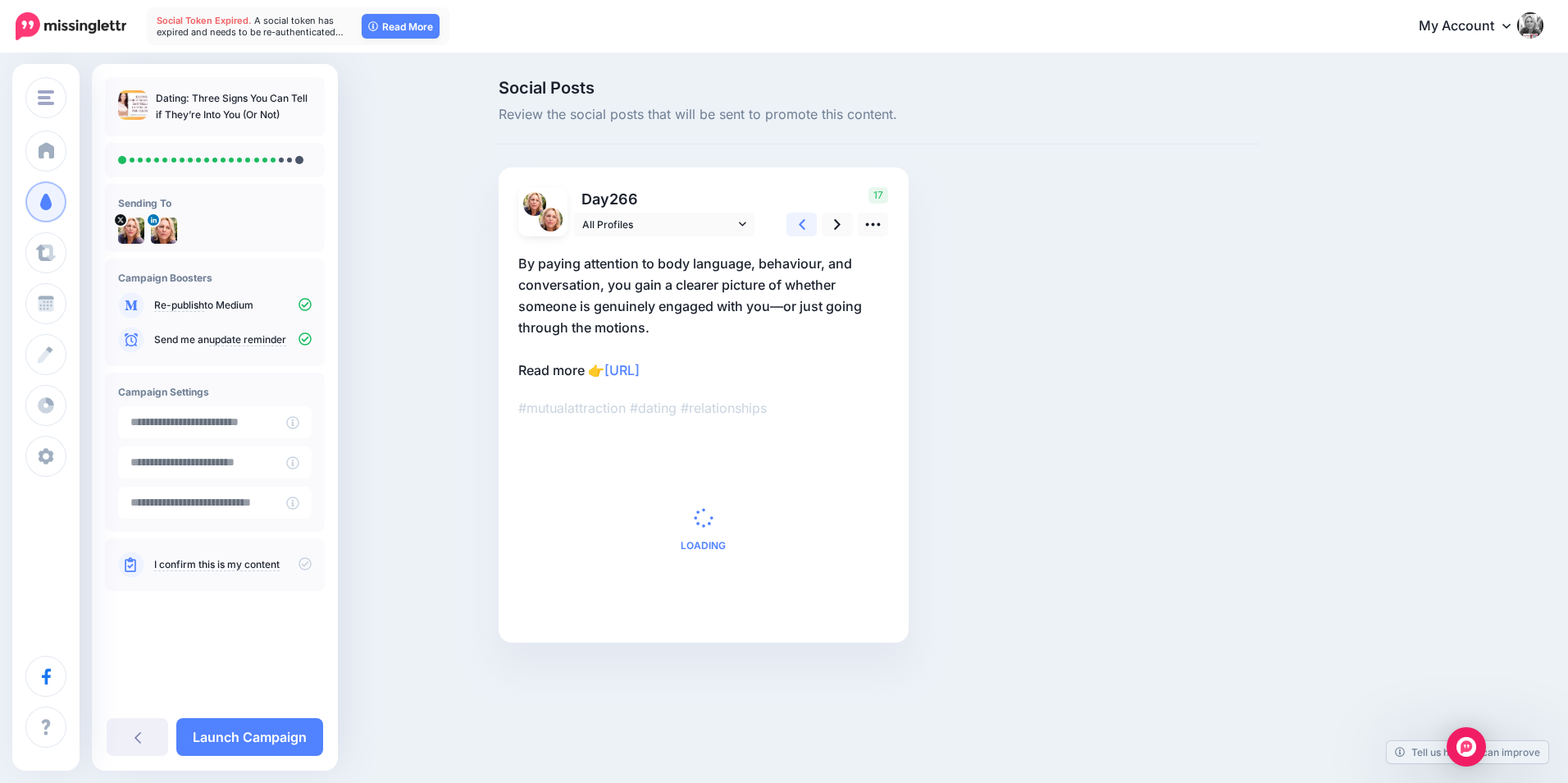
click at [793, 223] on link at bounding box center [802, 224] width 31 height 23
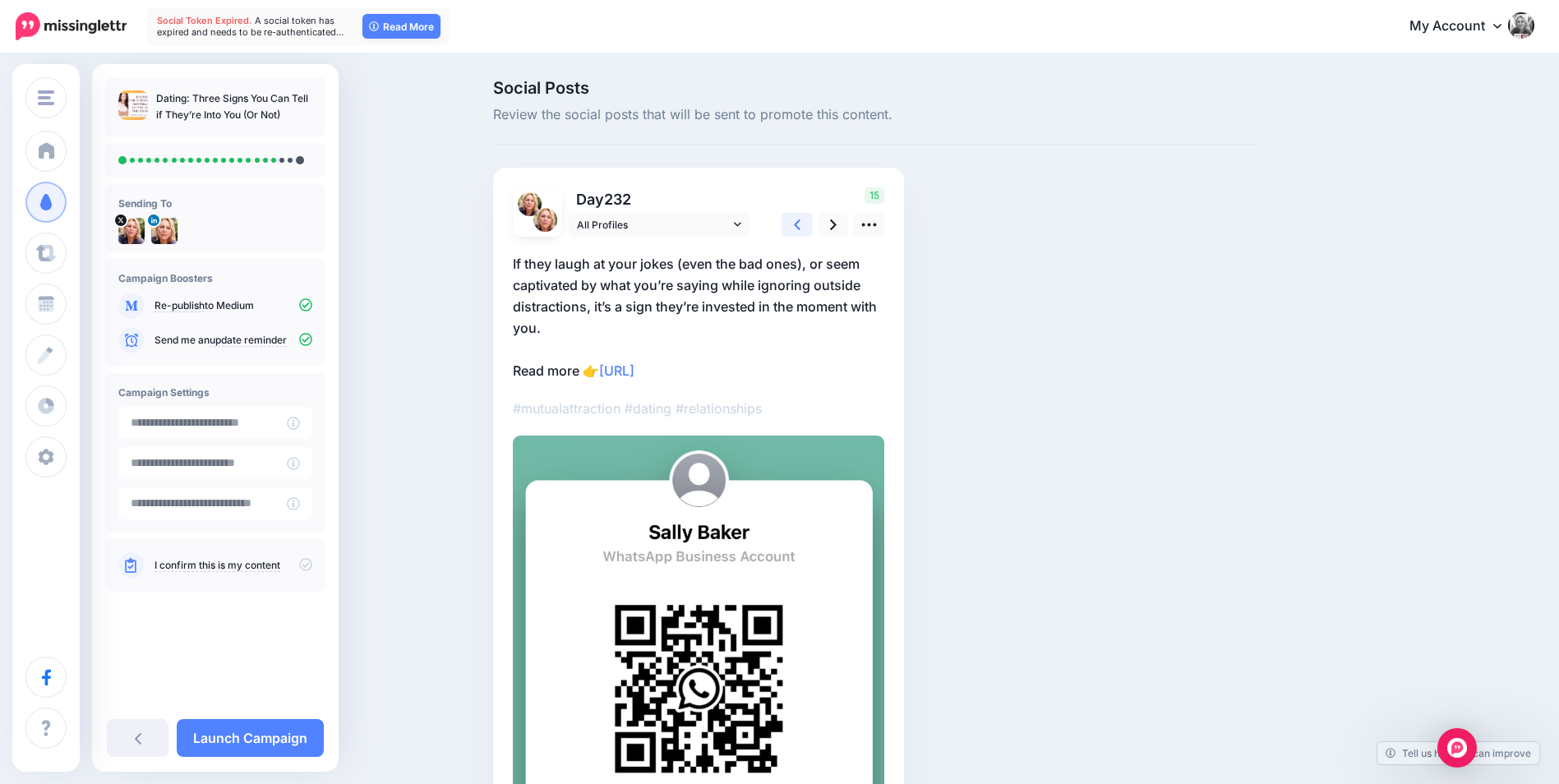
click at [794, 224] on link at bounding box center [797, 224] width 31 height 23
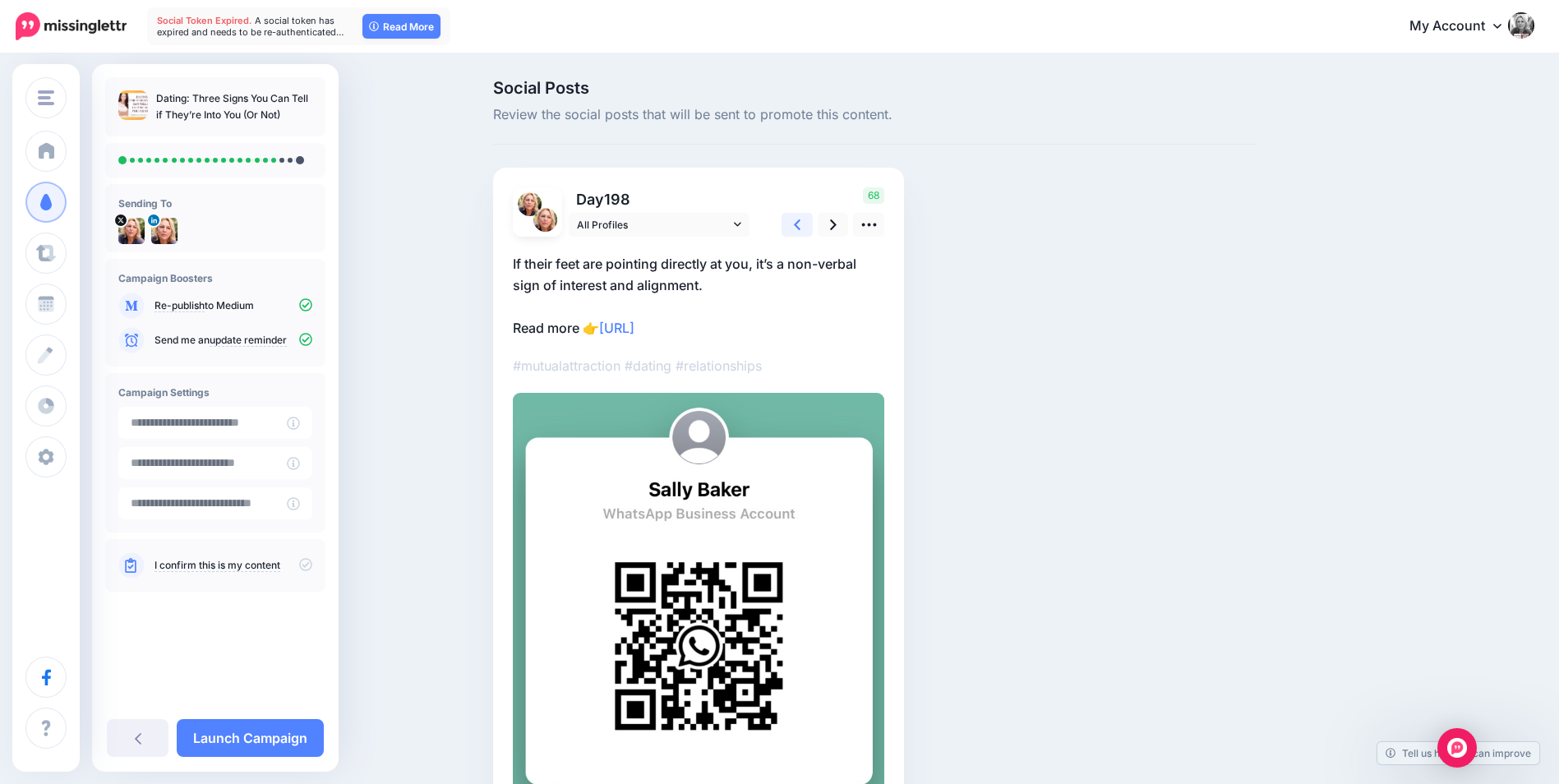
click at [794, 224] on link at bounding box center [797, 224] width 31 height 23
click at [794, 224] on link at bounding box center [803, 224] width 31 height 23
click at [794, 224] on link at bounding box center [797, 224] width 31 height 23
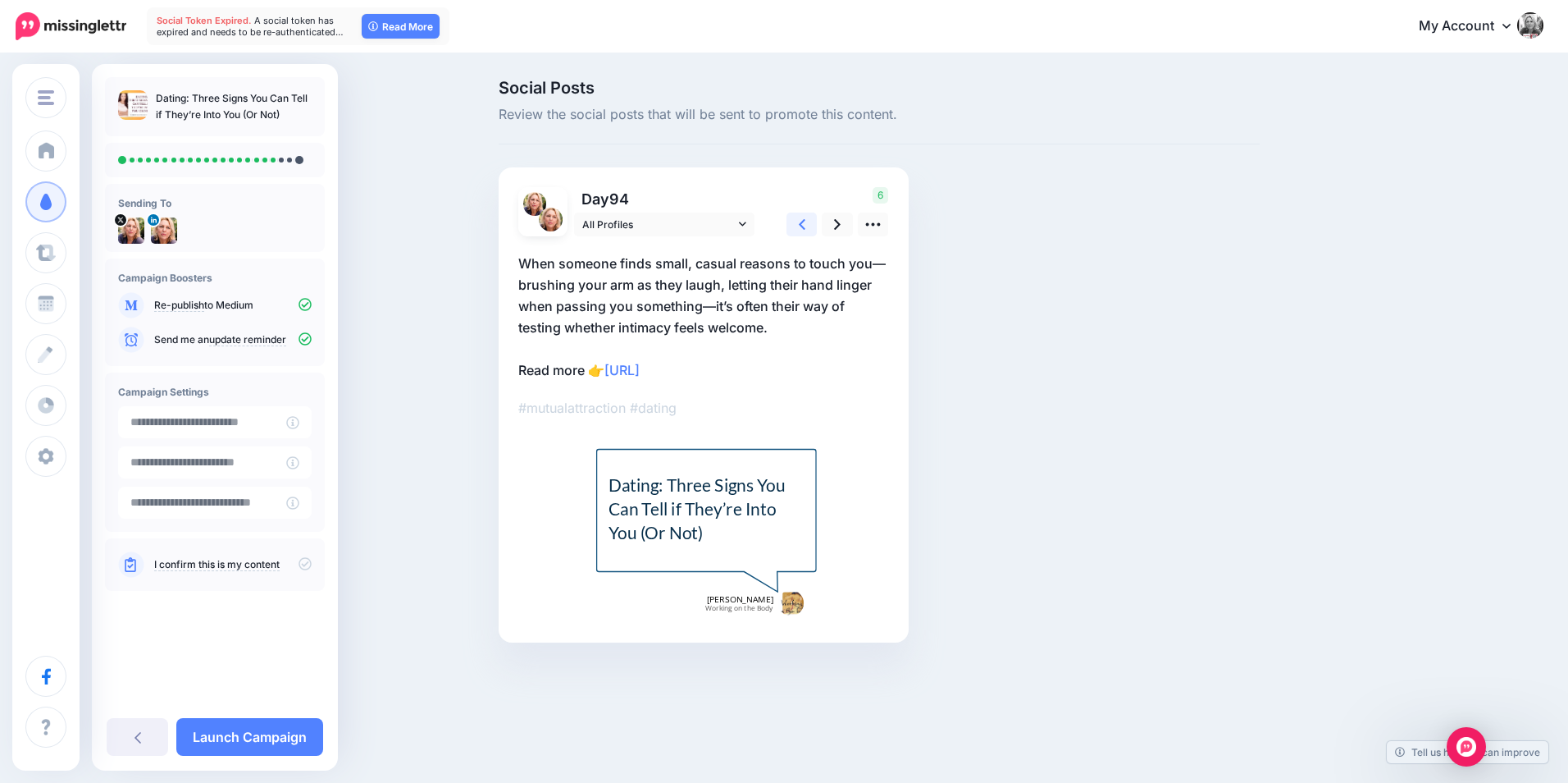
click at [793, 223] on link at bounding box center [802, 224] width 31 height 23
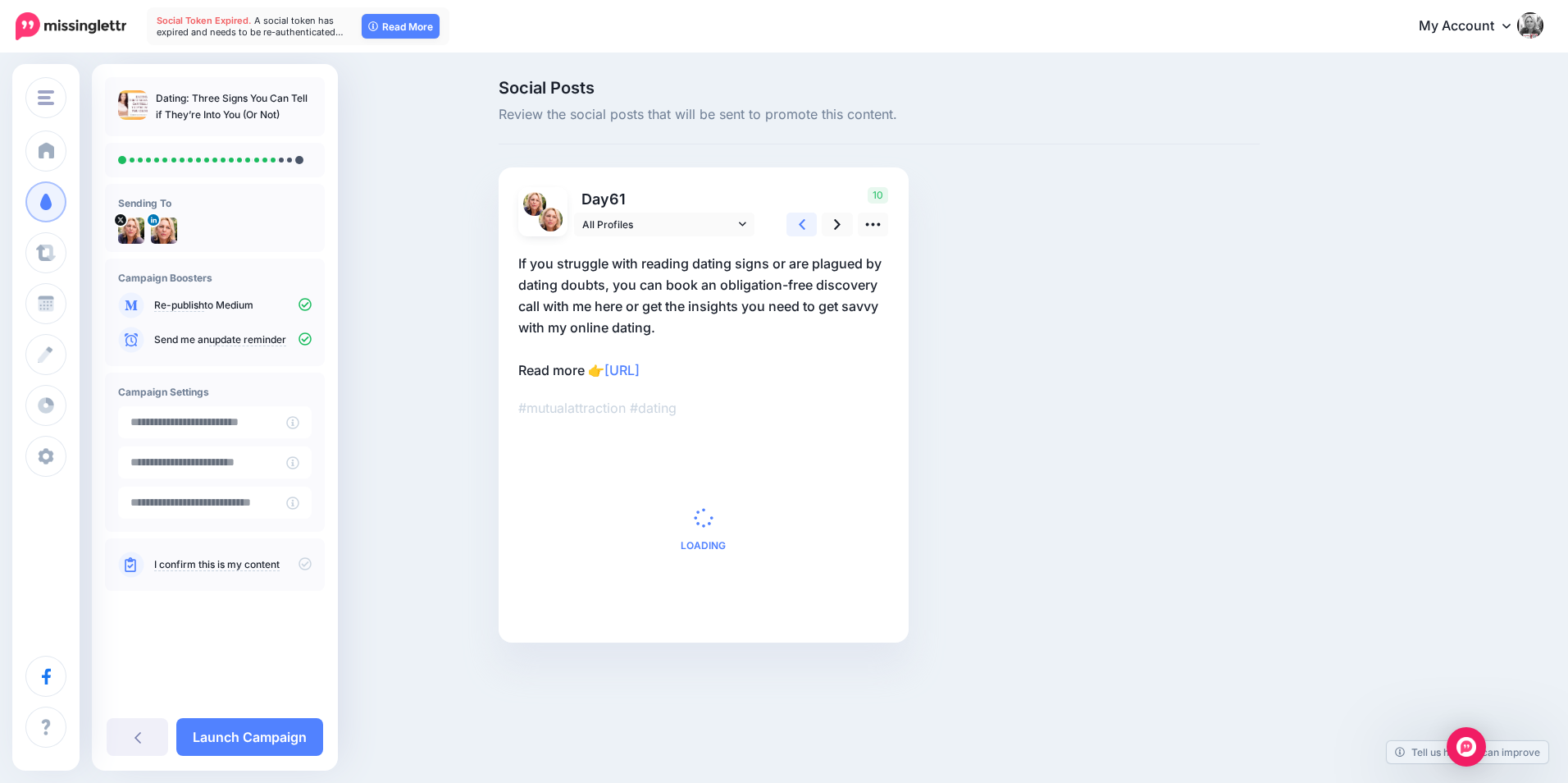
click at [793, 223] on link at bounding box center [802, 224] width 31 height 23
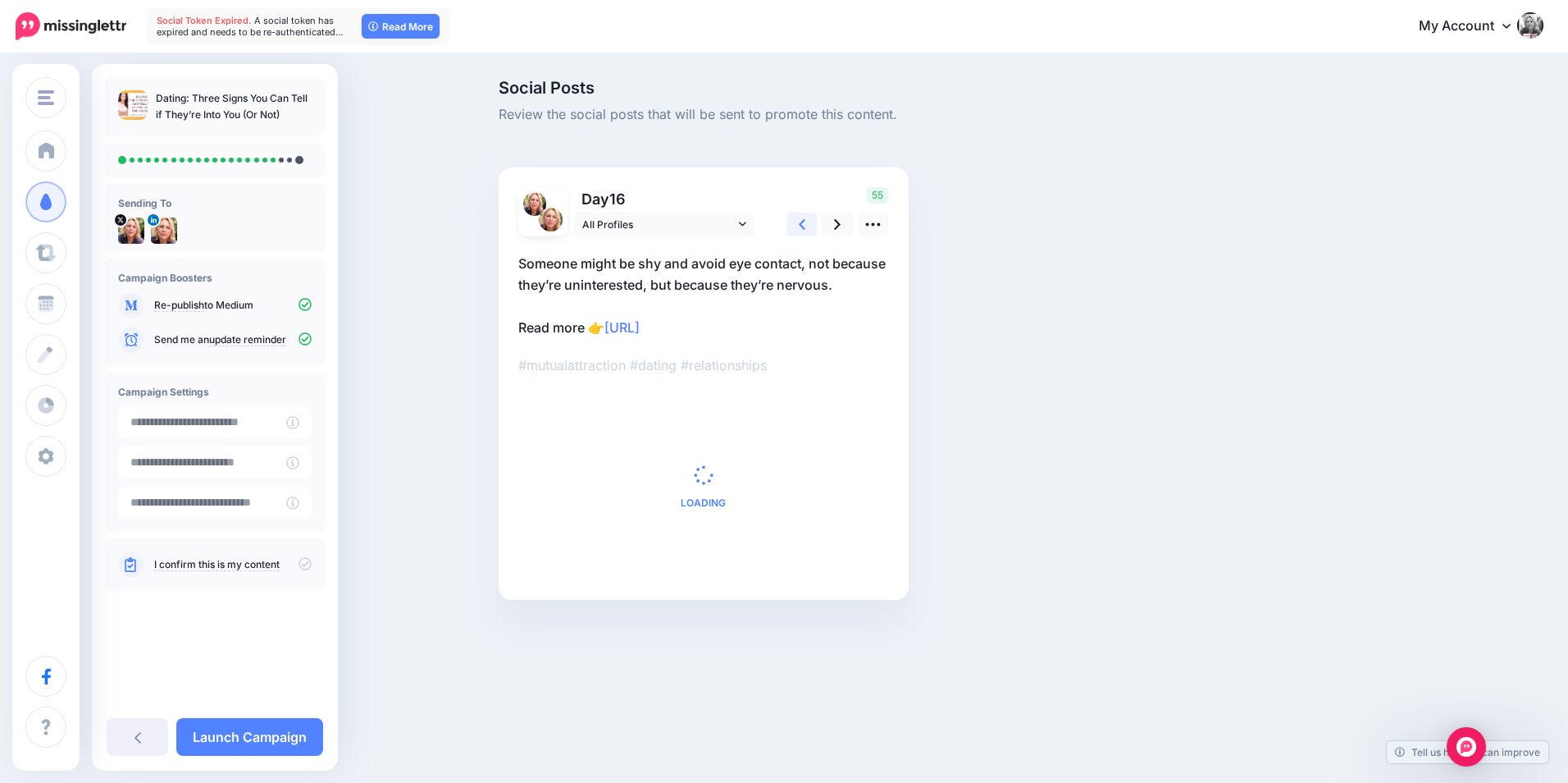
click at [793, 223] on link at bounding box center [802, 224] width 31 height 23
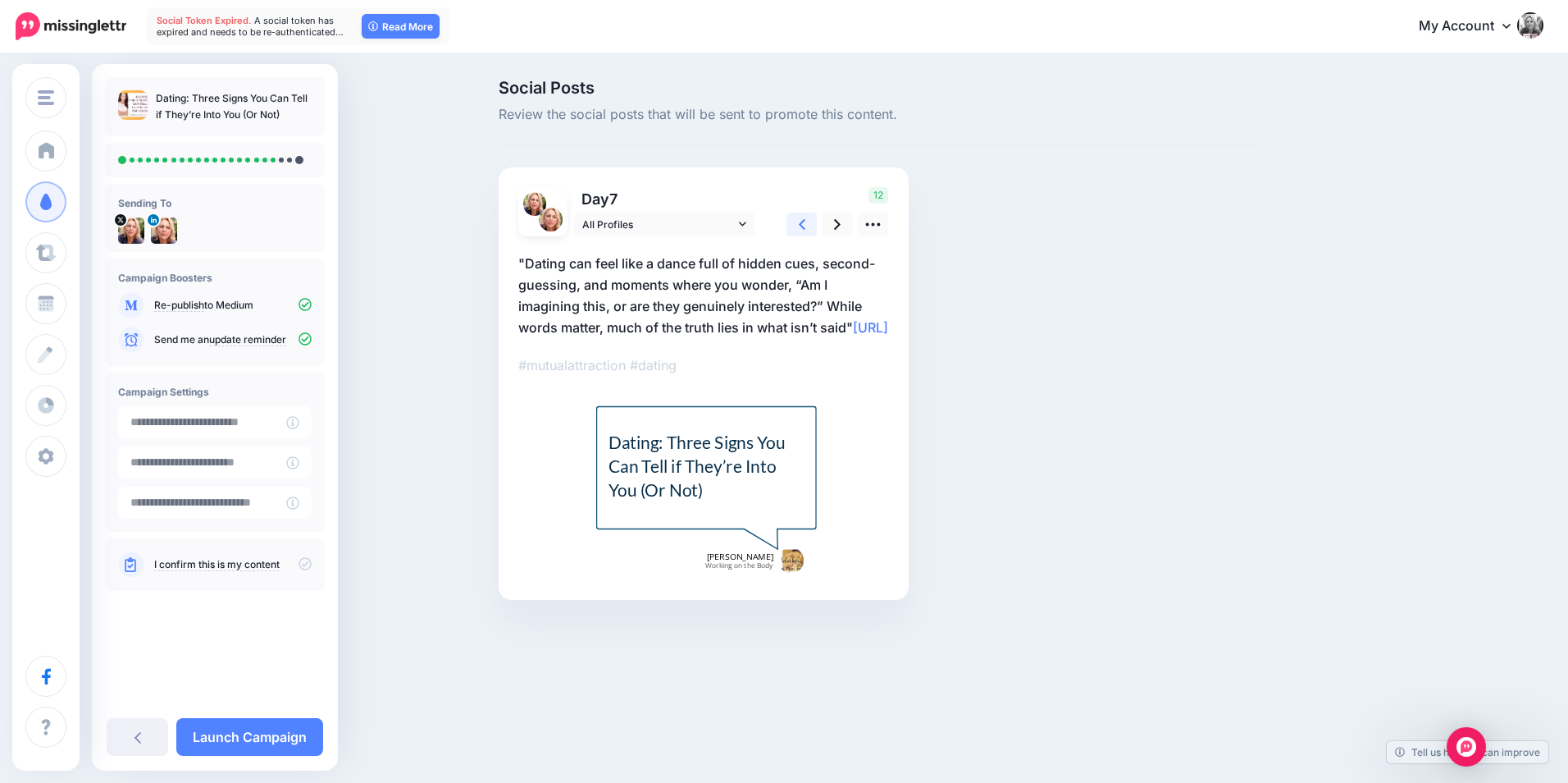
click at [793, 223] on link at bounding box center [802, 224] width 31 height 23
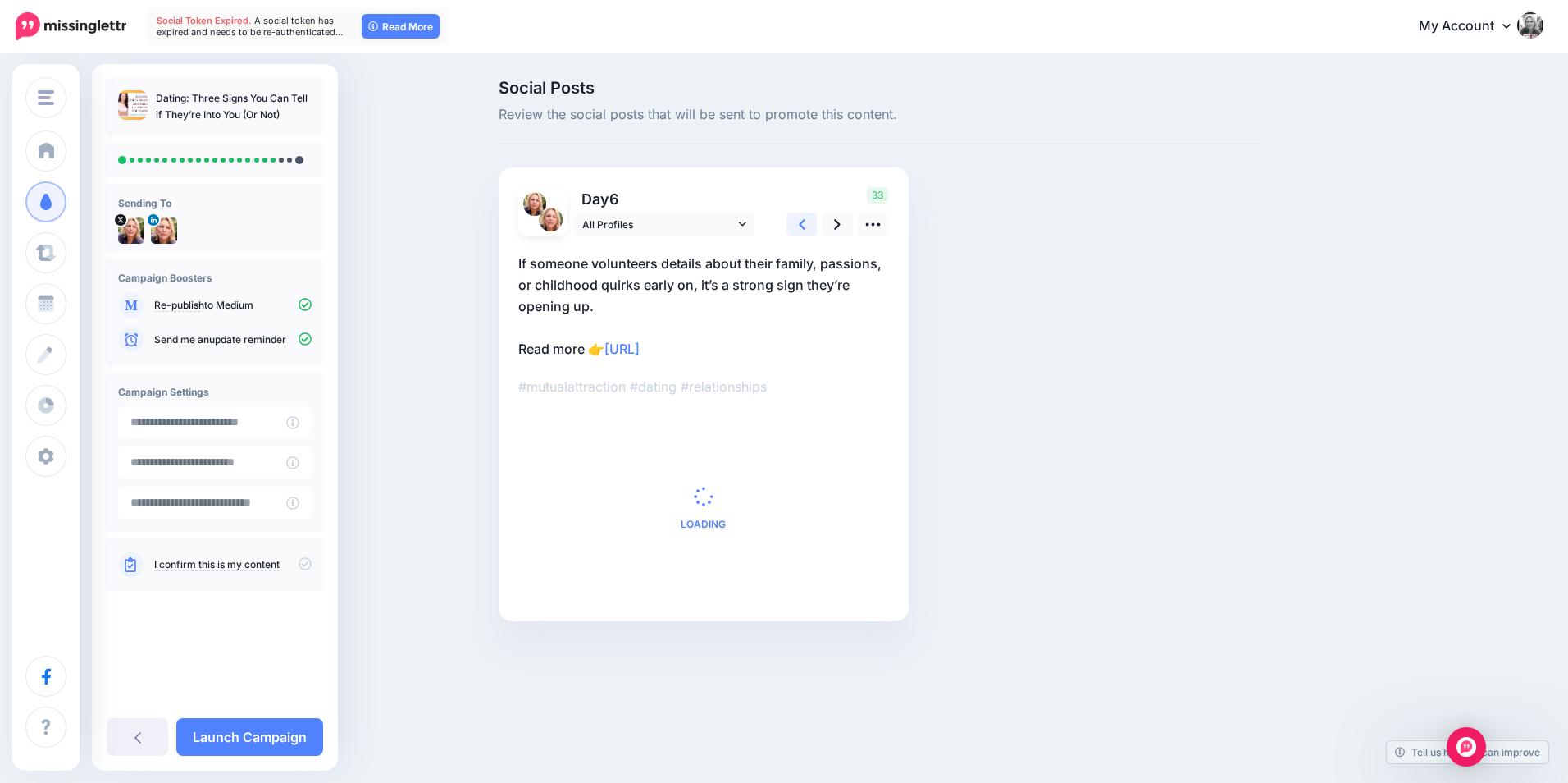
click at [793, 223] on link at bounding box center [802, 224] width 31 height 23
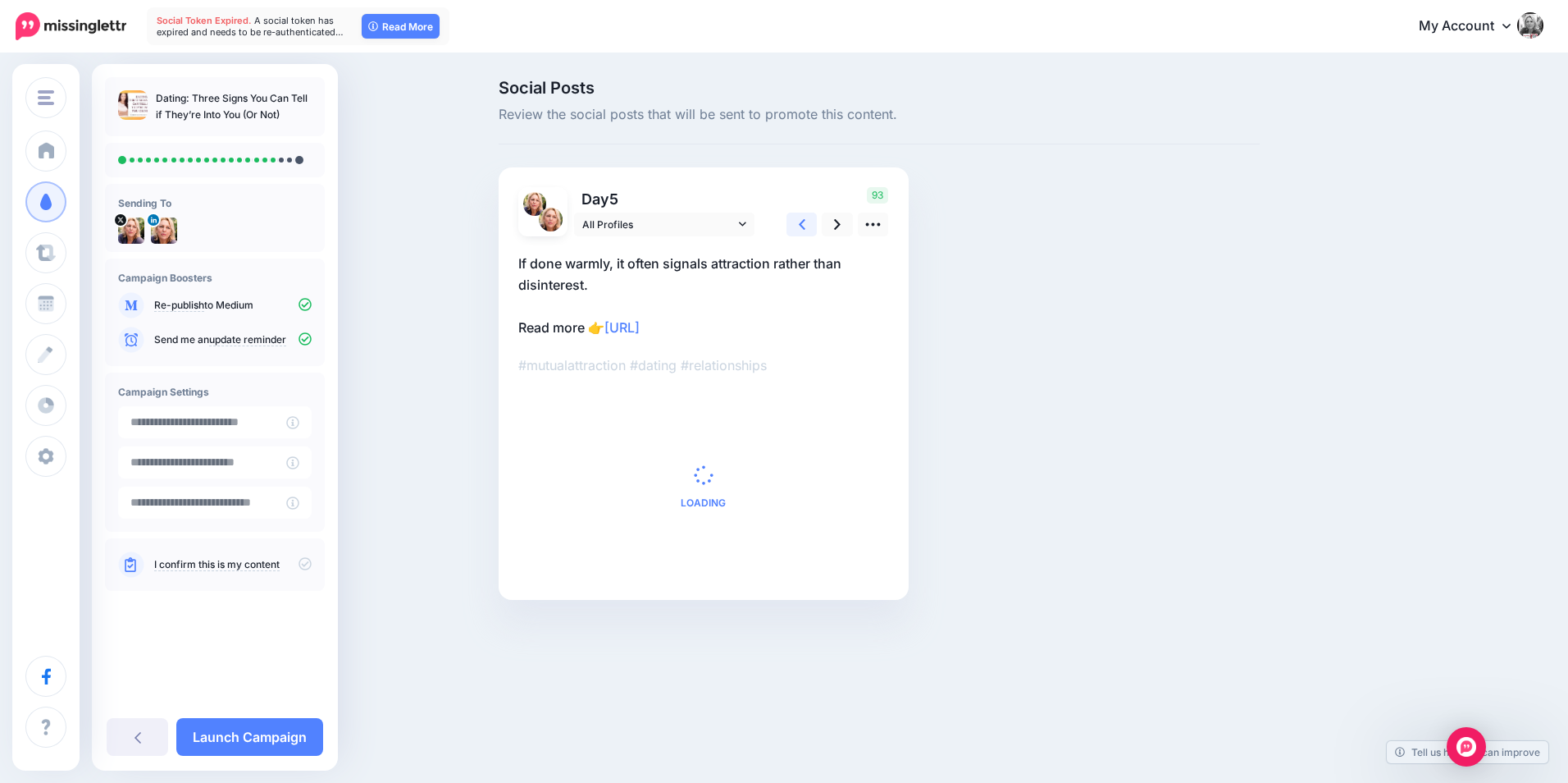
click at [793, 223] on link at bounding box center [802, 224] width 31 height 23
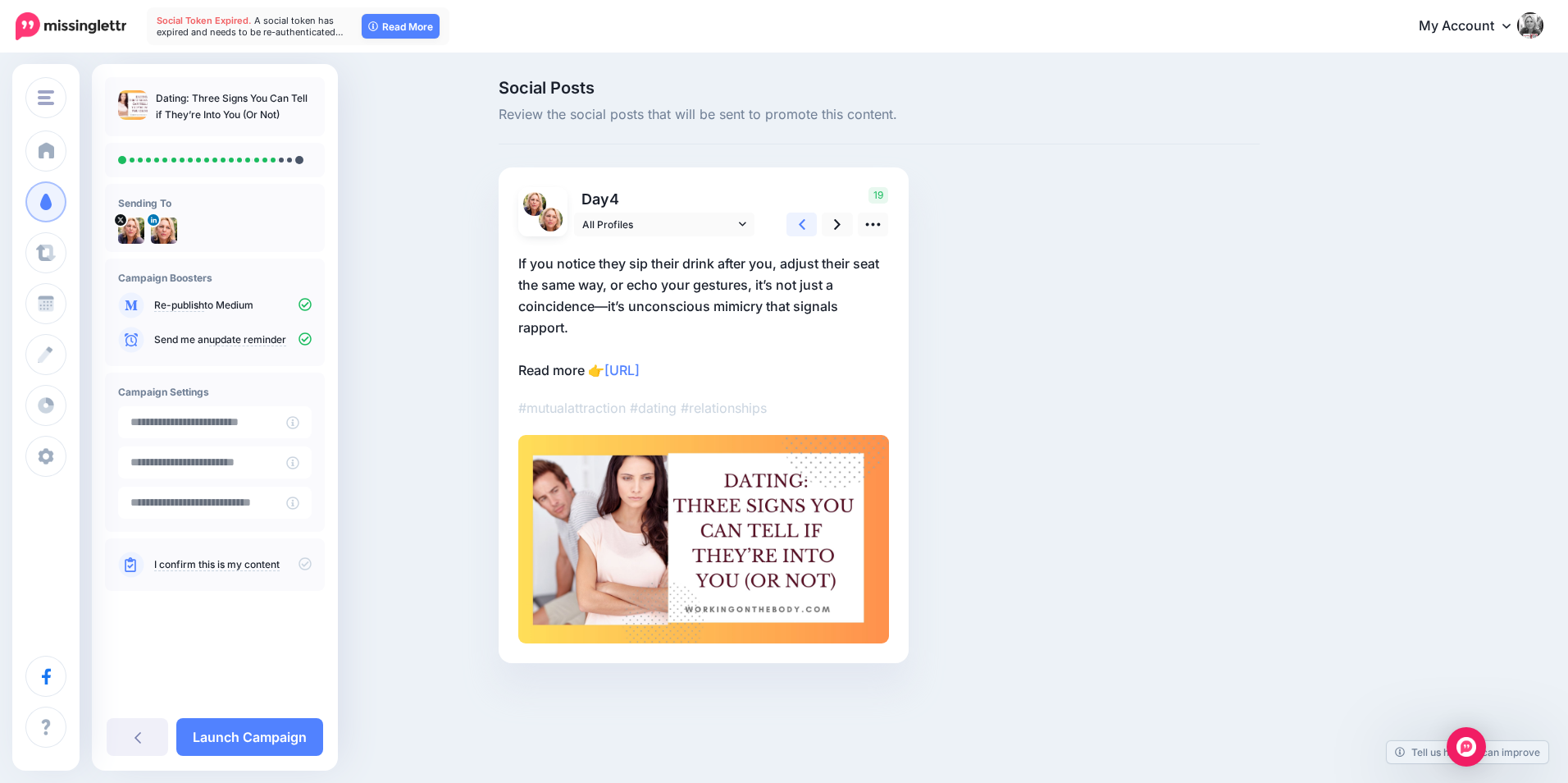
click at [793, 223] on link at bounding box center [802, 224] width 31 height 23
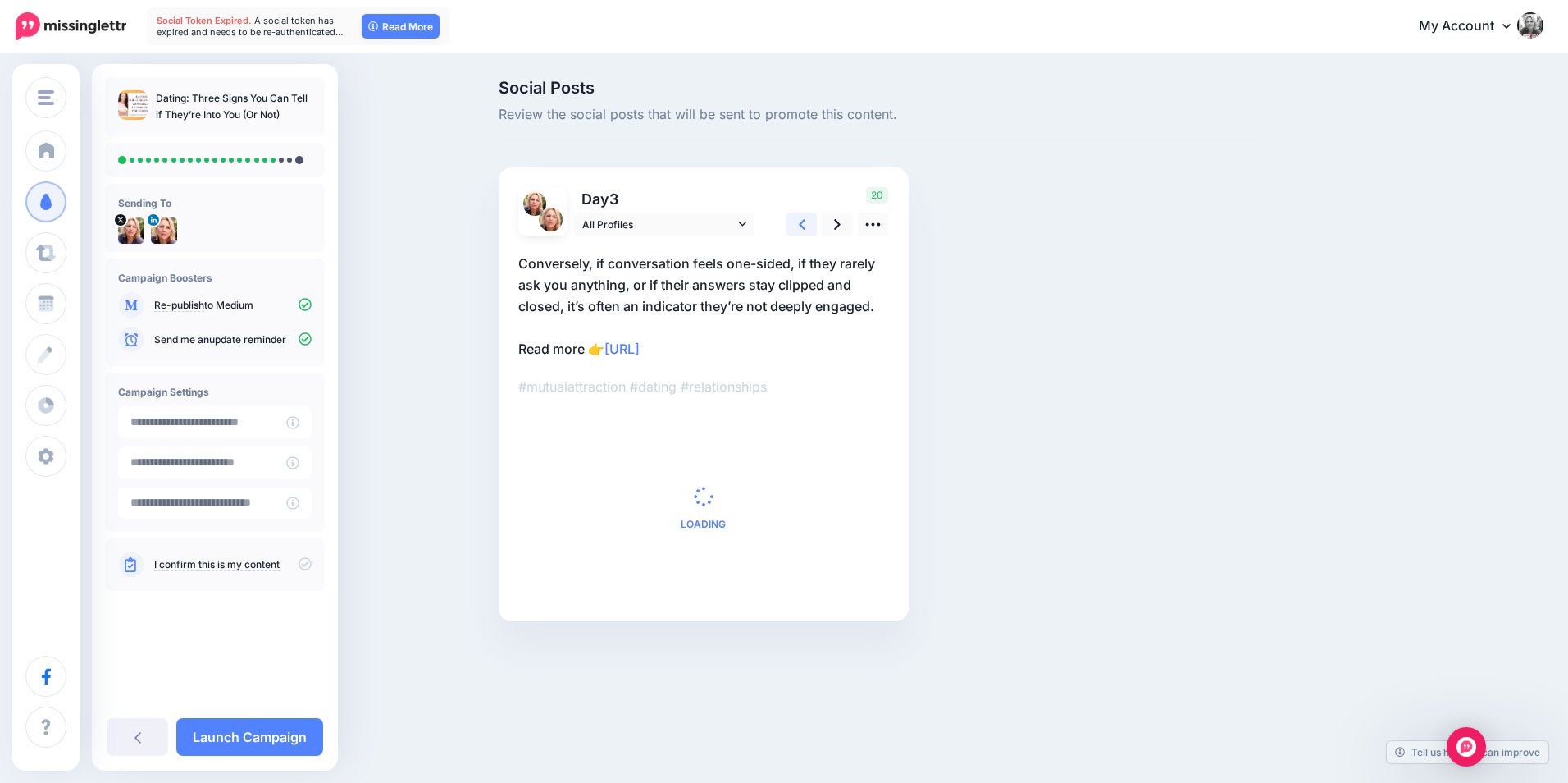
click at [793, 223] on link at bounding box center [802, 224] width 31 height 23
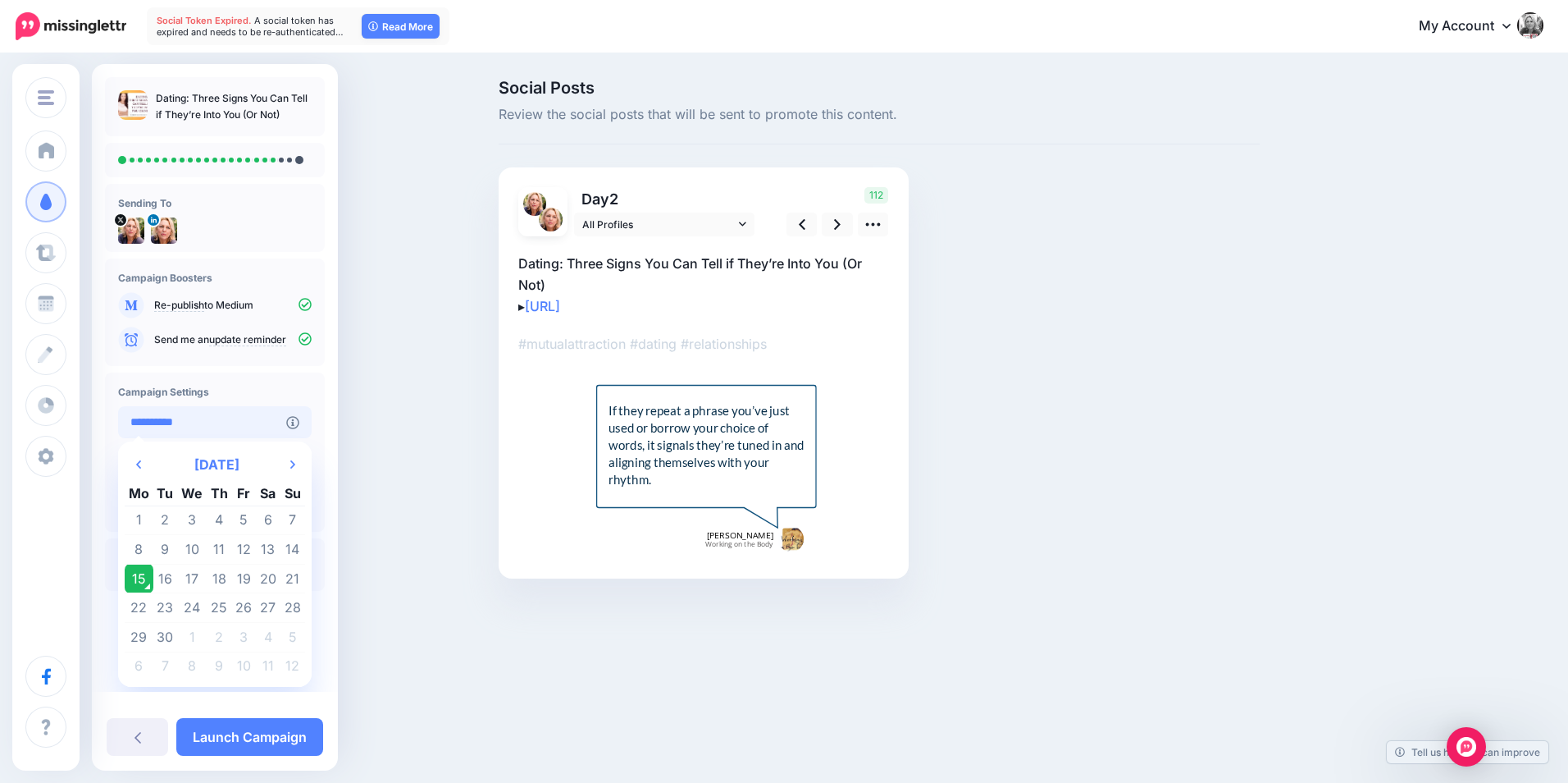
click at [286, 423] on input "**********" at bounding box center [202, 422] width 168 height 32
click at [192, 578] on td "17" at bounding box center [192, 578] width 29 height 29
type input "**********"
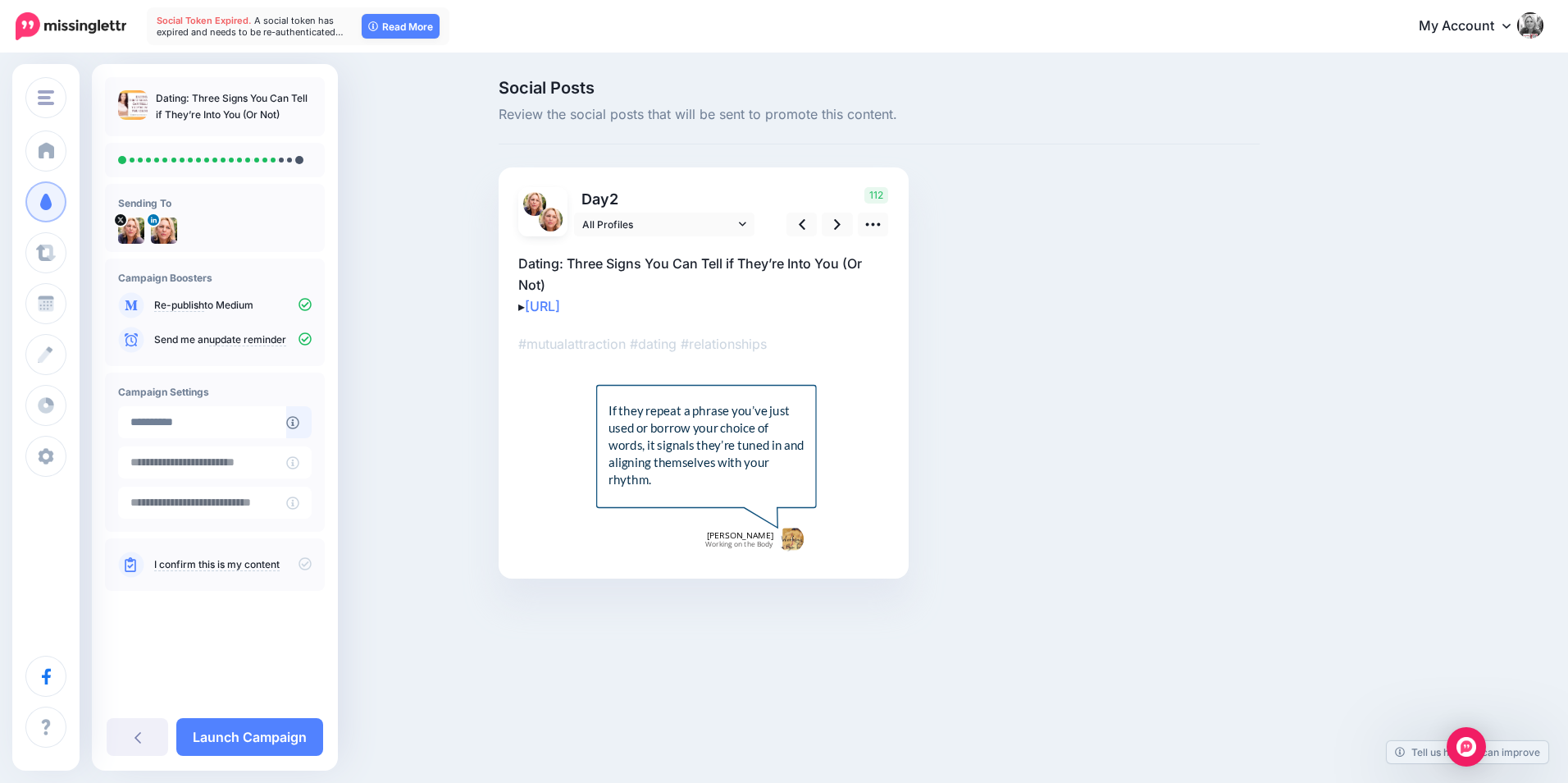
click at [307, 561] on icon at bounding box center [305, 564] width 13 height 13
click at [260, 734] on link "Launch Campaign" at bounding box center [250, 736] width 147 height 38
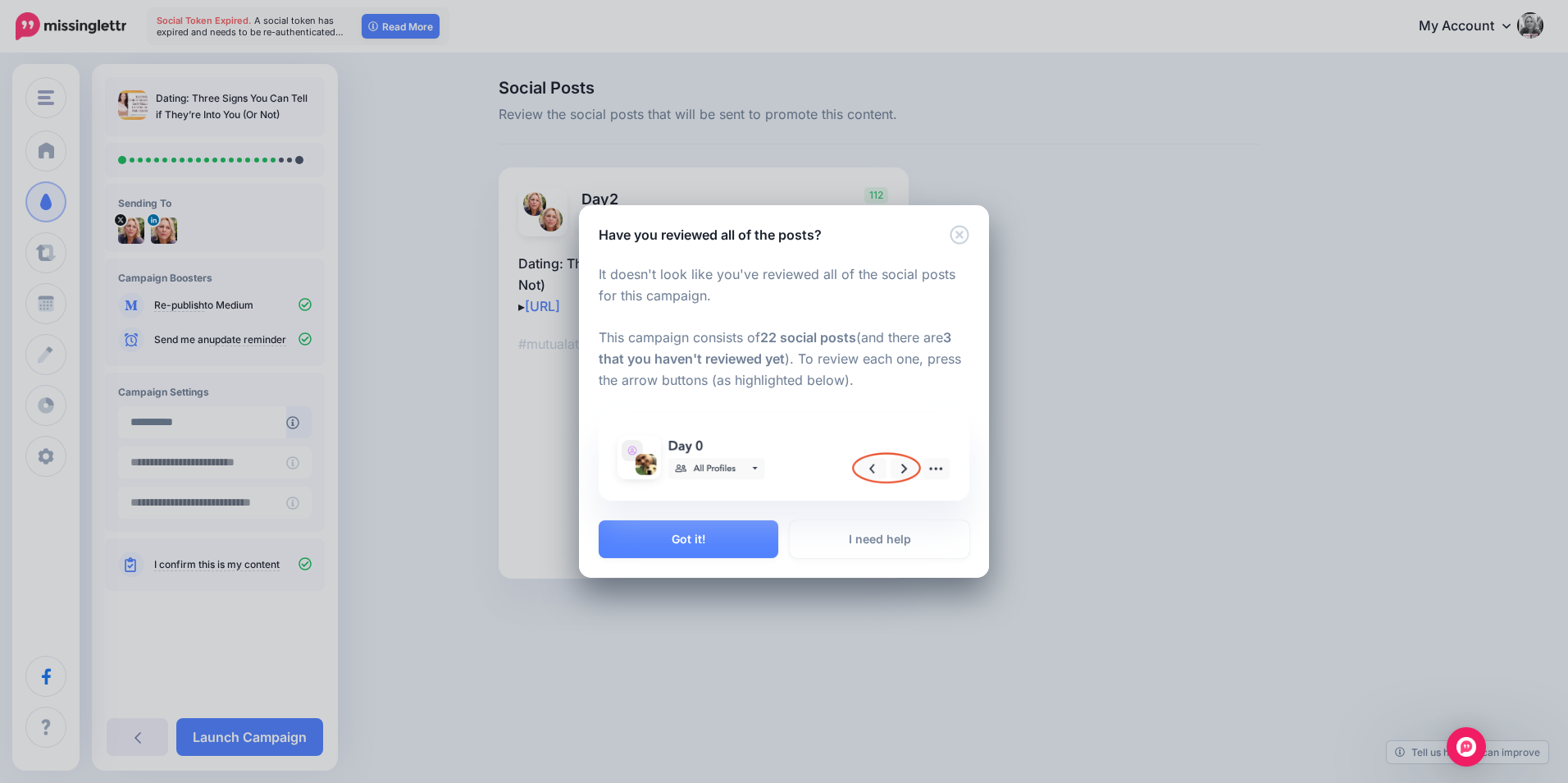
click at [900, 468] on img at bounding box center [784, 456] width 351 height 68
click at [897, 471] on img at bounding box center [784, 456] width 351 height 68
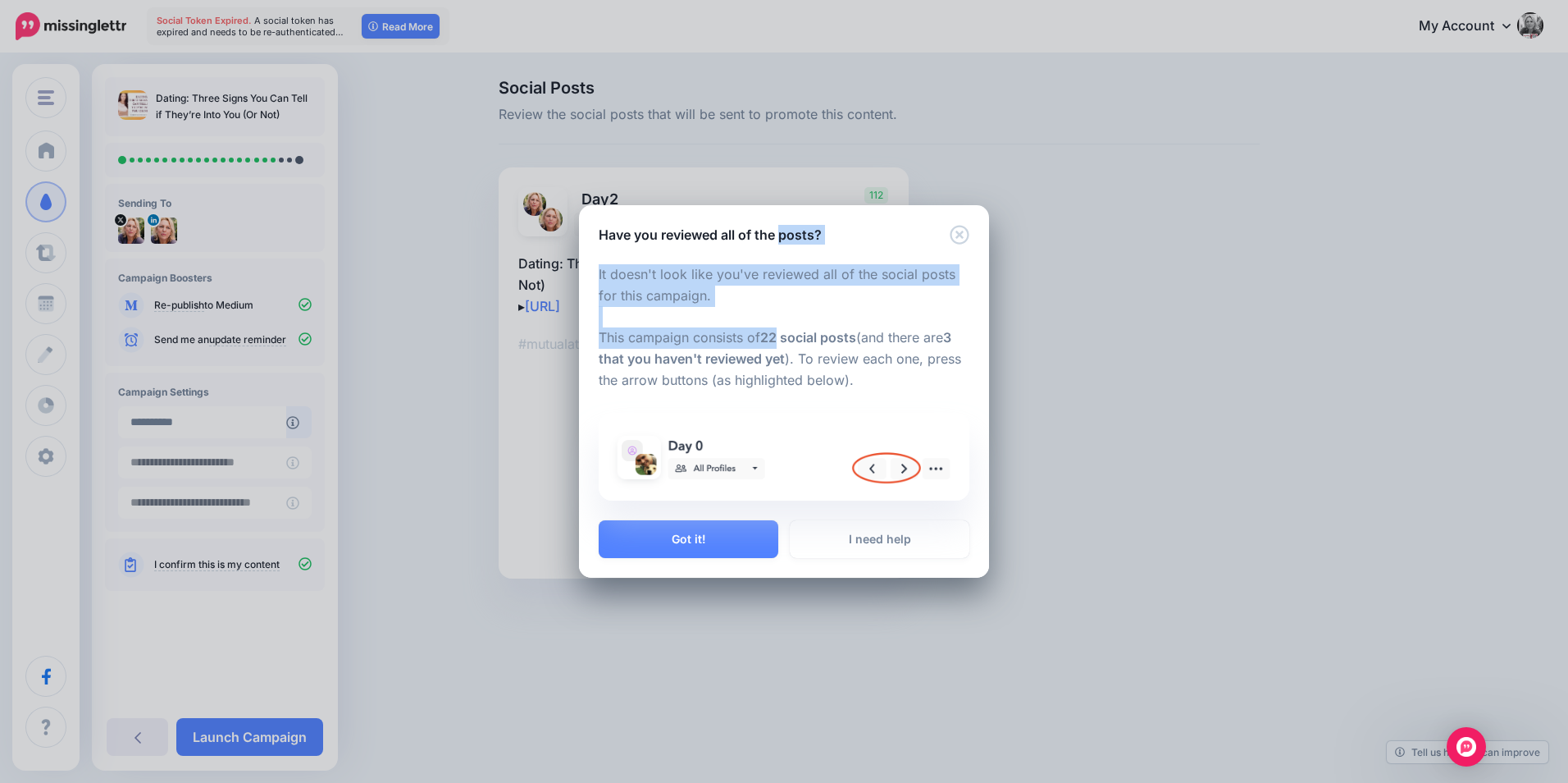
drag, startPoint x: 783, startPoint y: 234, endPoint x: 779, endPoint y: 358, distance: 124.1
click at [779, 358] on div "Have you reviewed all of the posts? It doesn't look like you've reviewed all of…" at bounding box center [784, 392] width 410 height 373
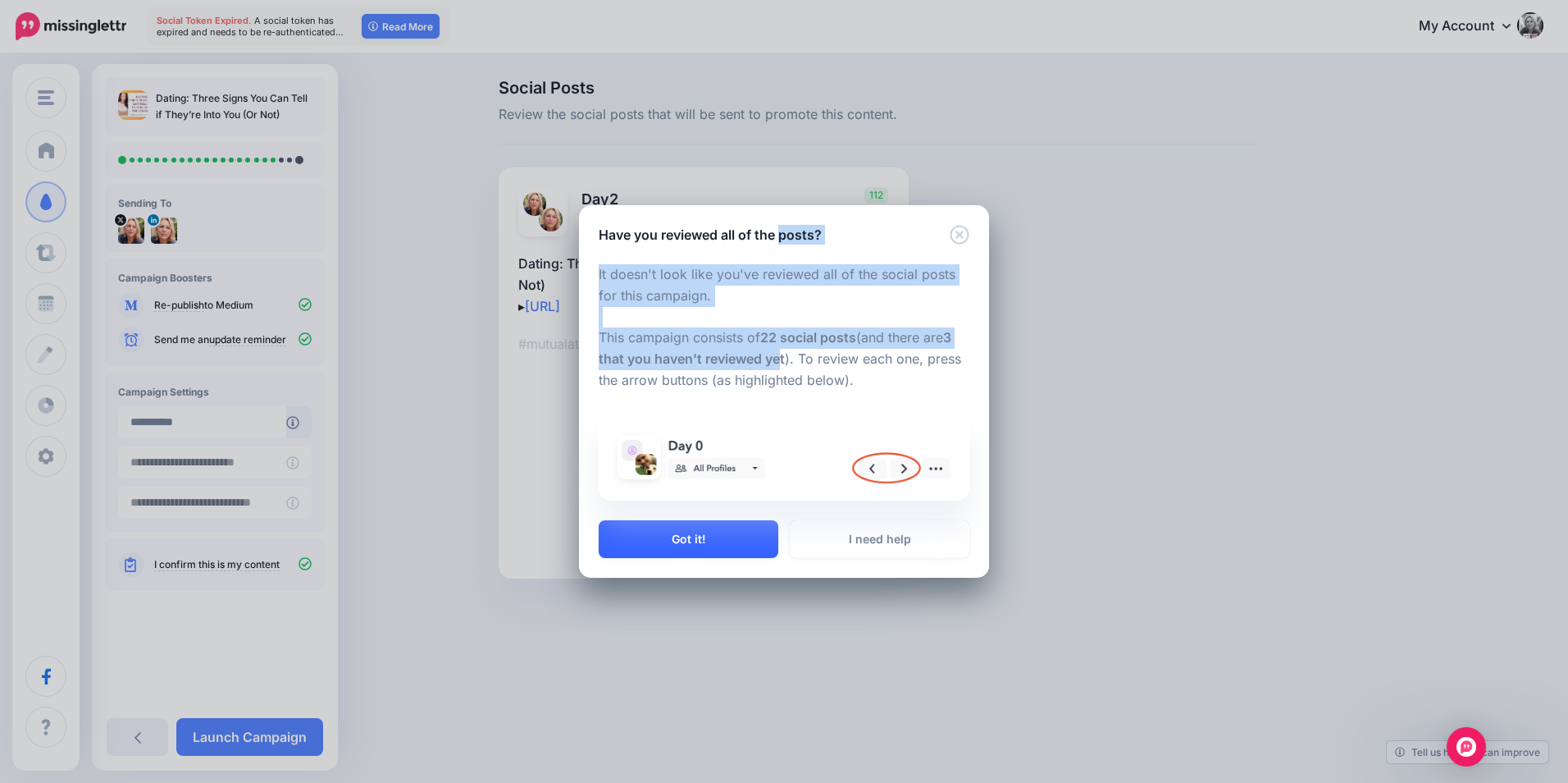
click at [674, 537] on button "Got it!" at bounding box center [688, 539] width 180 height 38
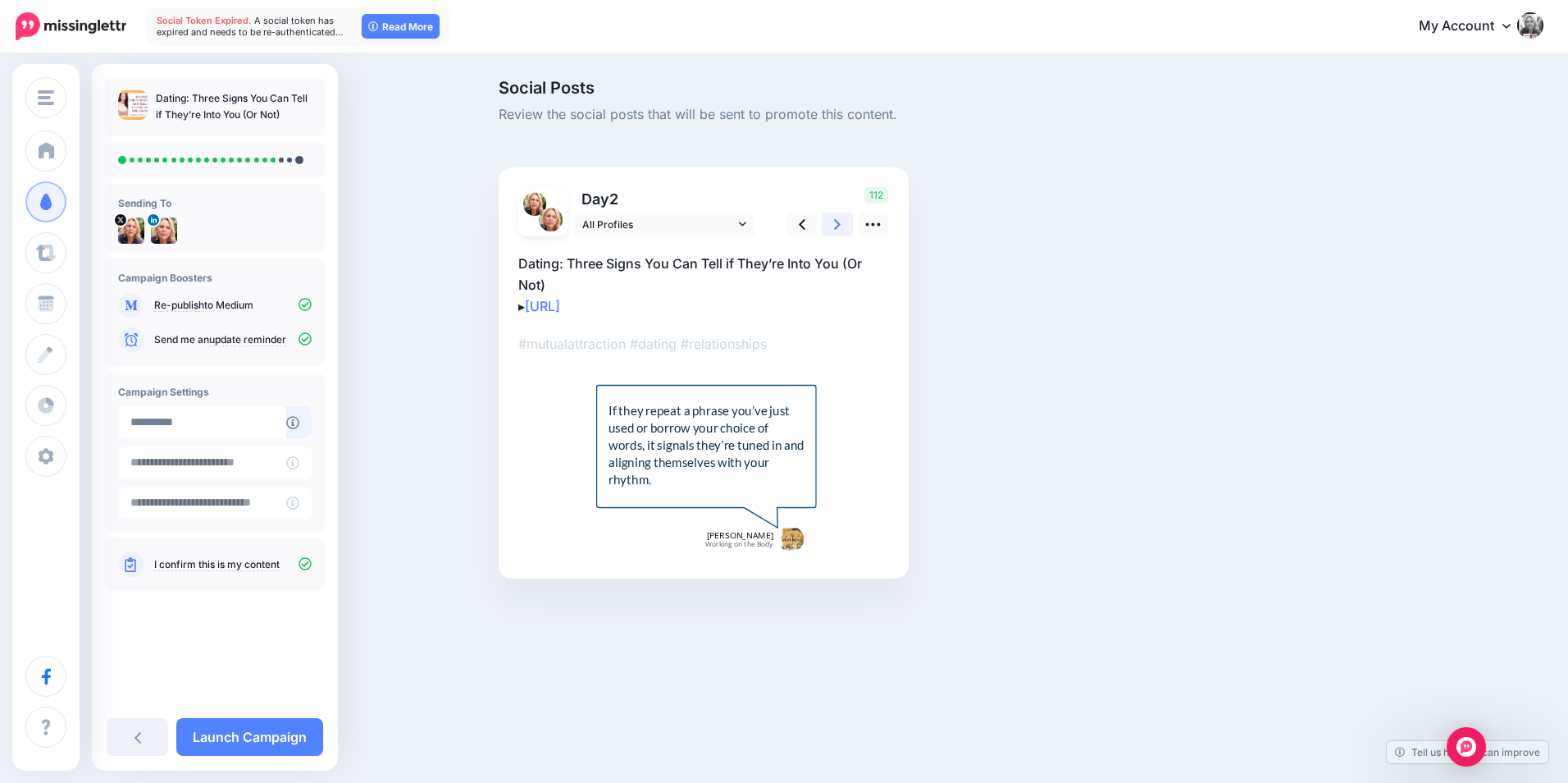
click at [846, 220] on link at bounding box center [837, 224] width 31 height 23
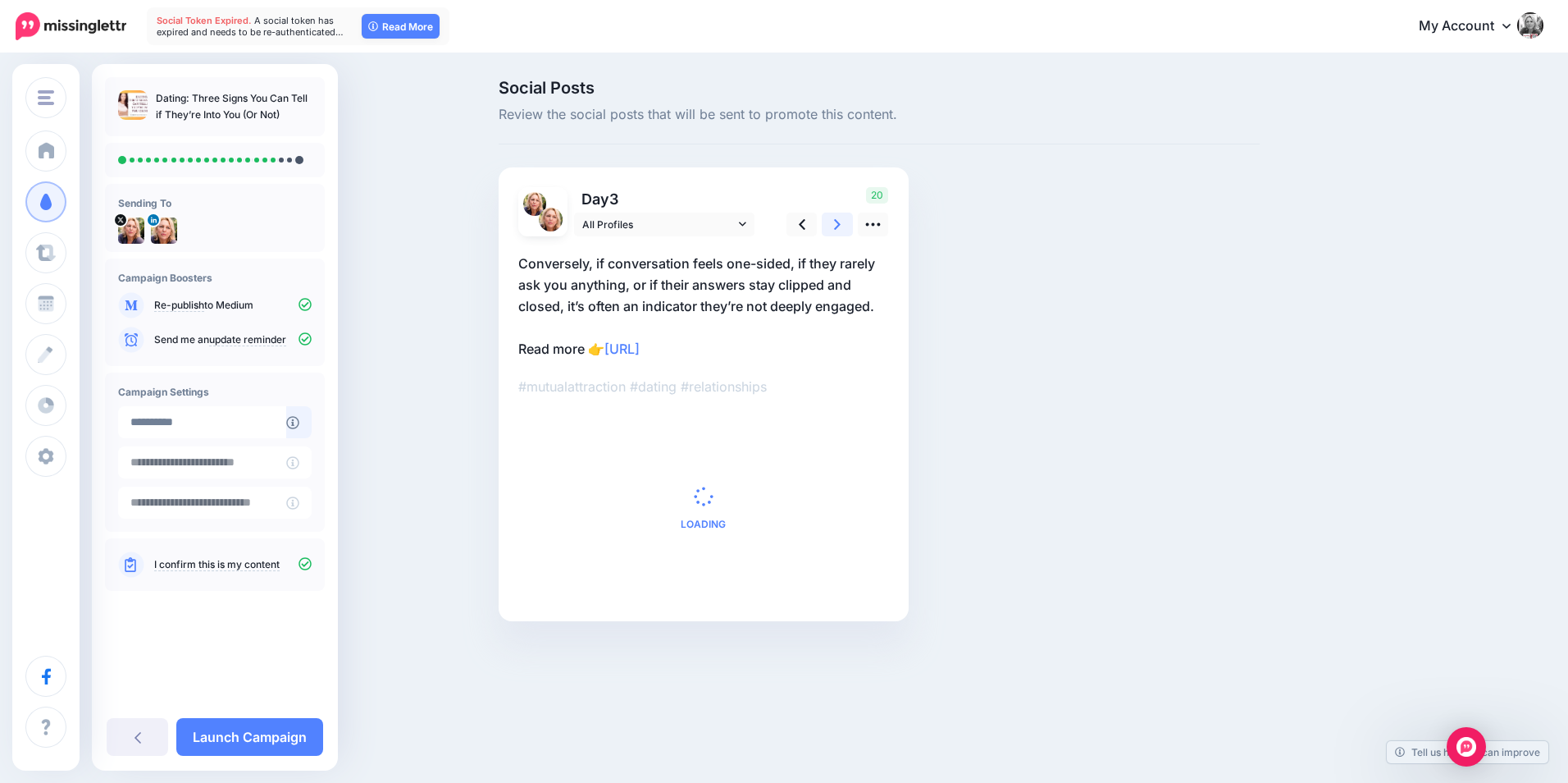
click at [846, 220] on link at bounding box center [837, 224] width 31 height 23
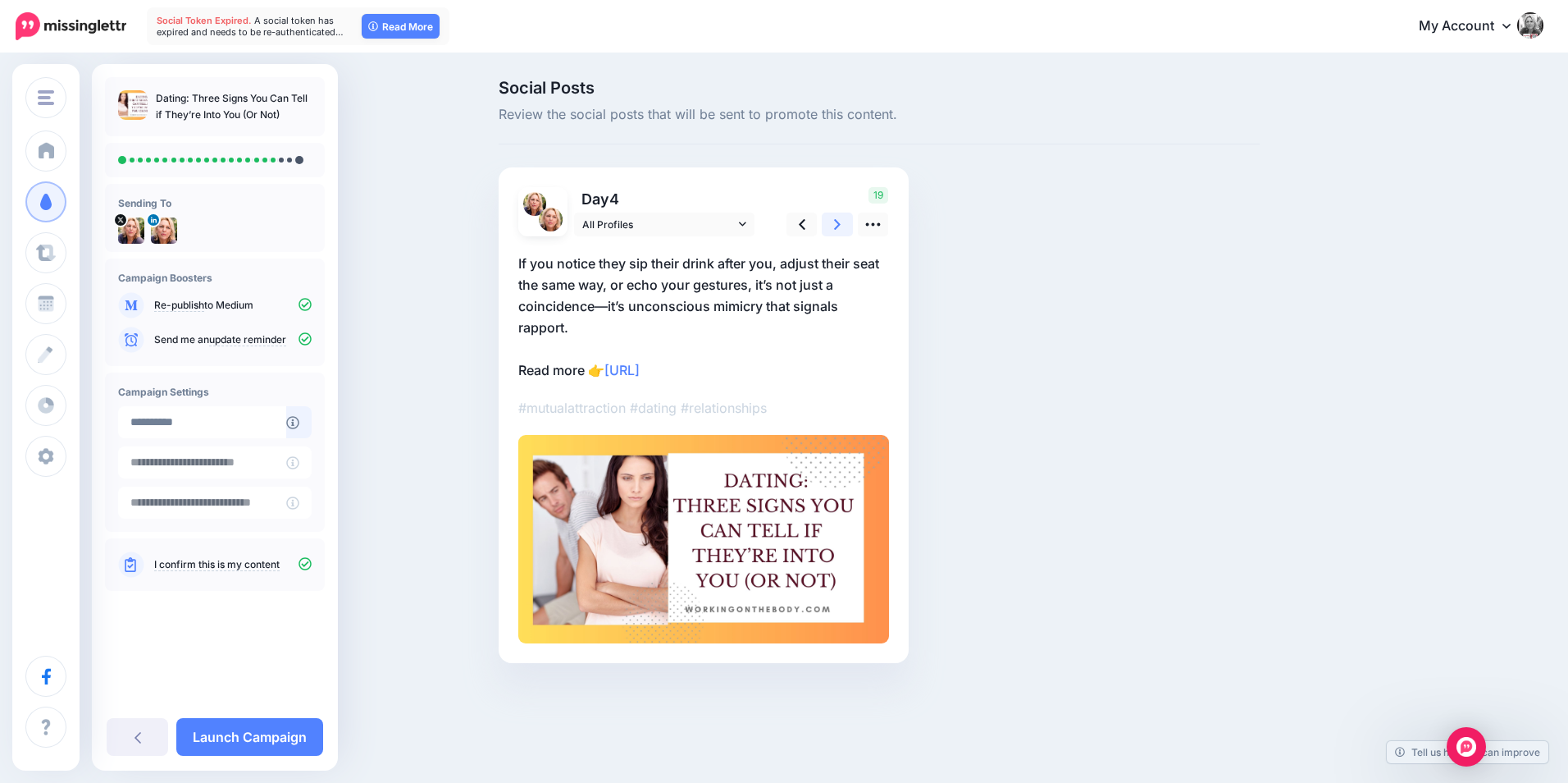
click at [846, 220] on link at bounding box center [837, 224] width 31 height 23
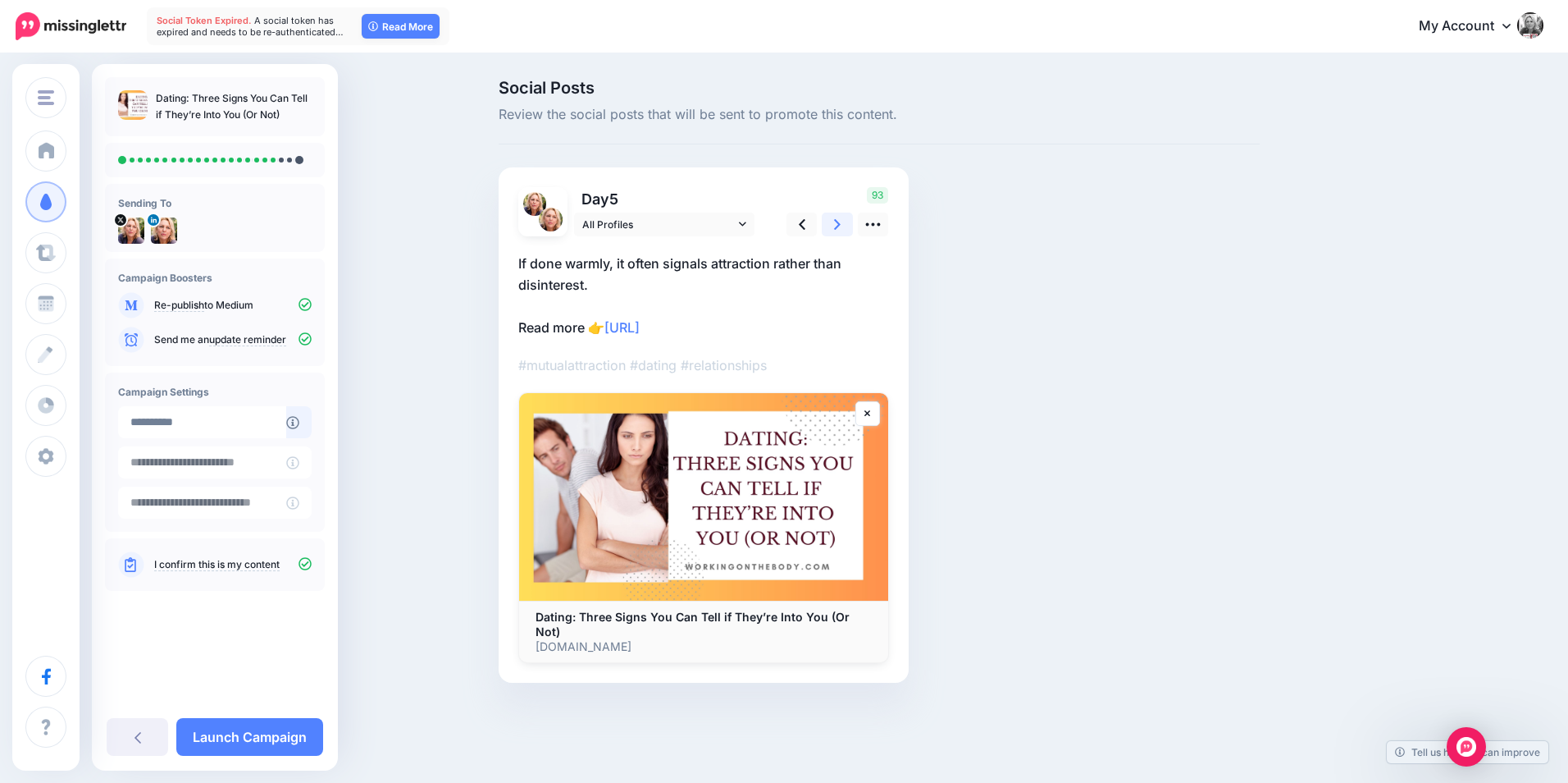
click at [846, 220] on link at bounding box center [837, 224] width 31 height 23
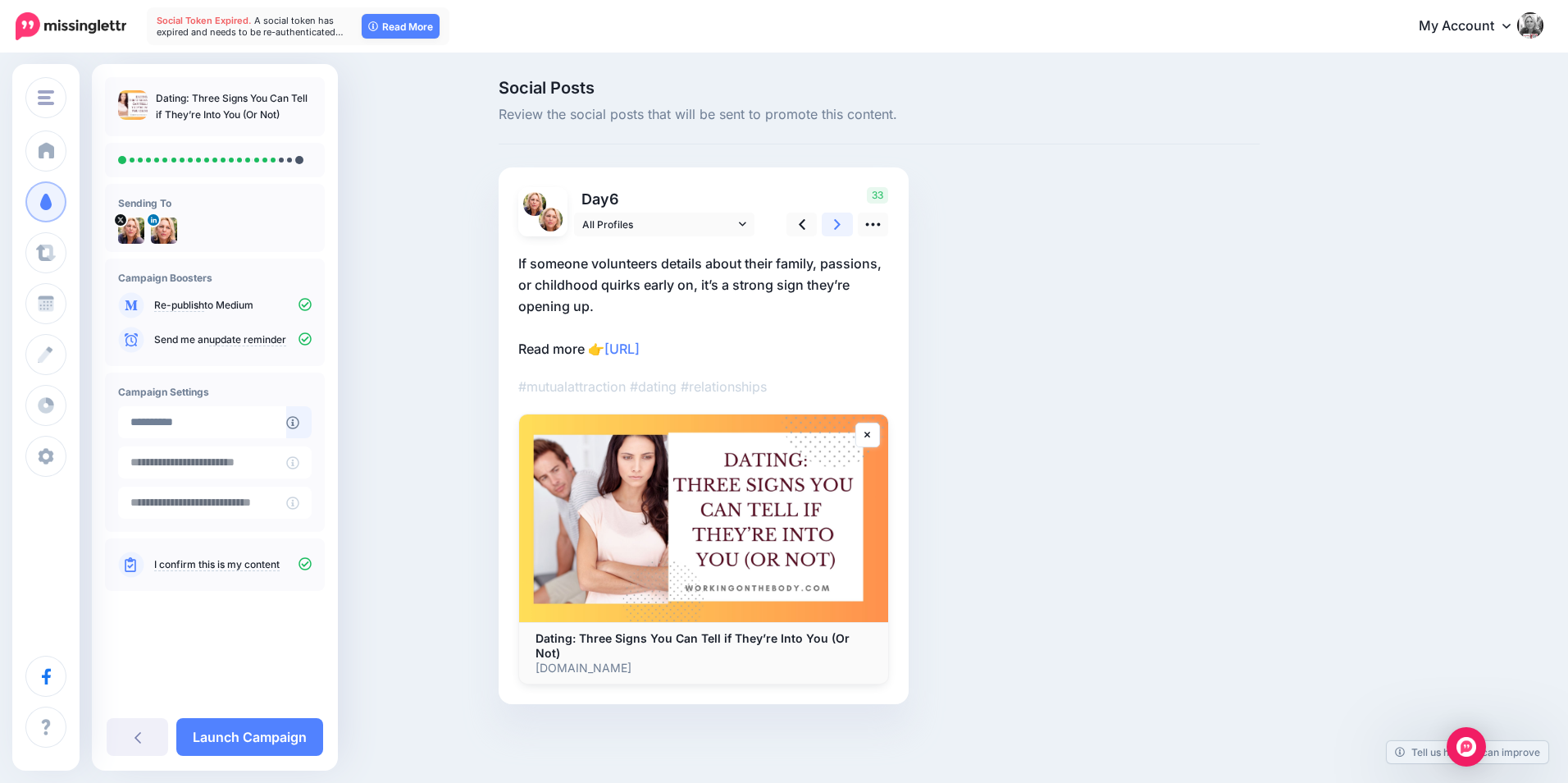
click at [846, 220] on link at bounding box center [837, 224] width 31 height 23
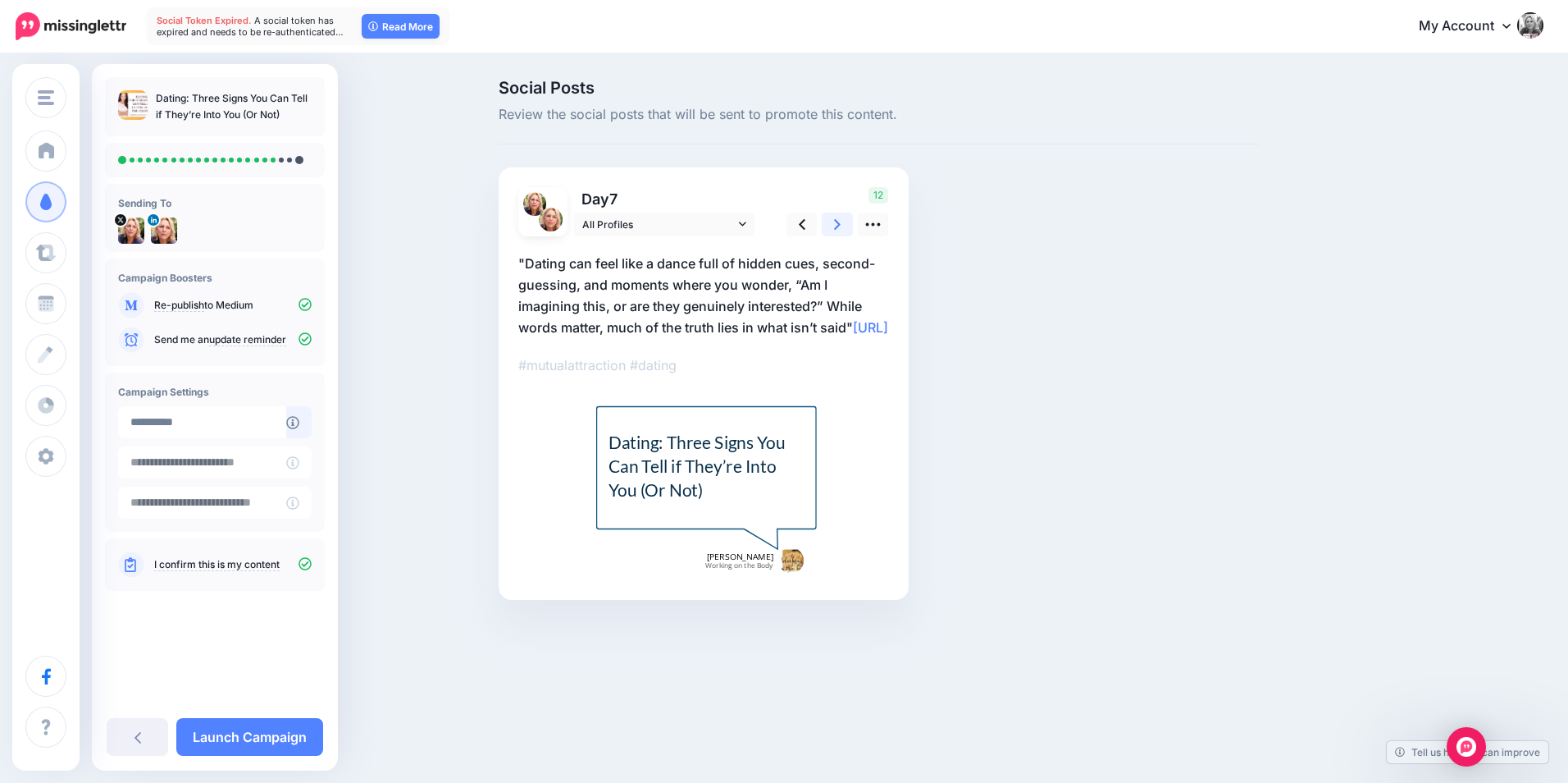
click at [846, 220] on link at bounding box center [837, 224] width 31 height 23
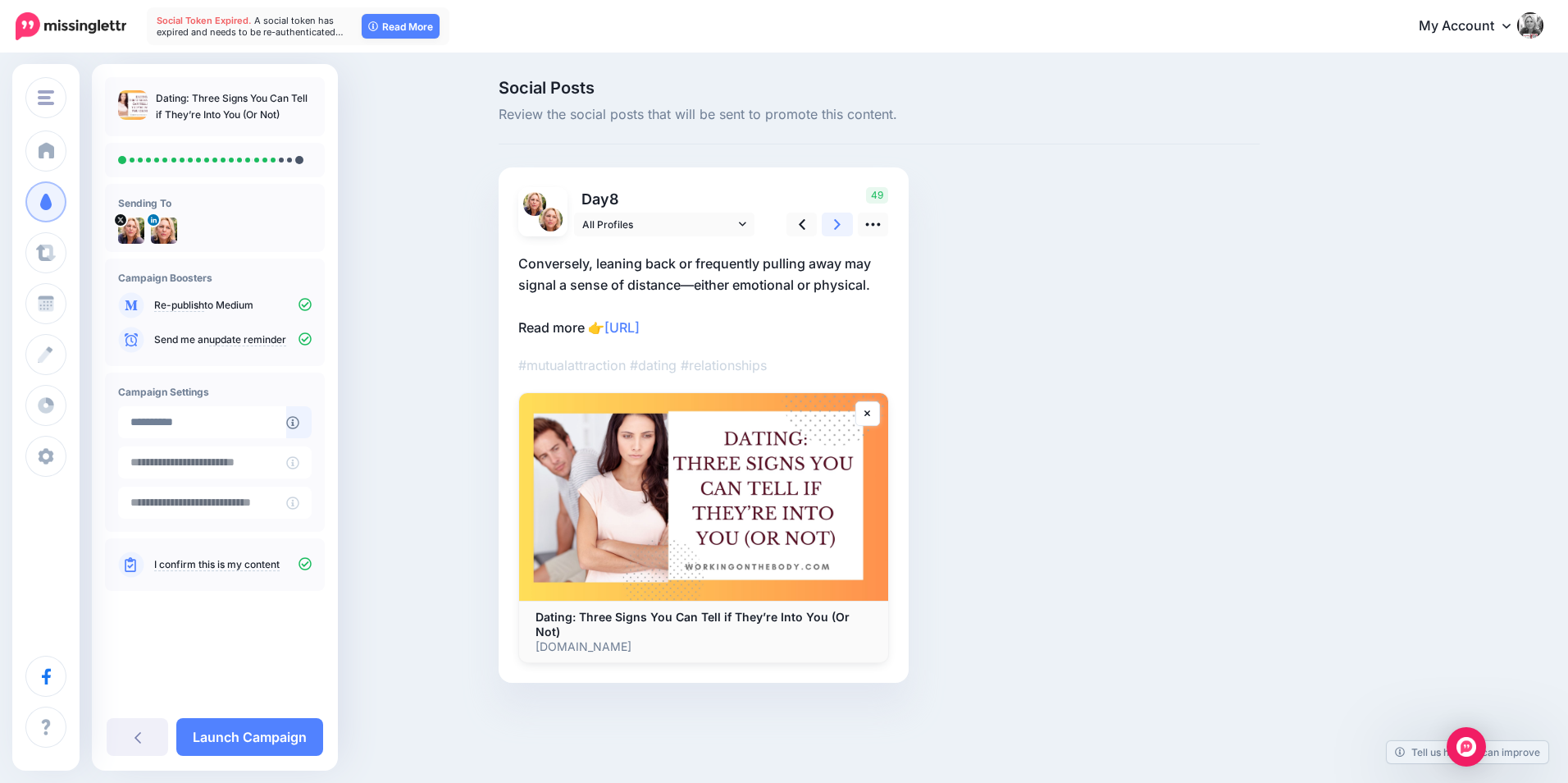
click at [846, 220] on link at bounding box center [837, 224] width 31 height 23
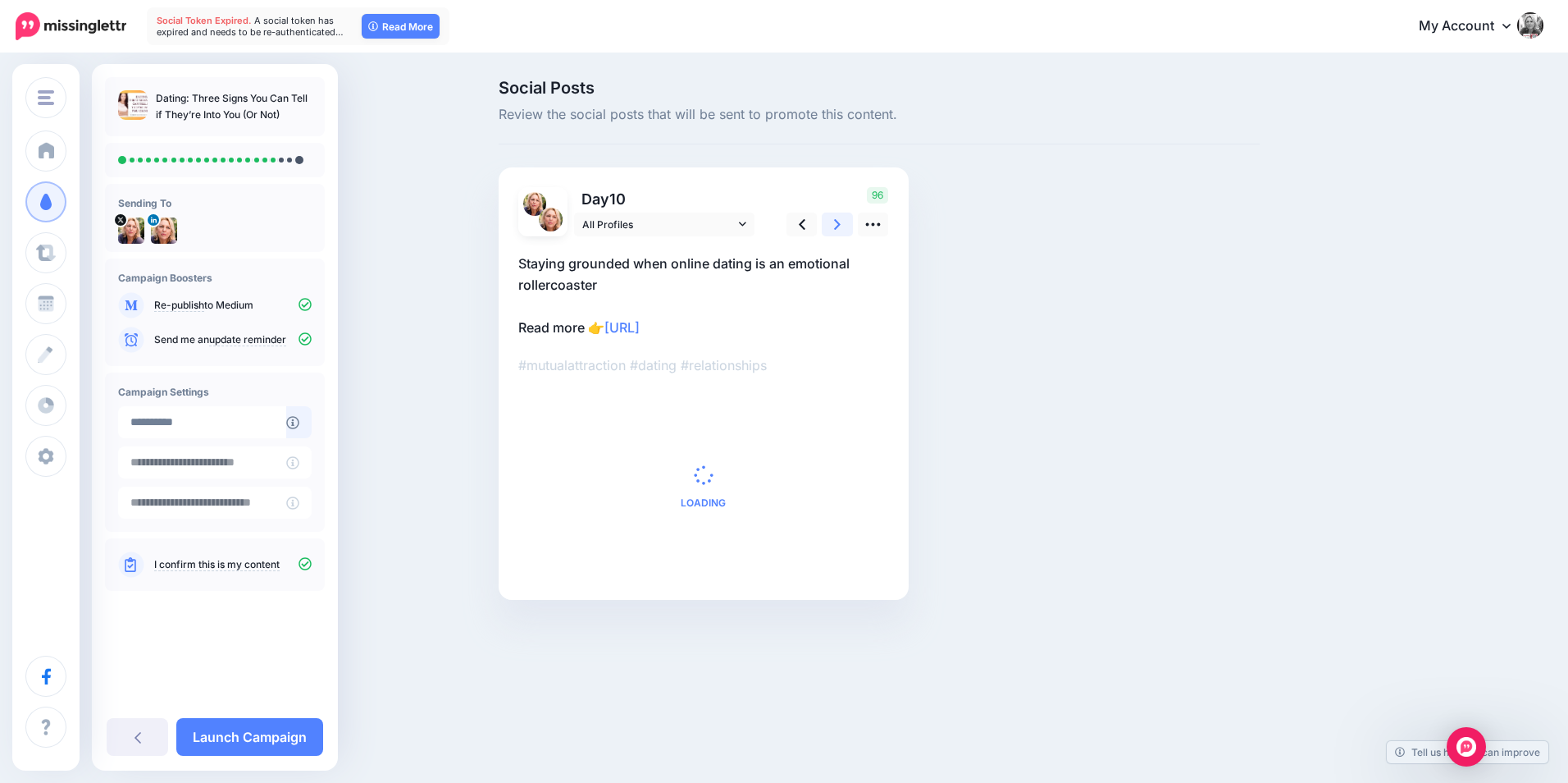
click at [846, 220] on link at bounding box center [837, 224] width 31 height 23
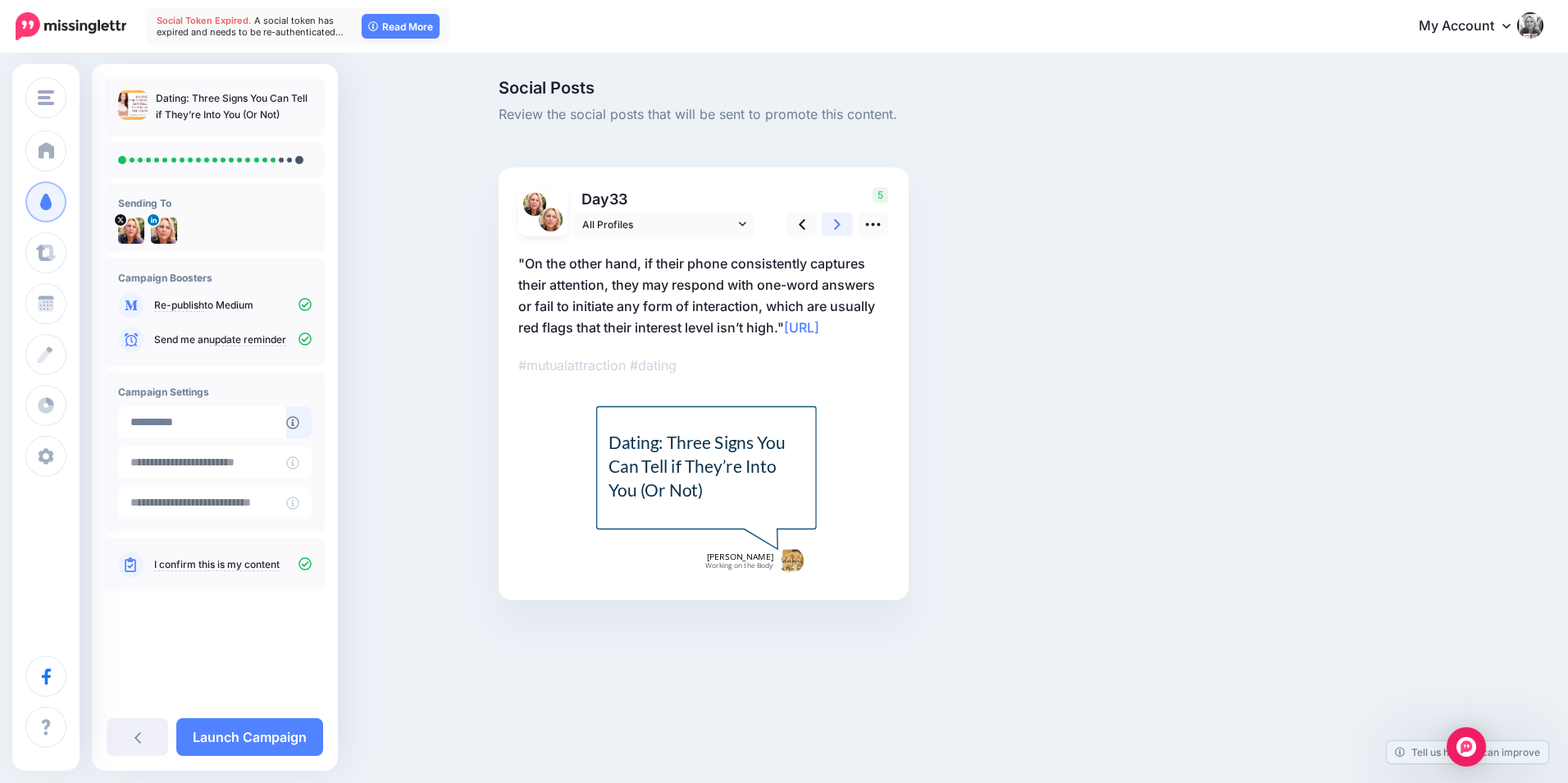
click at [846, 220] on link at bounding box center [837, 224] width 31 height 23
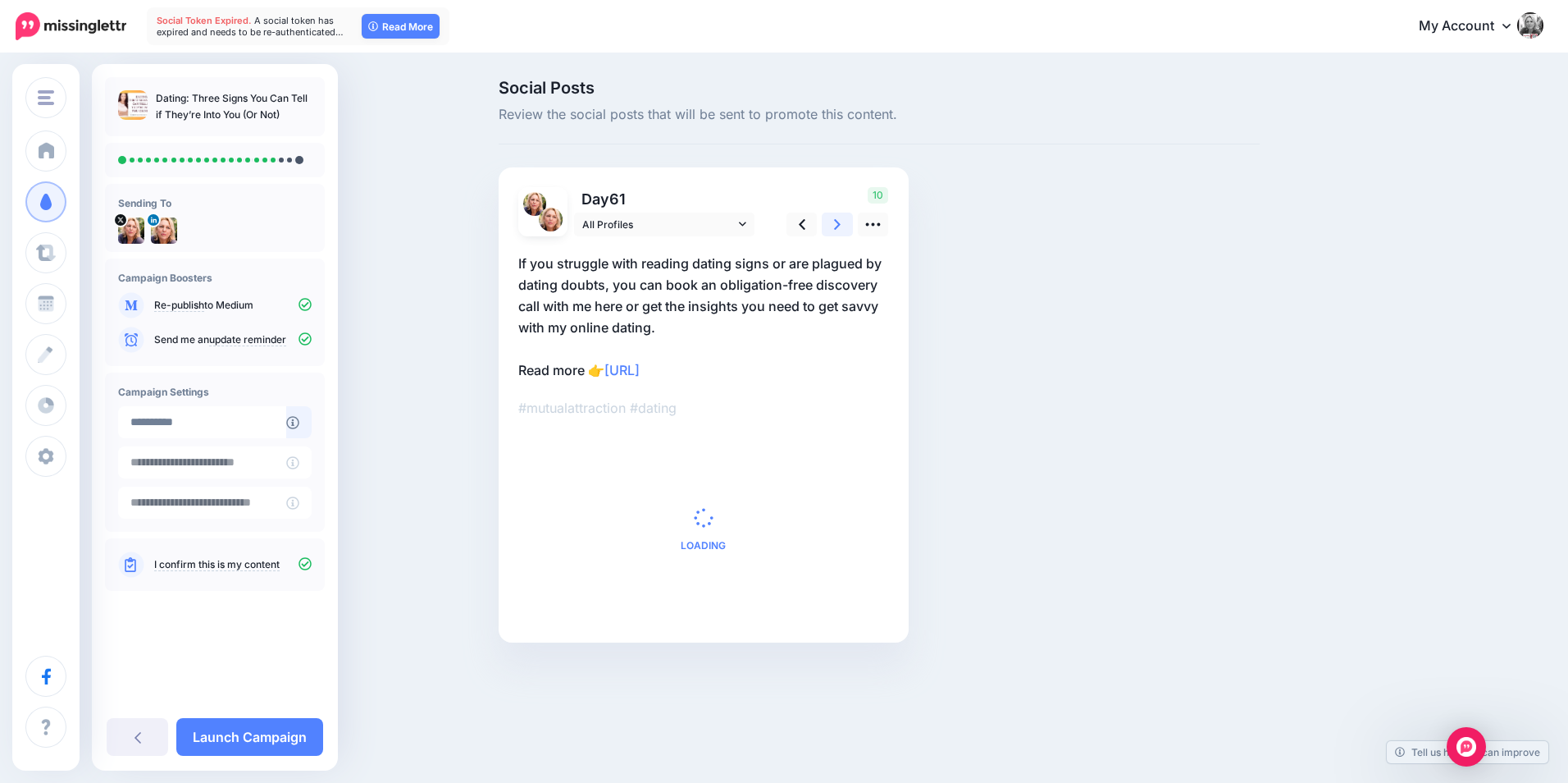
click at [846, 220] on link at bounding box center [837, 224] width 31 height 23
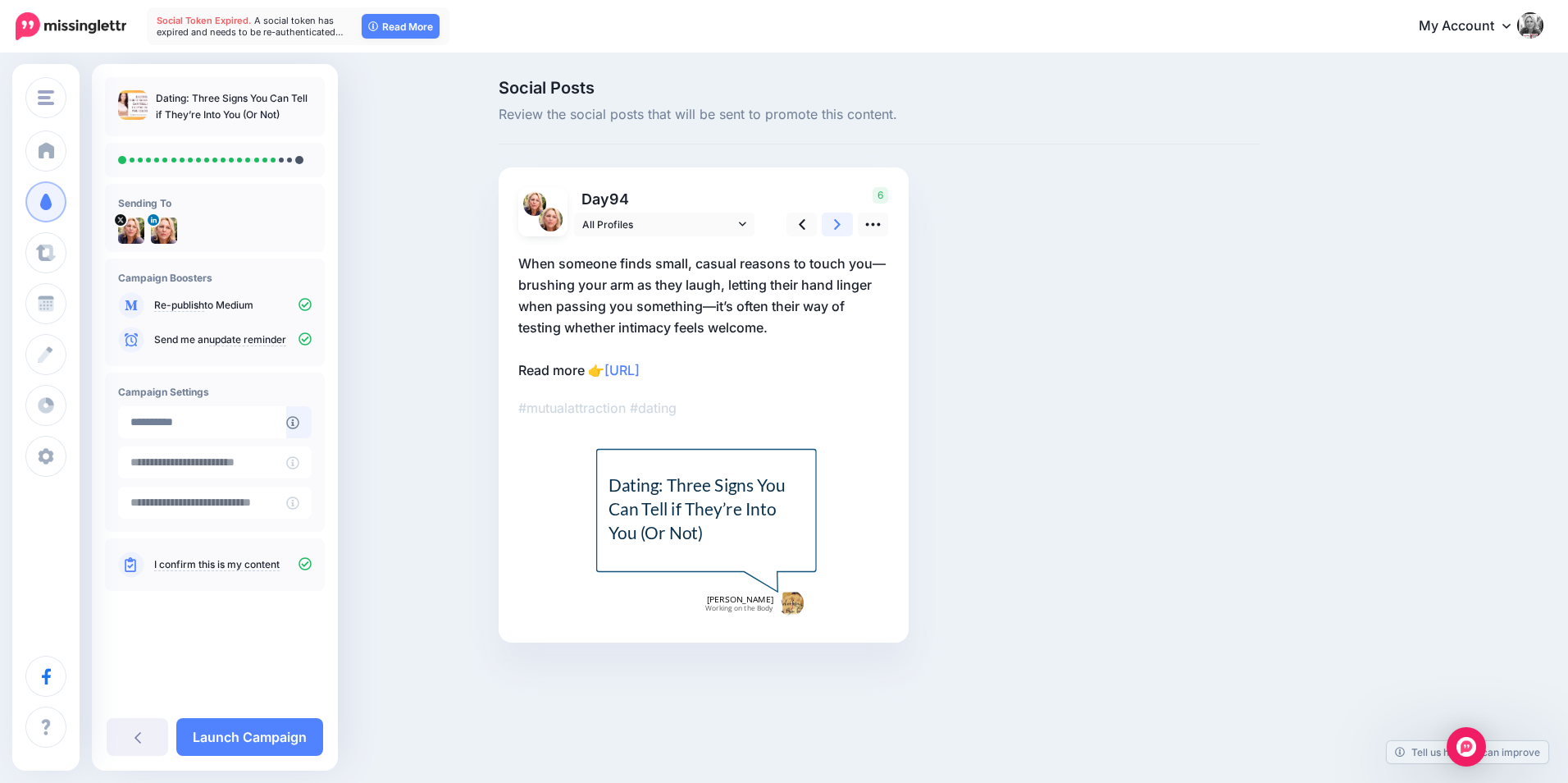
click at [846, 220] on link at bounding box center [837, 224] width 31 height 23
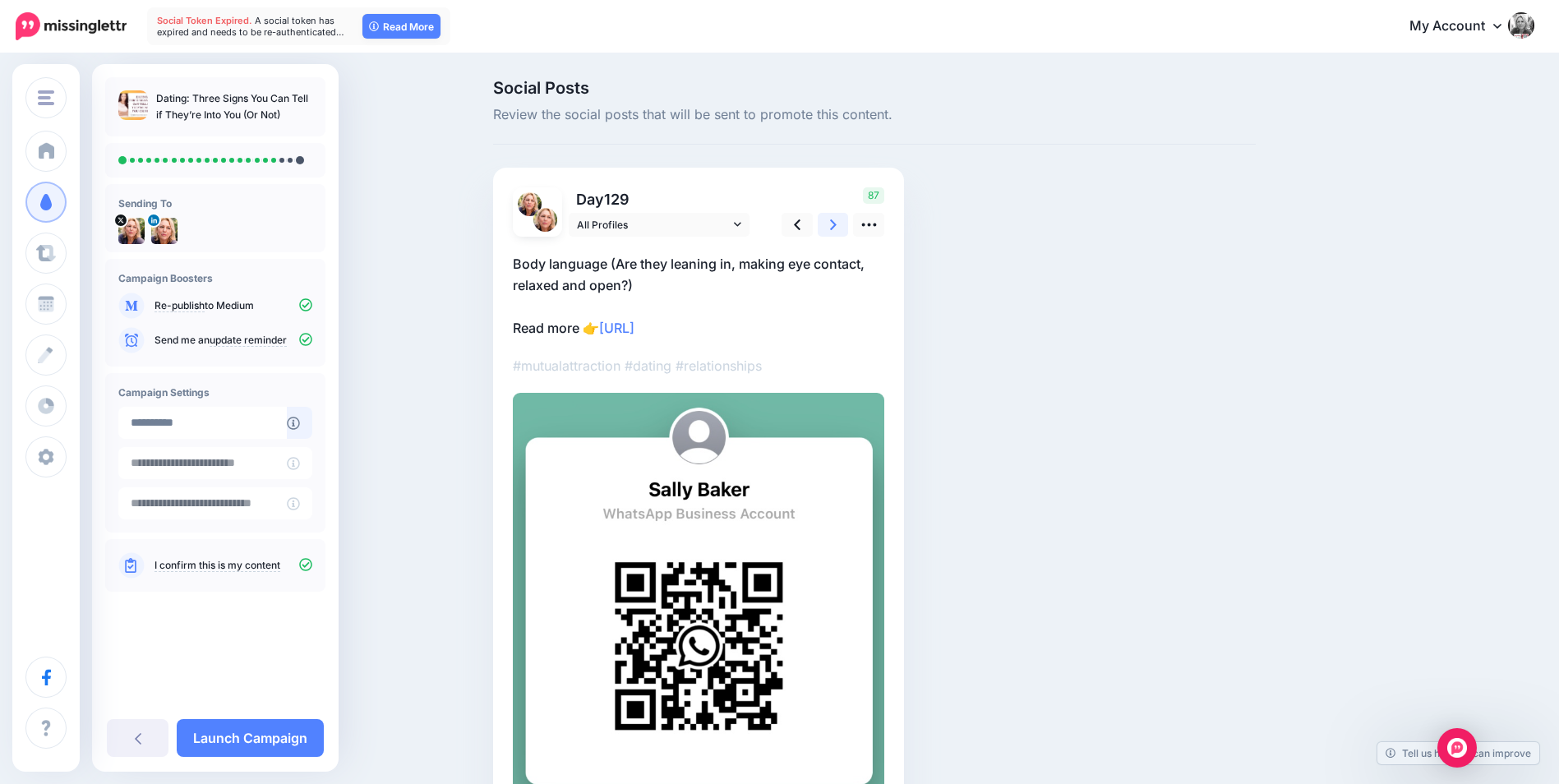
click at [848, 220] on link at bounding box center [833, 224] width 31 height 23
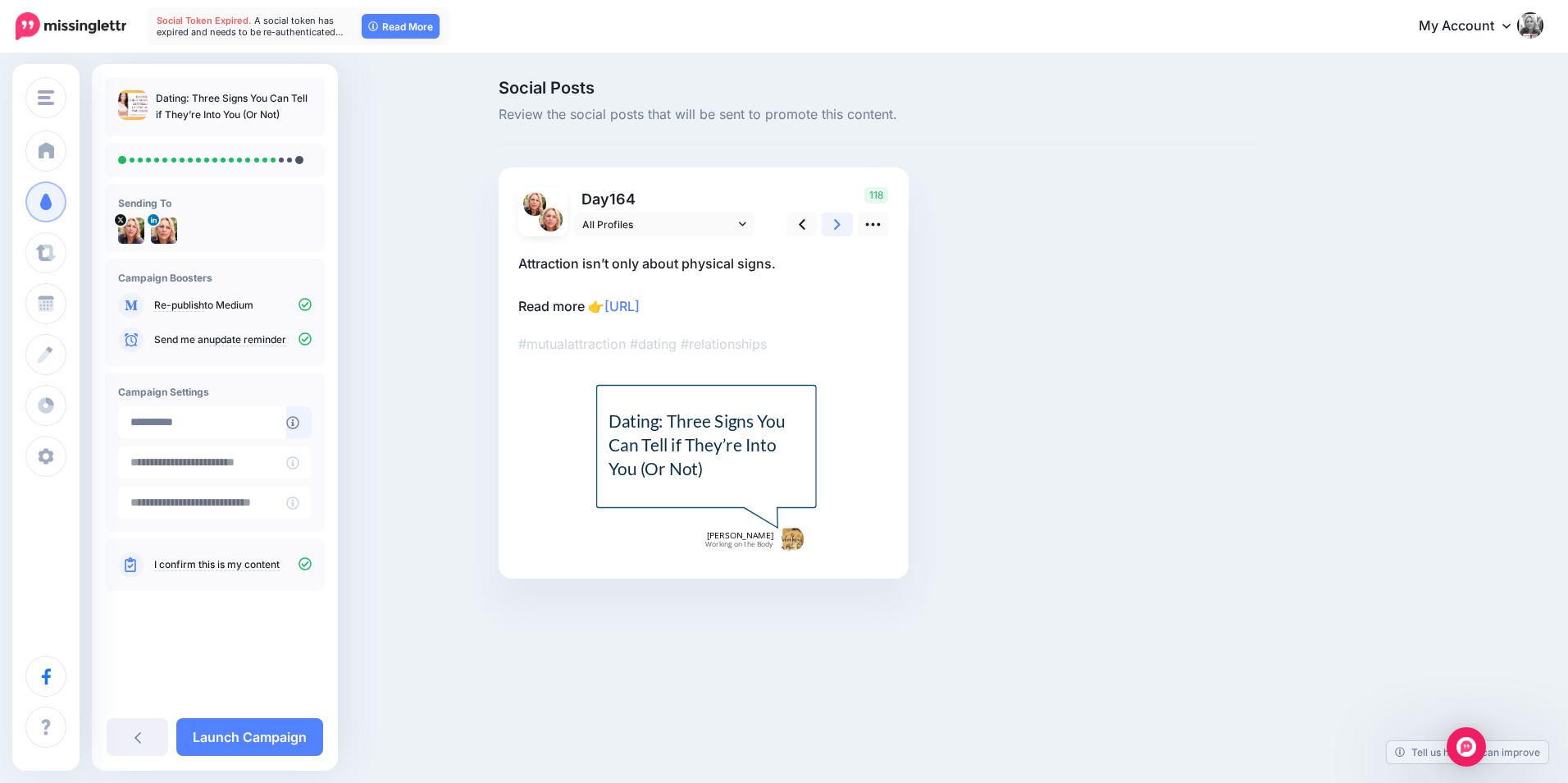
click at [846, 220] on link at bounding box center [837, 224] width 31 height 23
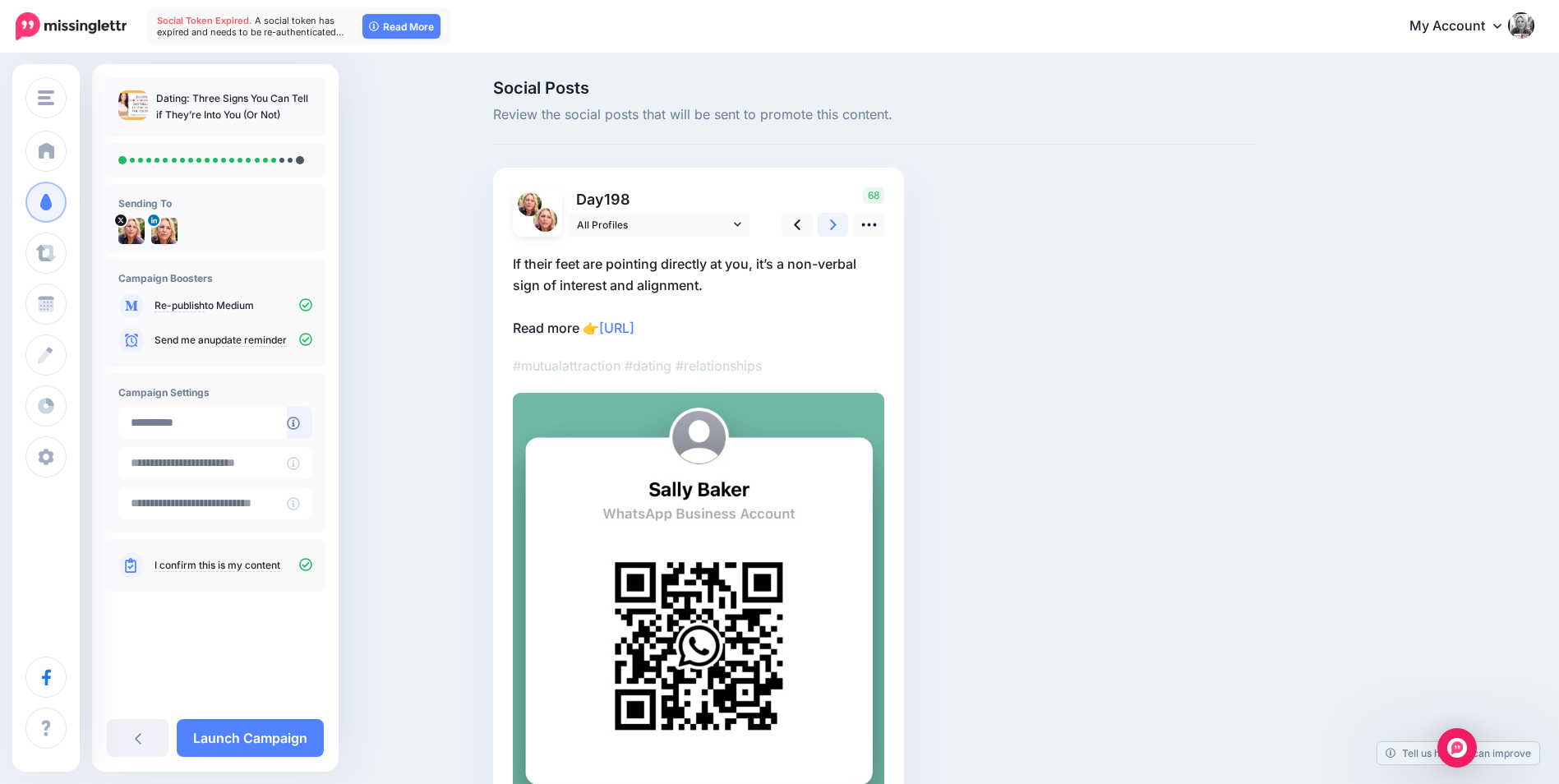
click at [848, 220] on link at bounding box center [833, 224] width 31 height 23
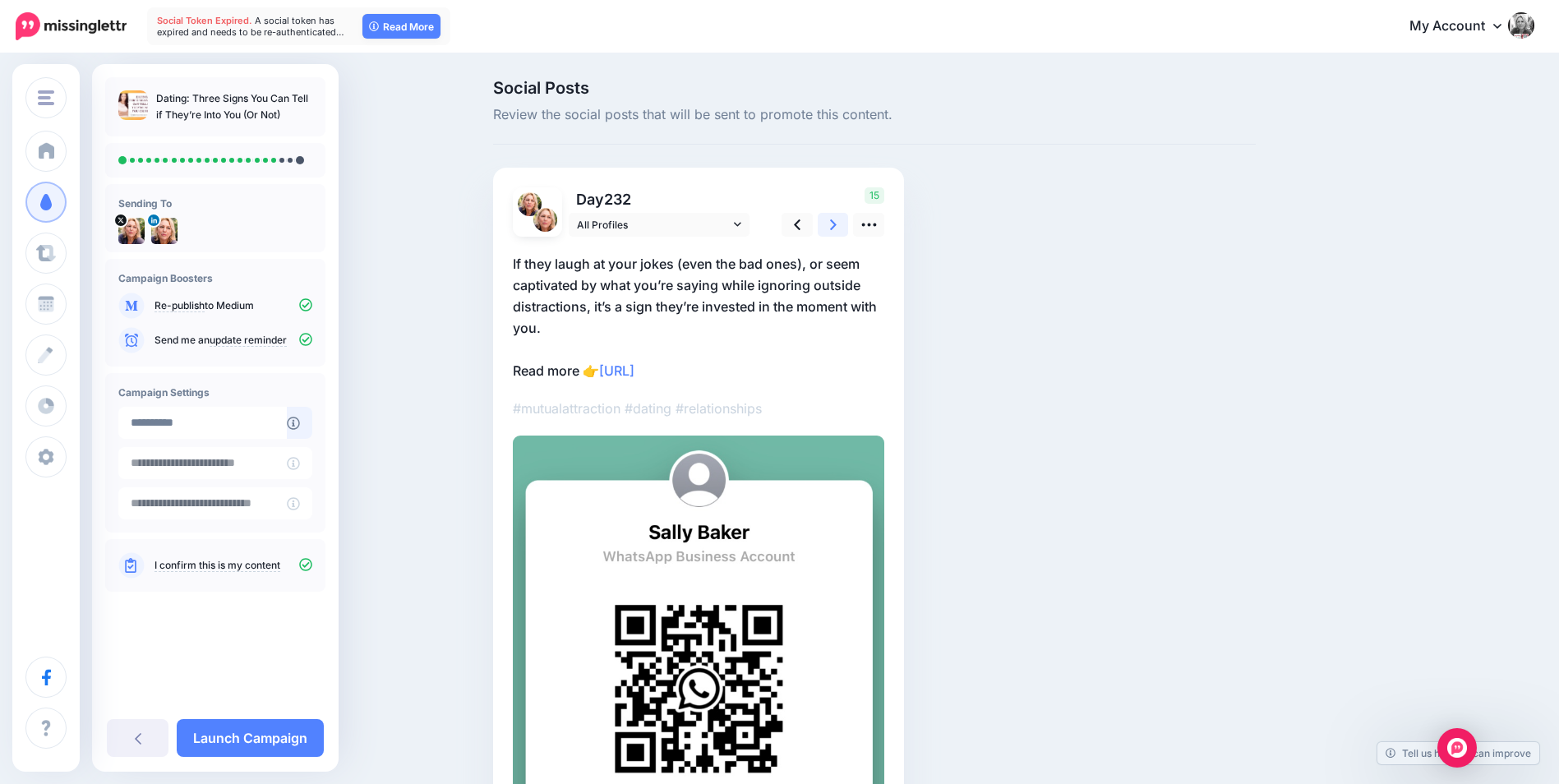
click at [848, 220] on link at bounding box center [833, 224] width 31 height 23
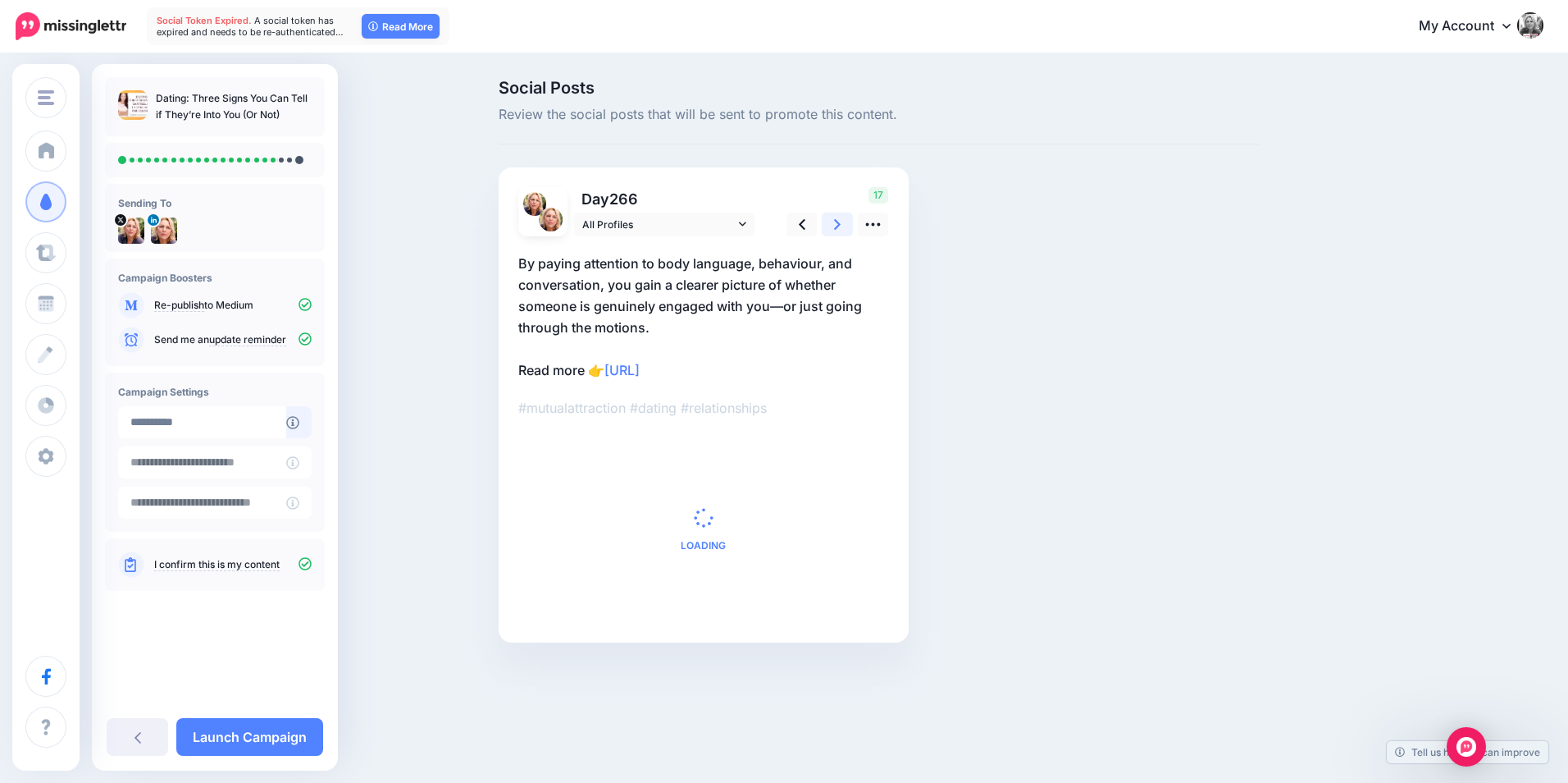
click at [846, 220] on link at bounding box center [837, 224] width 31 height 23
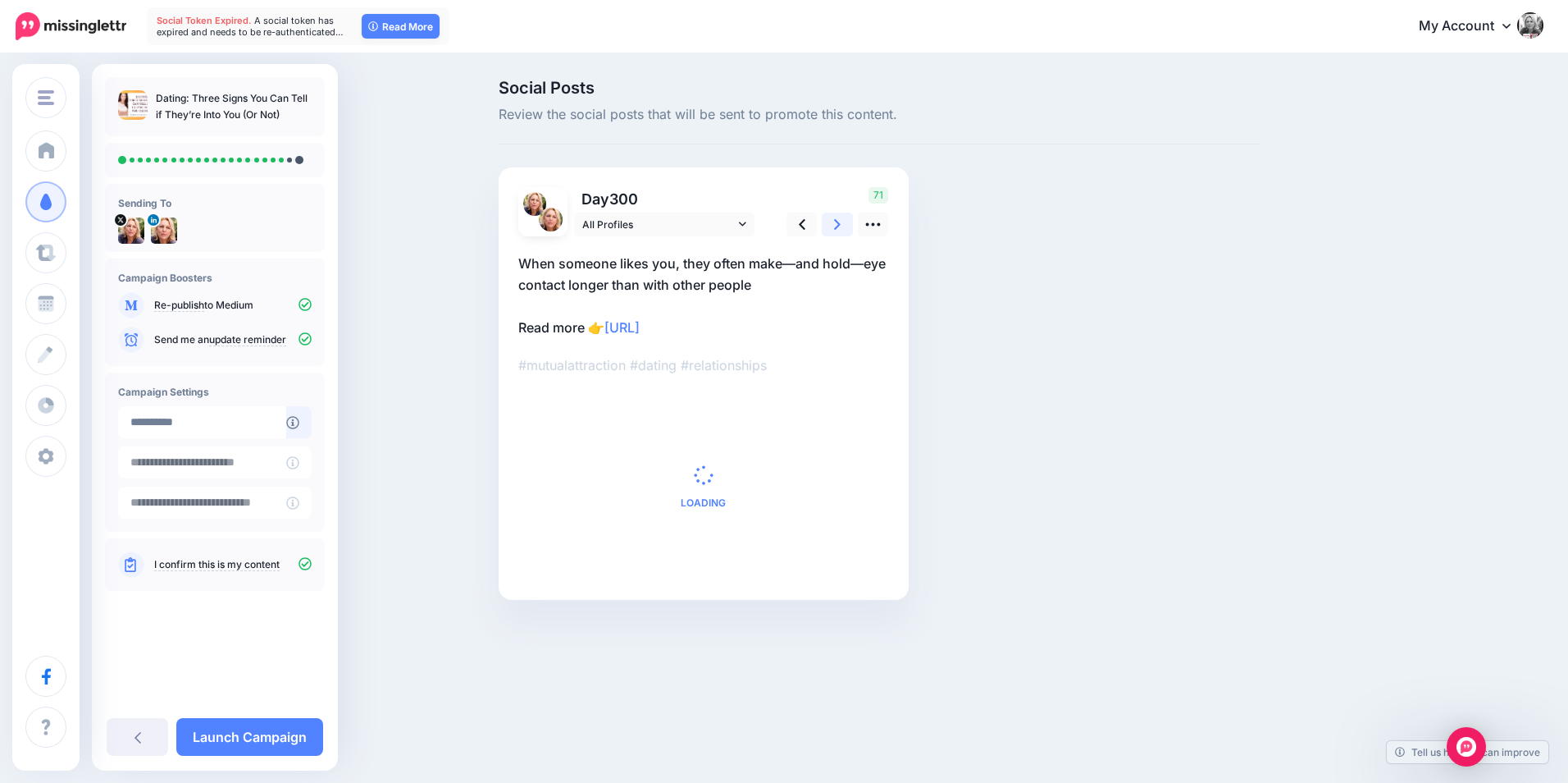
click at [846, 220] on link at bounding box center [837, 224] width 31 height 23
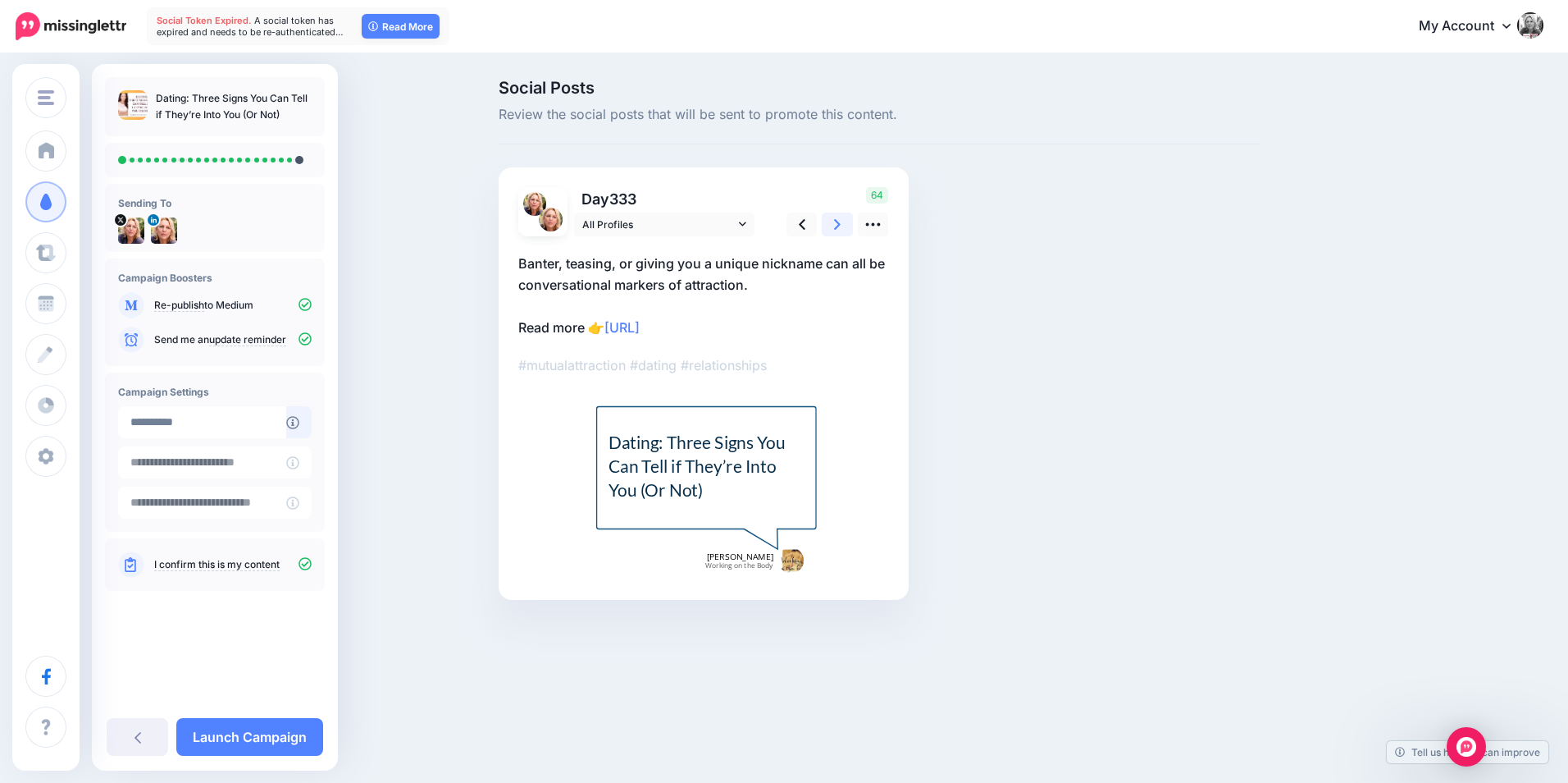
click at [846, 220] on link at bounding box center [837, 224] width 31 height 23
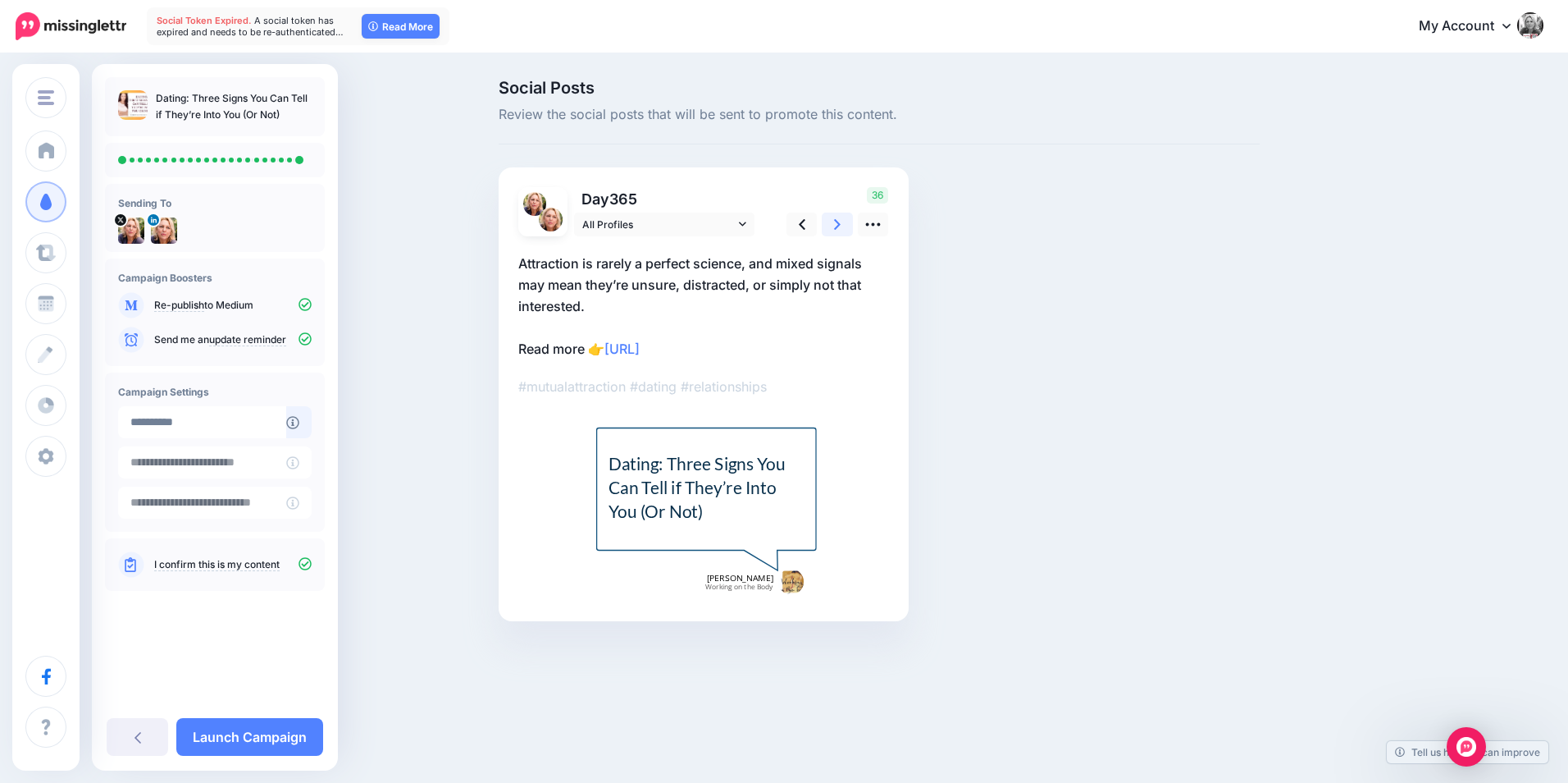
click at [846, 220] on link at bounding box center [837, 224] width 31 height 23
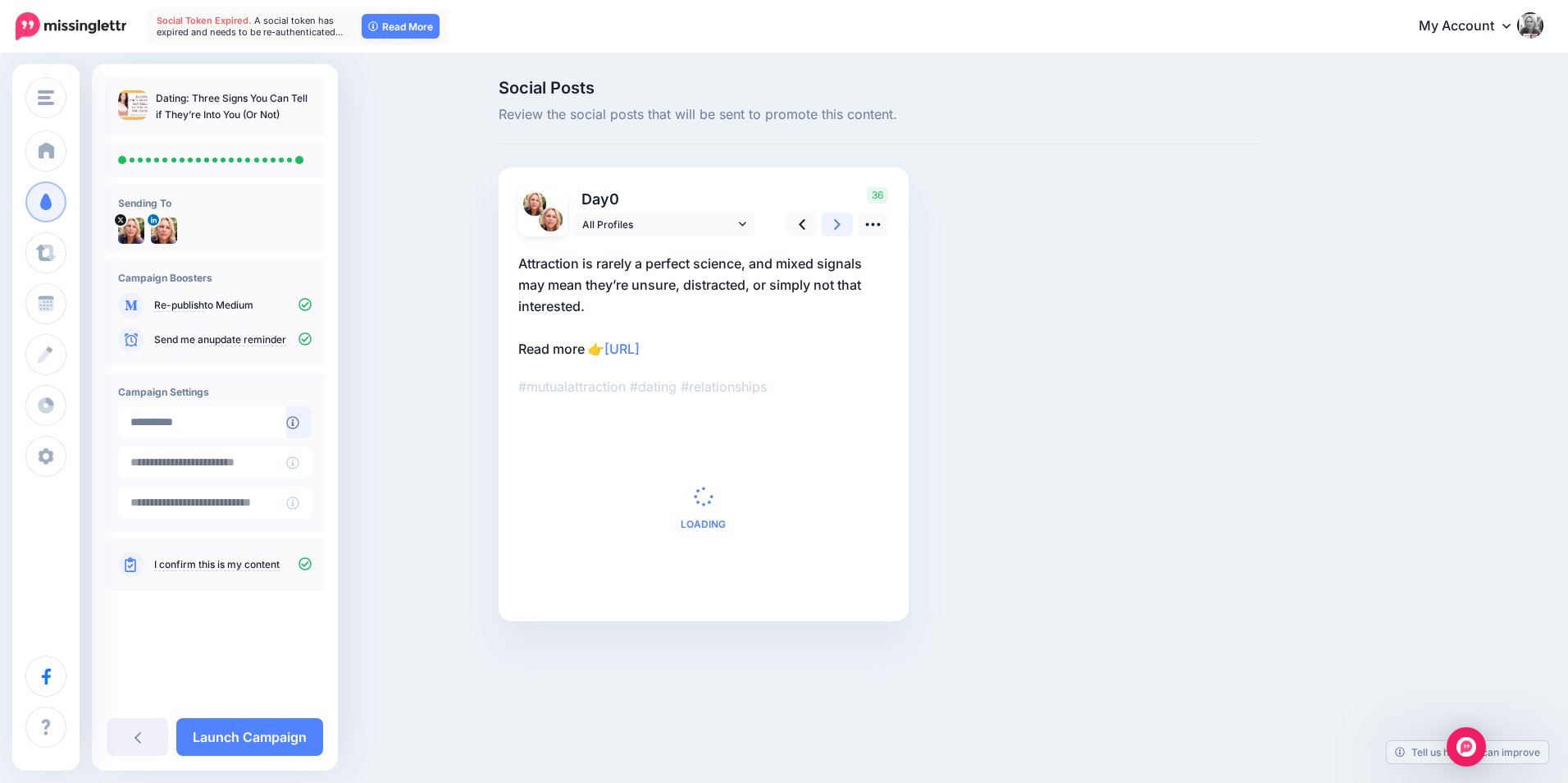
click at [846, 220] on link at bounding box center [837, 224] width 31 height 23
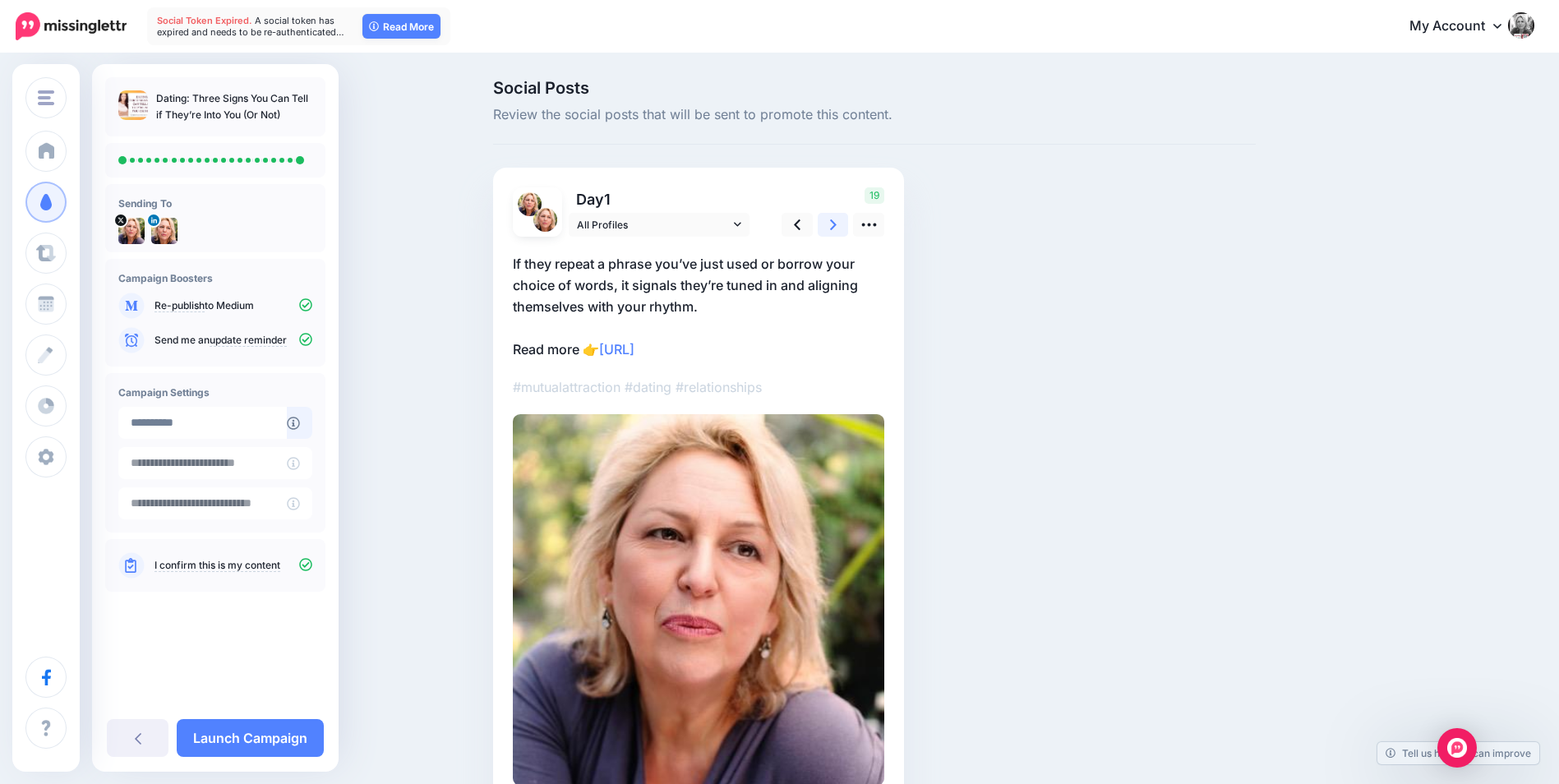
click at [848, 220] on link at bounding box center [833, 224] width 31 height 23
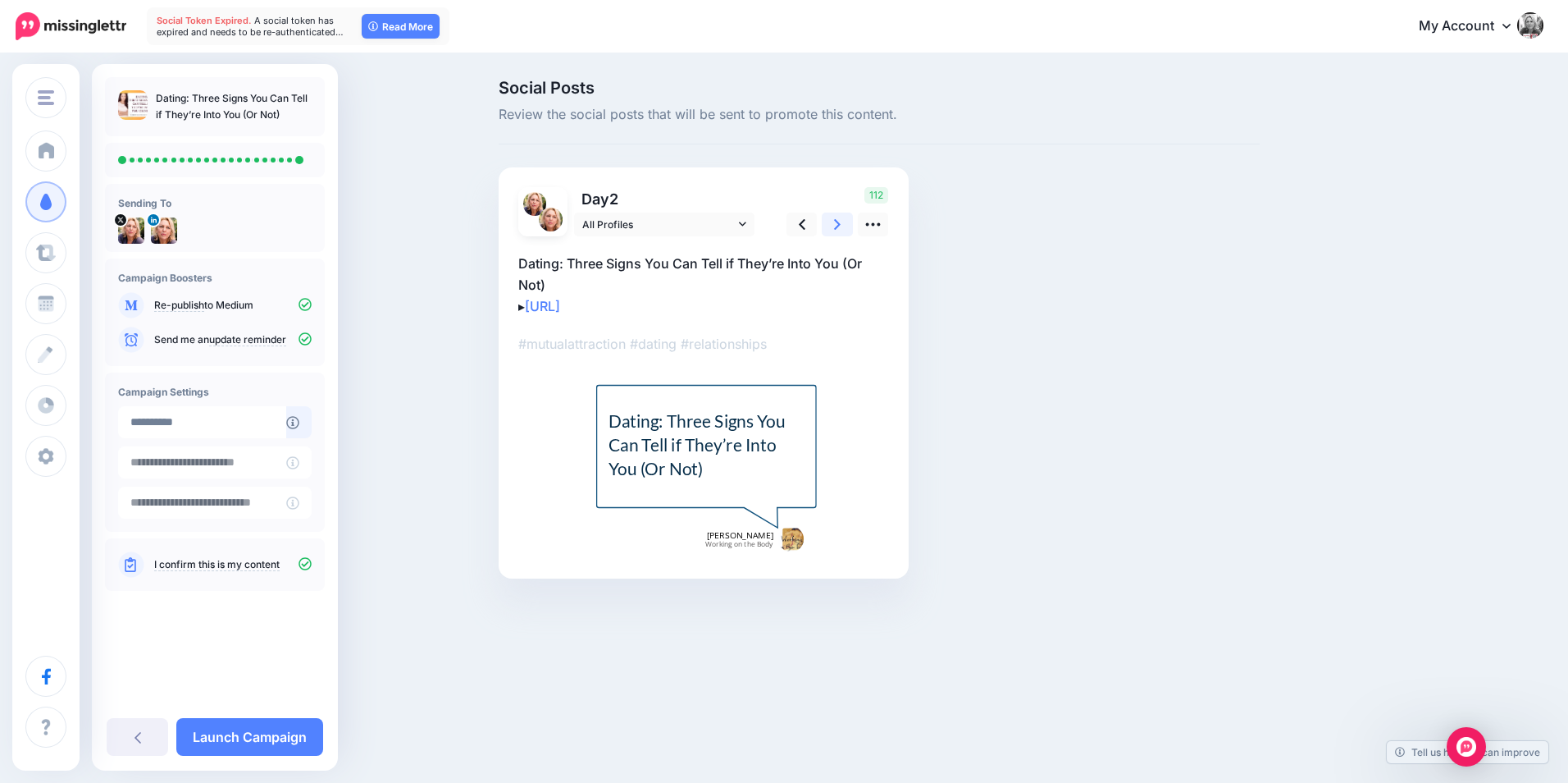
click at [846, 220] on link at bounding box center [837, 224] width 31 height 23
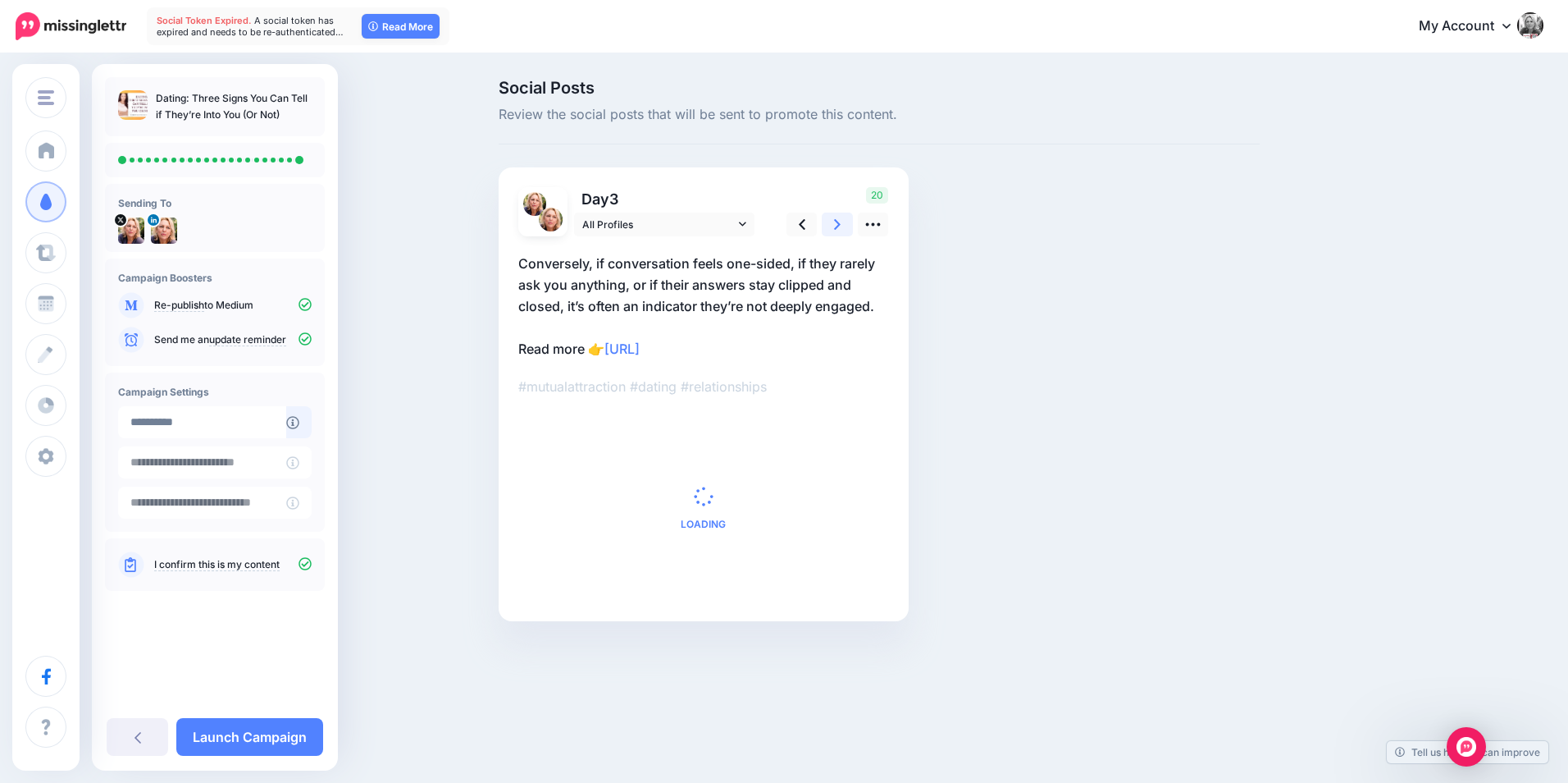
click at [846, 220] on link at bounding box center [837, 224] width 31 height 23
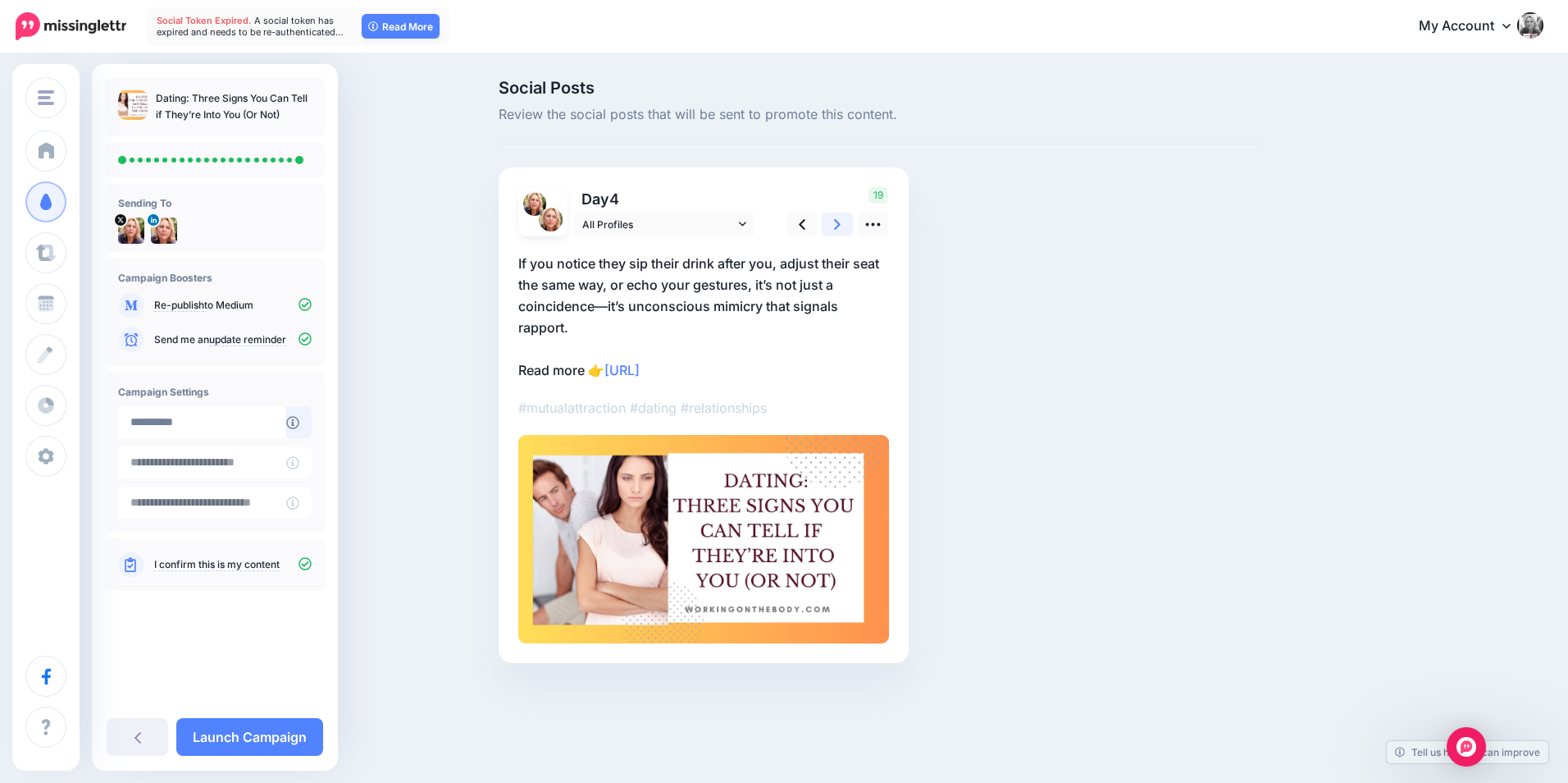
click at [846, 220] on link at bounding box center [837, 224] width 31 height 23
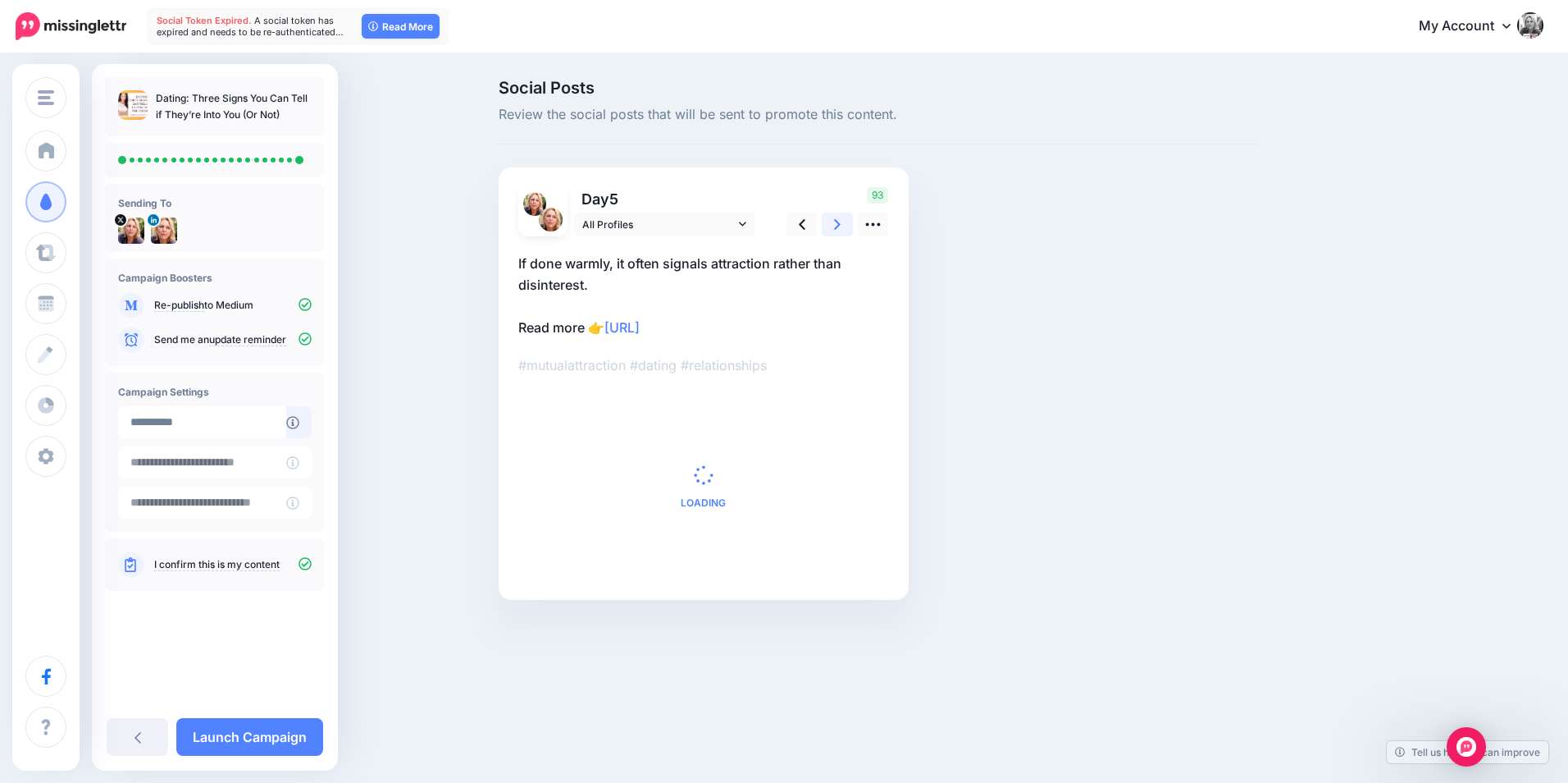
click at [846, 220] on link at bounding box center [837, 224] width 31 height 23
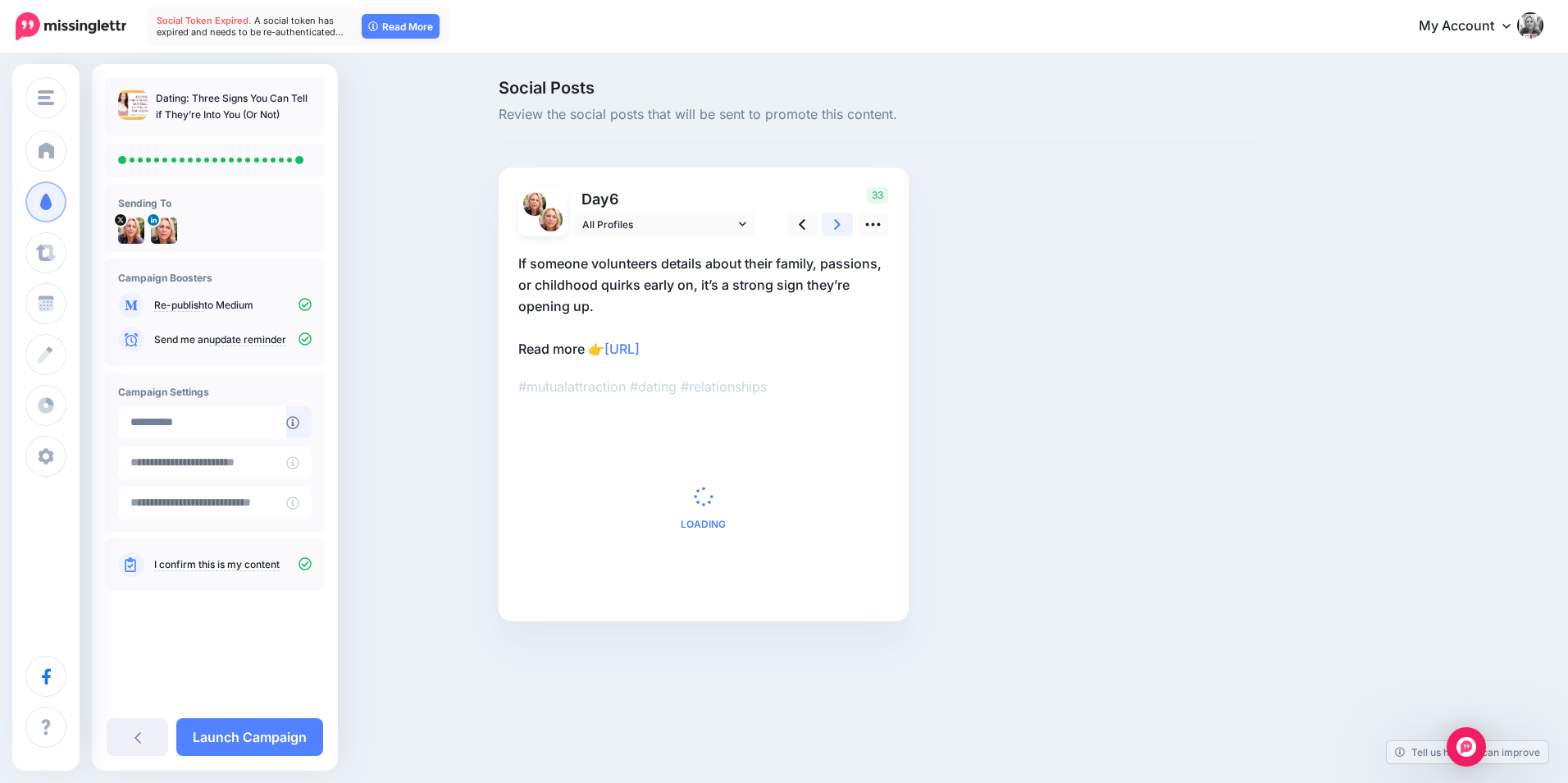
click at [846, 220] on link at bounding box center [837, 224] width 31 height 23
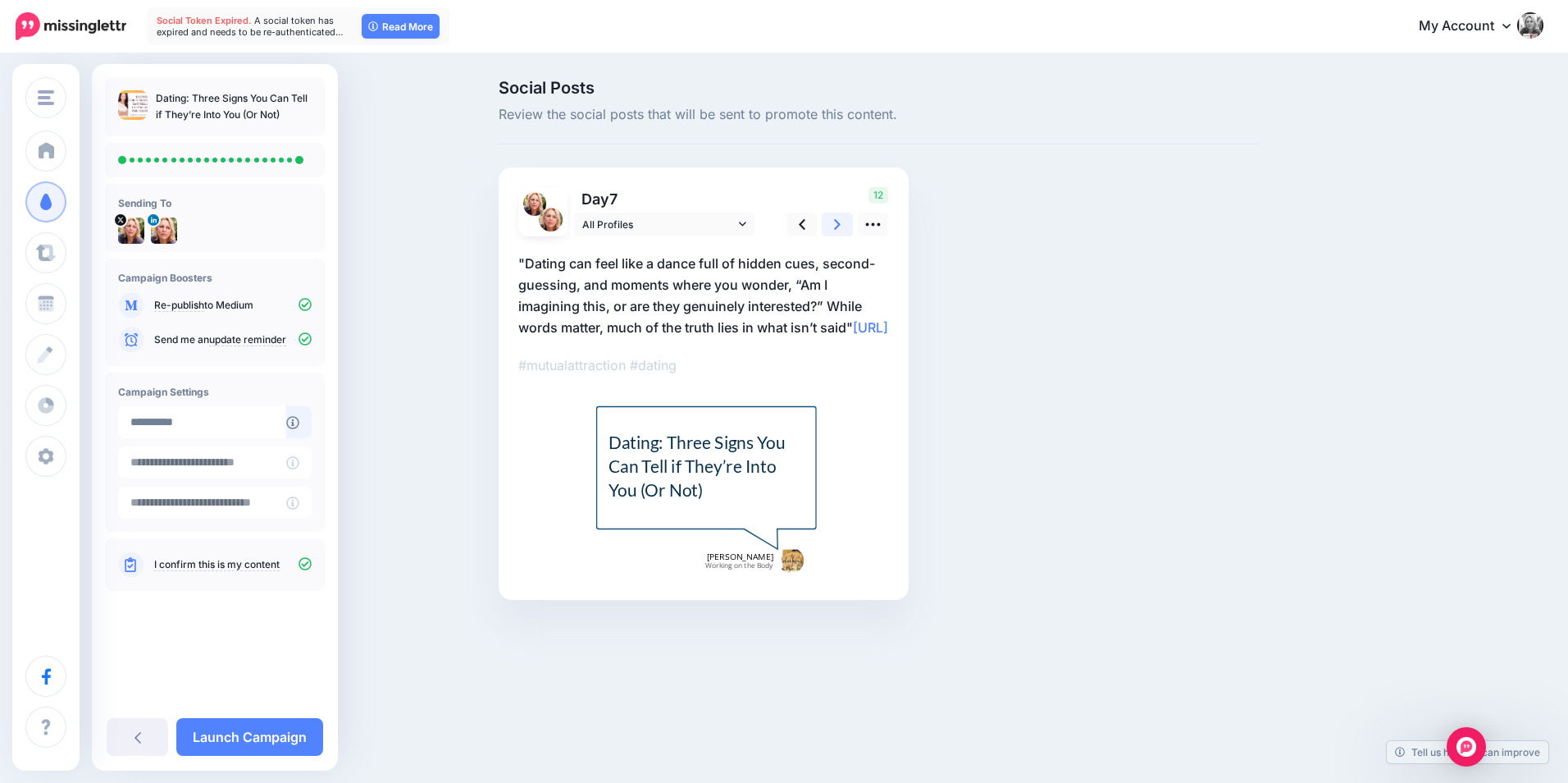
click at [846, 220] on link at bounding box center [837, 224] width 31 height 23
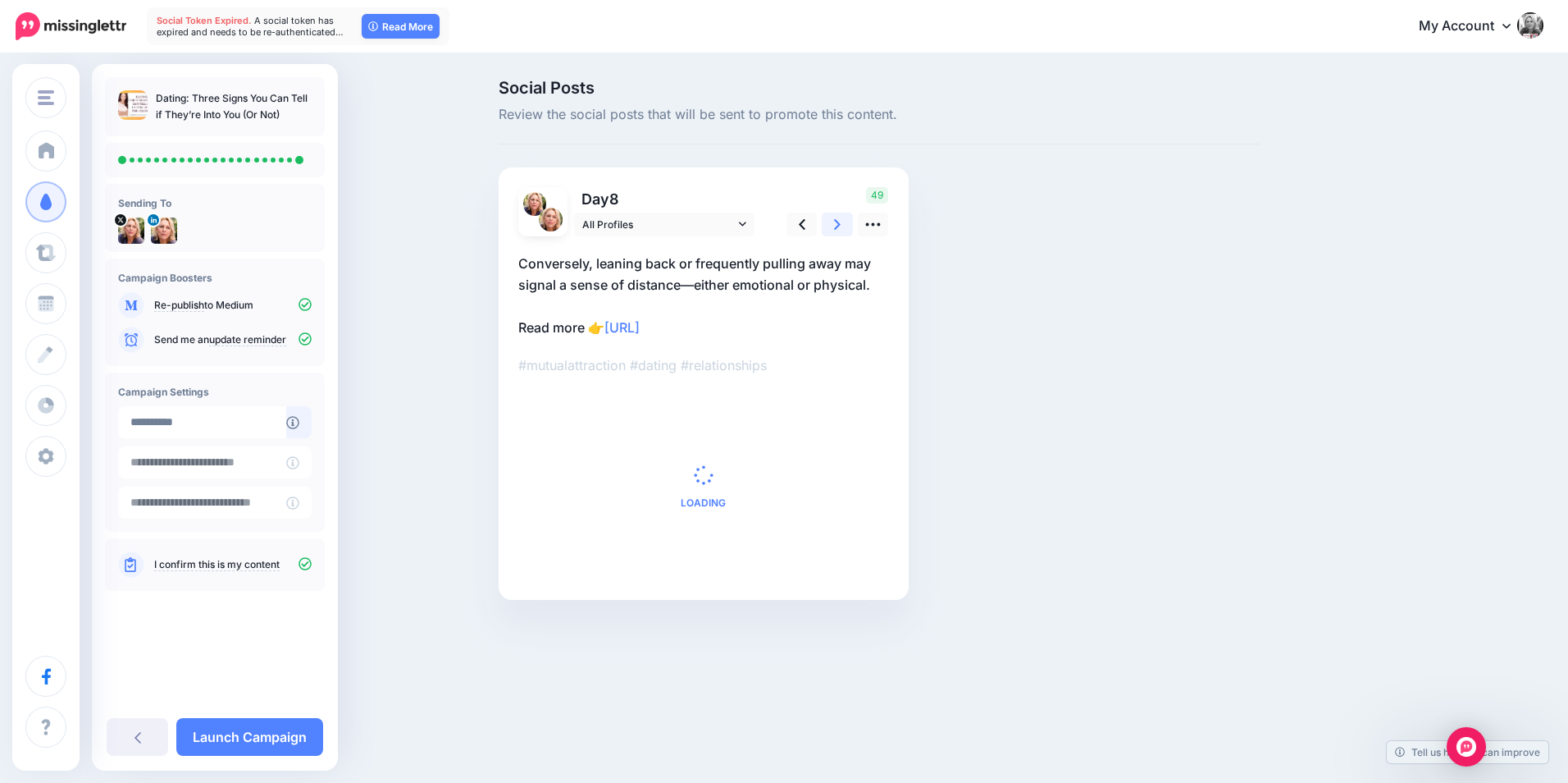
click at [846, 220] on link at bounding box center [837, 224] width 31 height 23
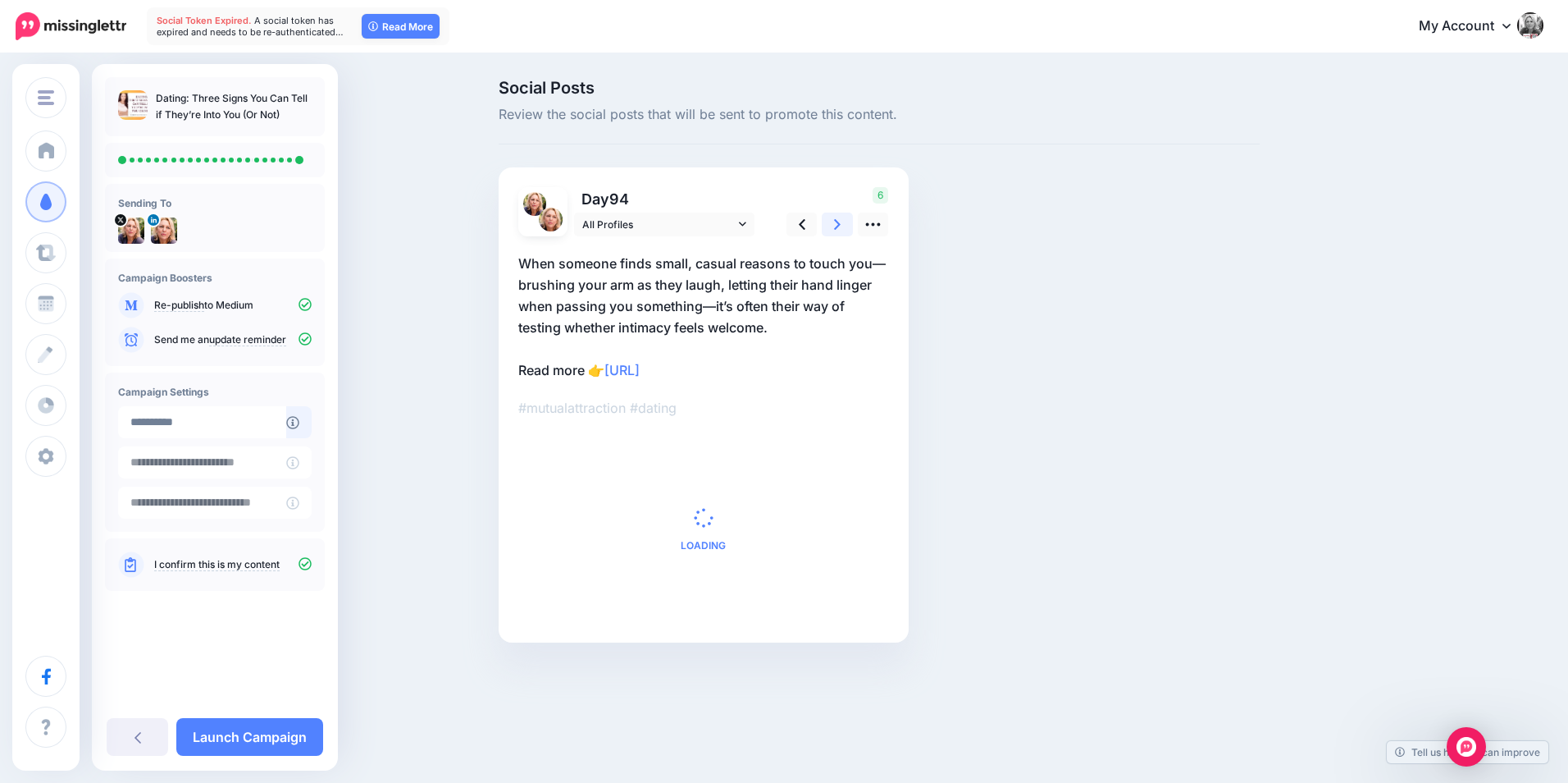
click at [846, 220] on link at bounding box center [837, 224] width 31 height 23
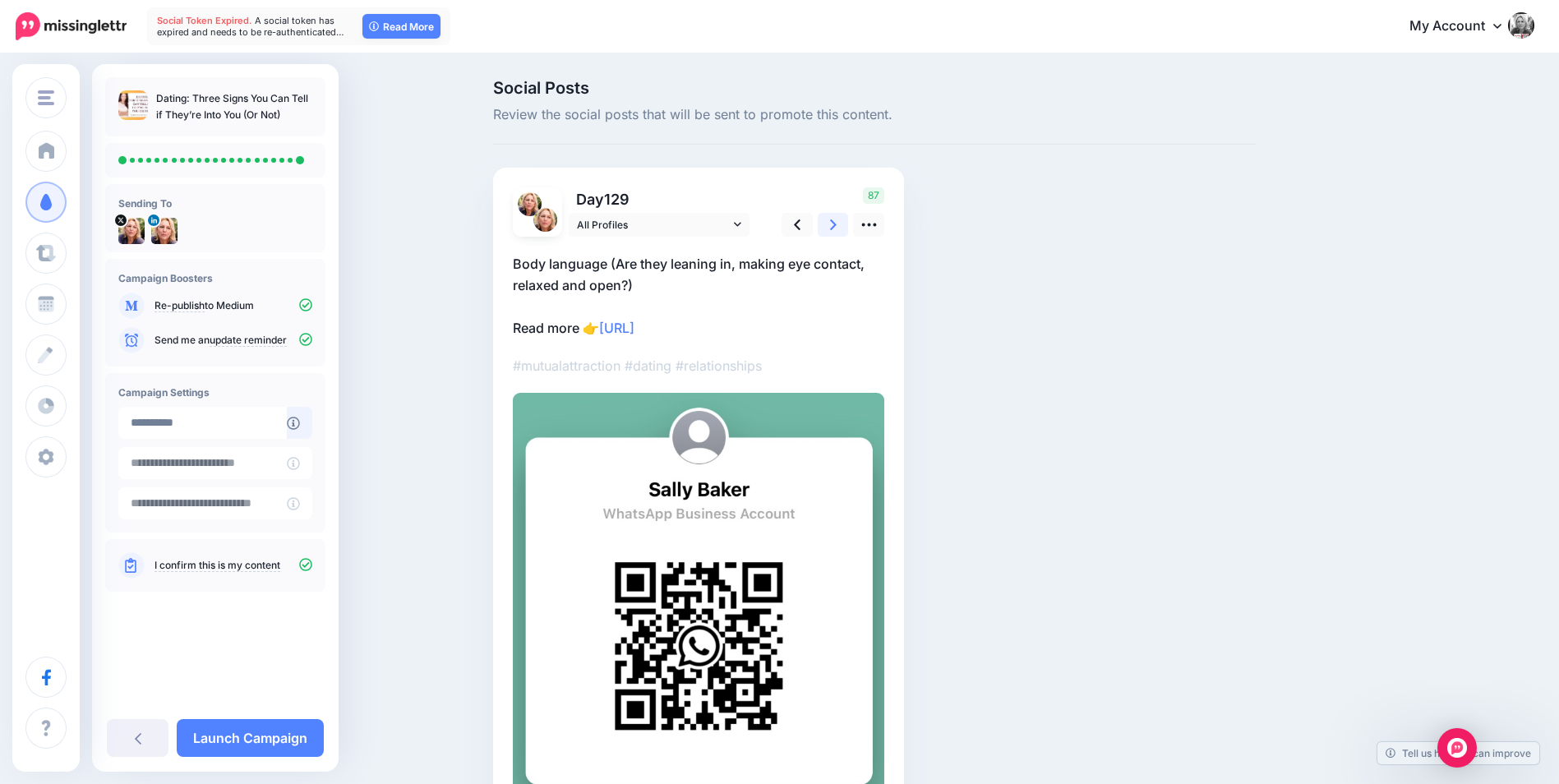
click at [848, 220] on link at bounding box center [833, 224] width 31 height 23
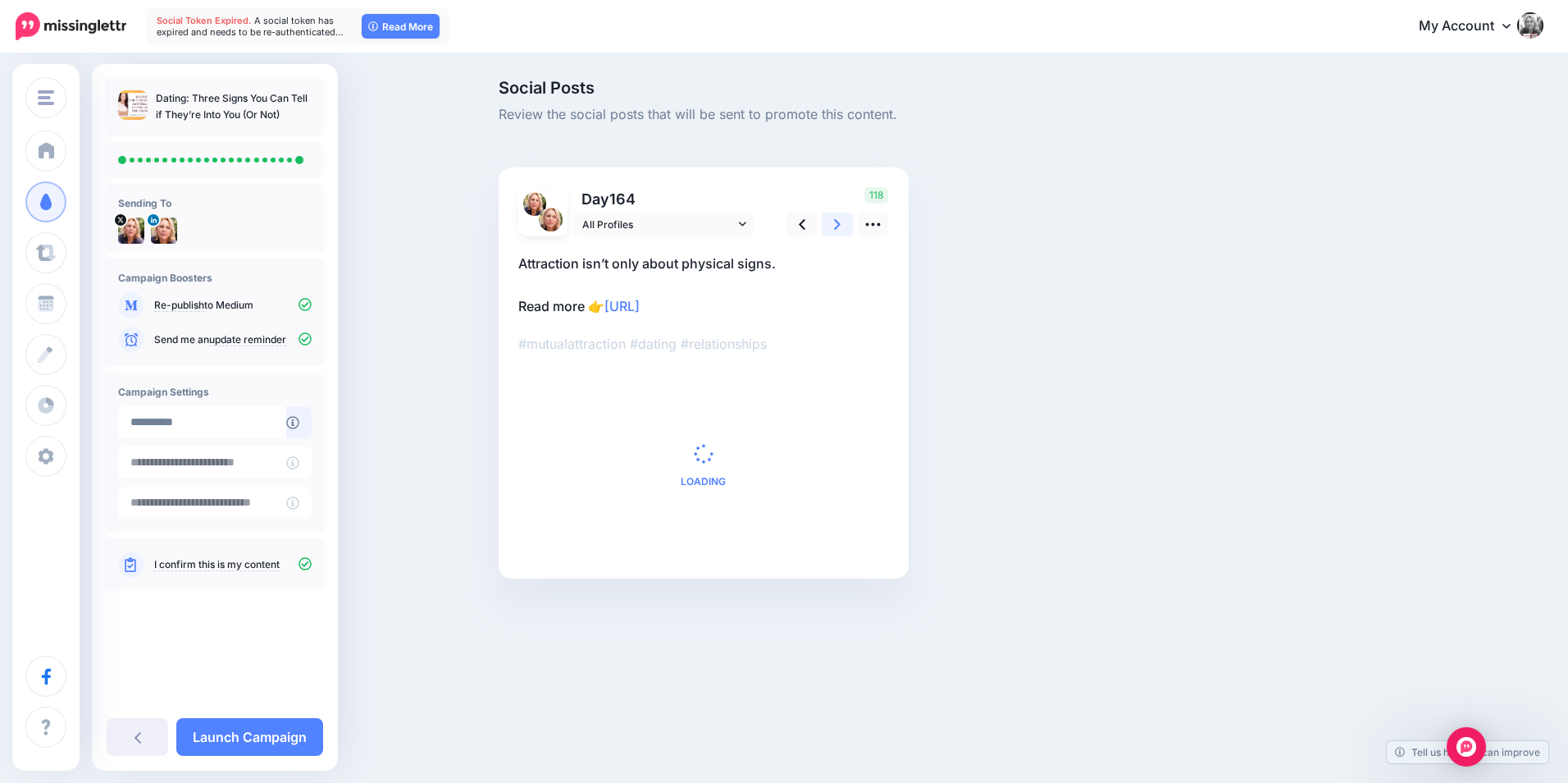
click at [846, 220] on link at bounding box center [837, 224] width 31 height 23
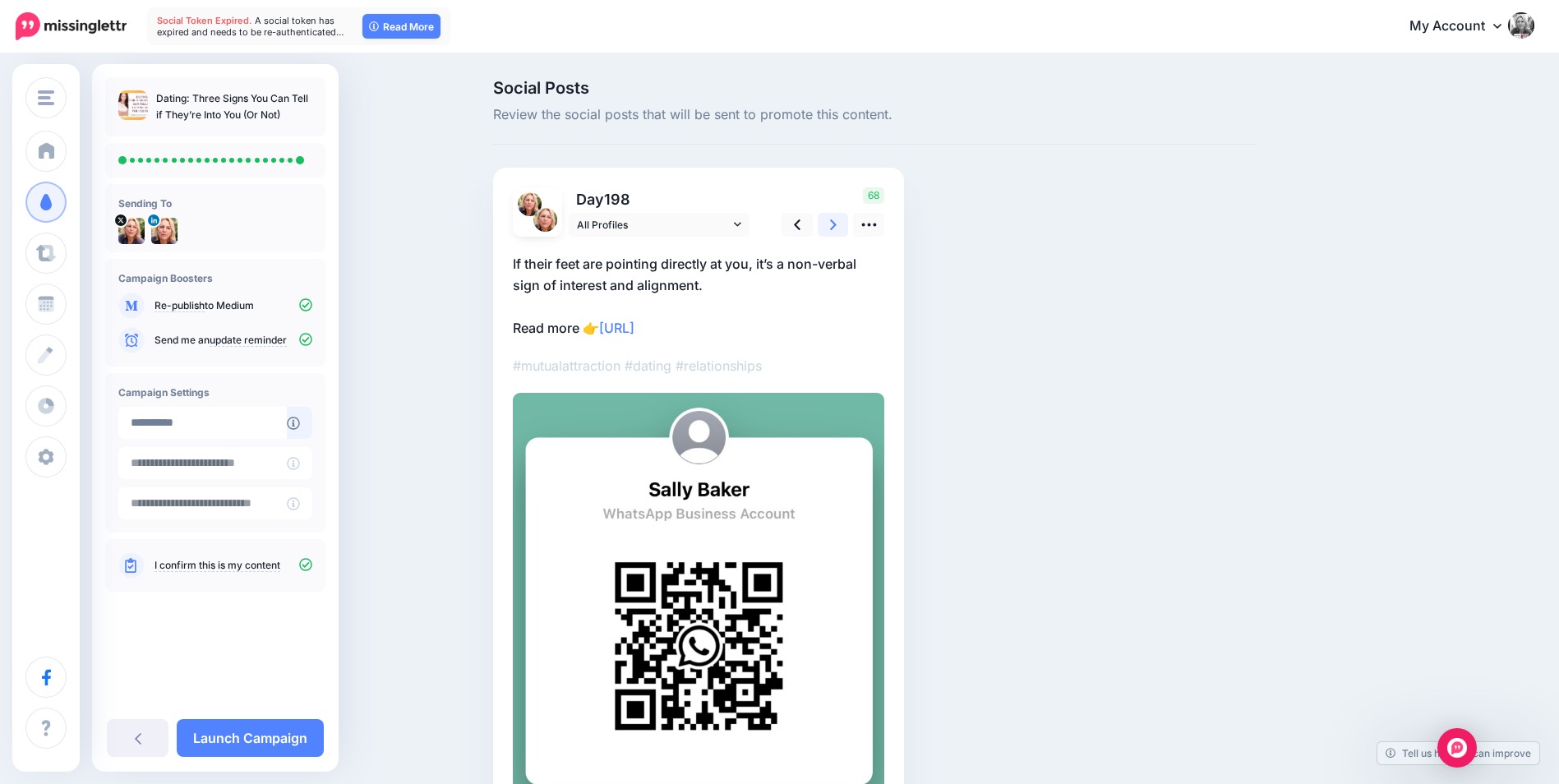
click at [848, 220] on link at bounding box center [833, 224] width 31 height 23
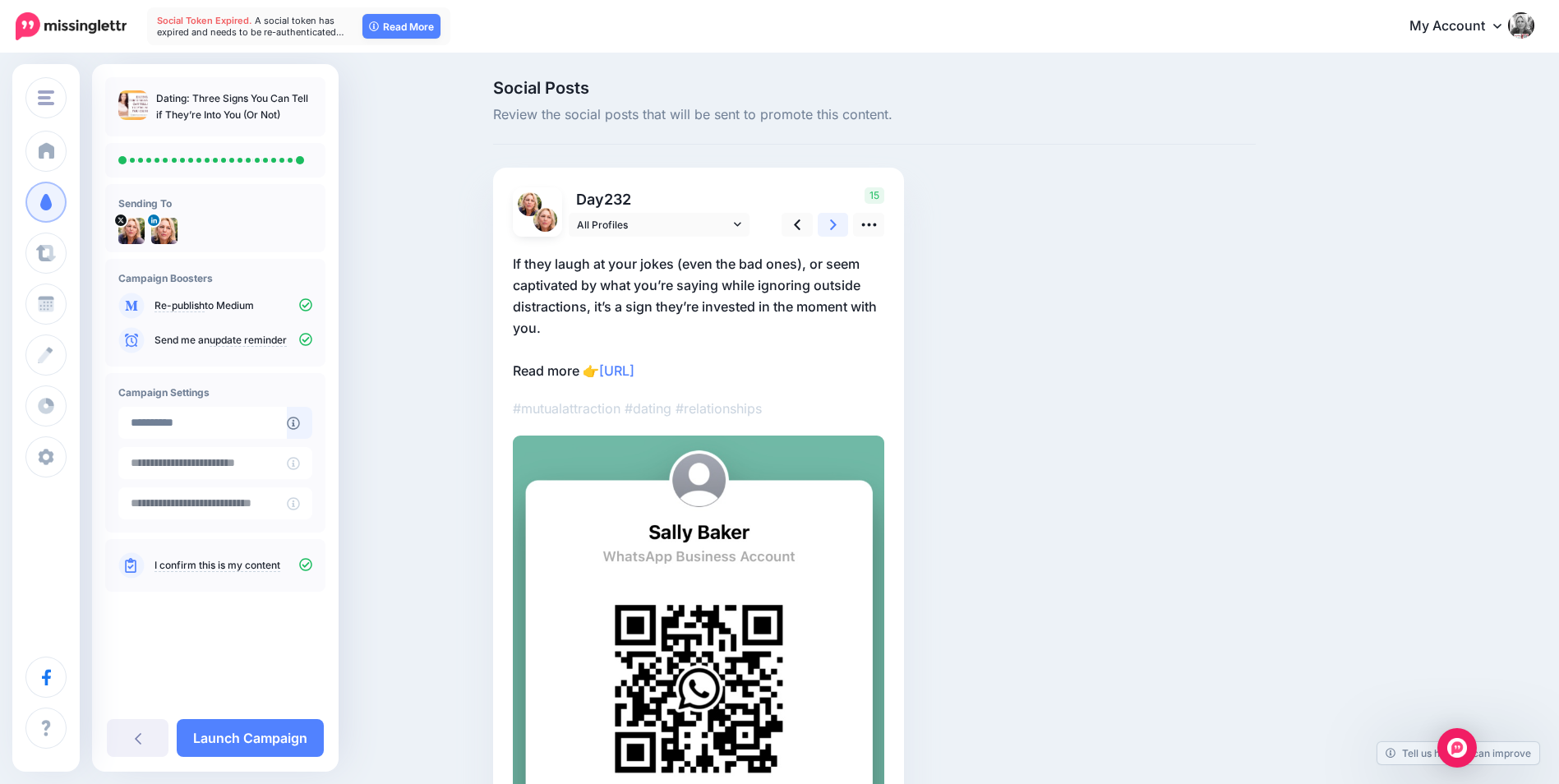
click at [848, 220] on link at bounding box center [833, 224] width 31 height 23
click at [848, 221] on link at bounding box center [839, 224] width 31 height 23
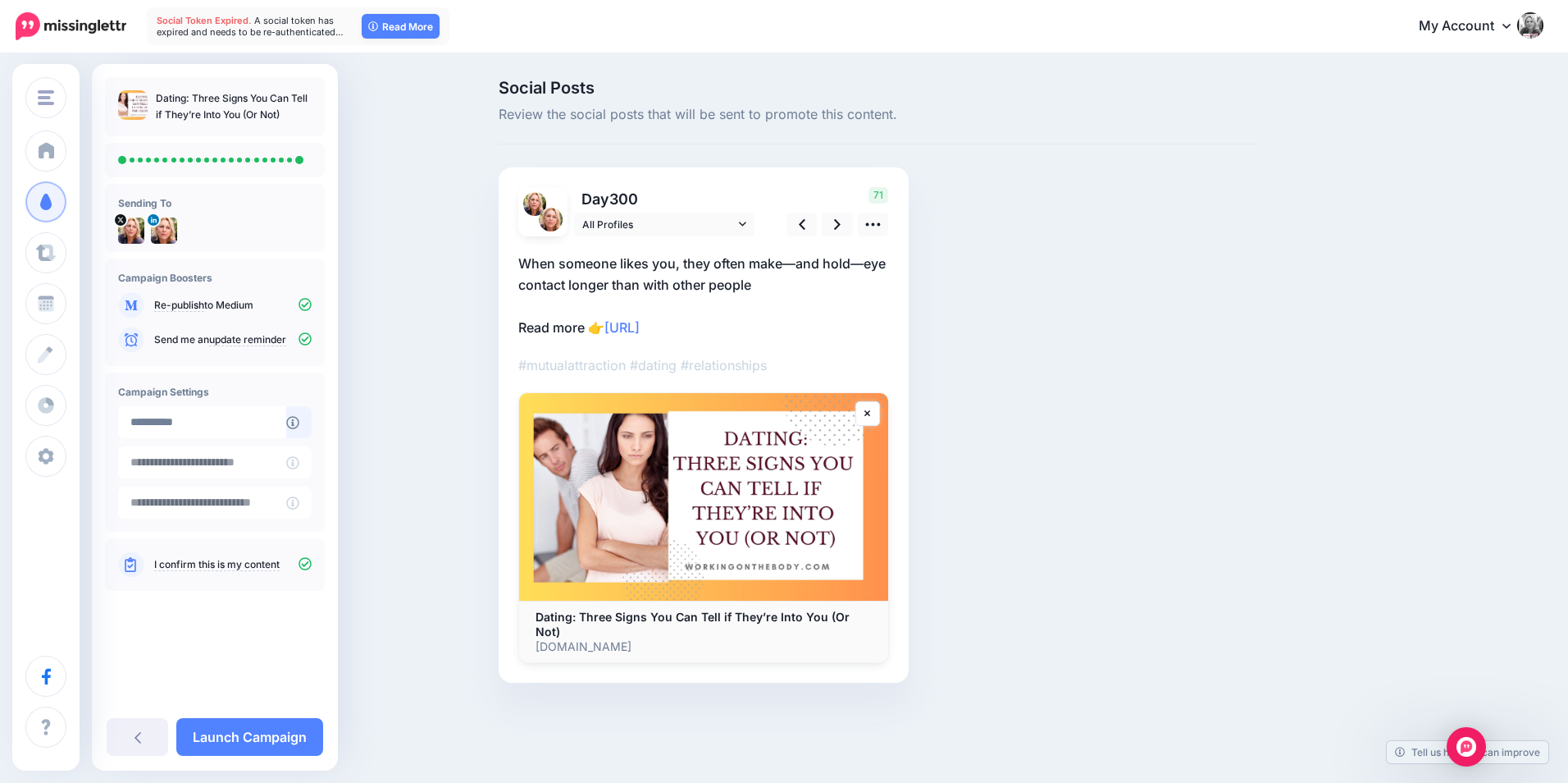
click at [384, 529] on div "Social Posts Review the social posts that will be sent to promote this content.…" at bounding box center [784, 406] width 1568 height 702
click at [269, 725] on link "Launch Campaign" at bounding box center [250, 736] width 147 height 38
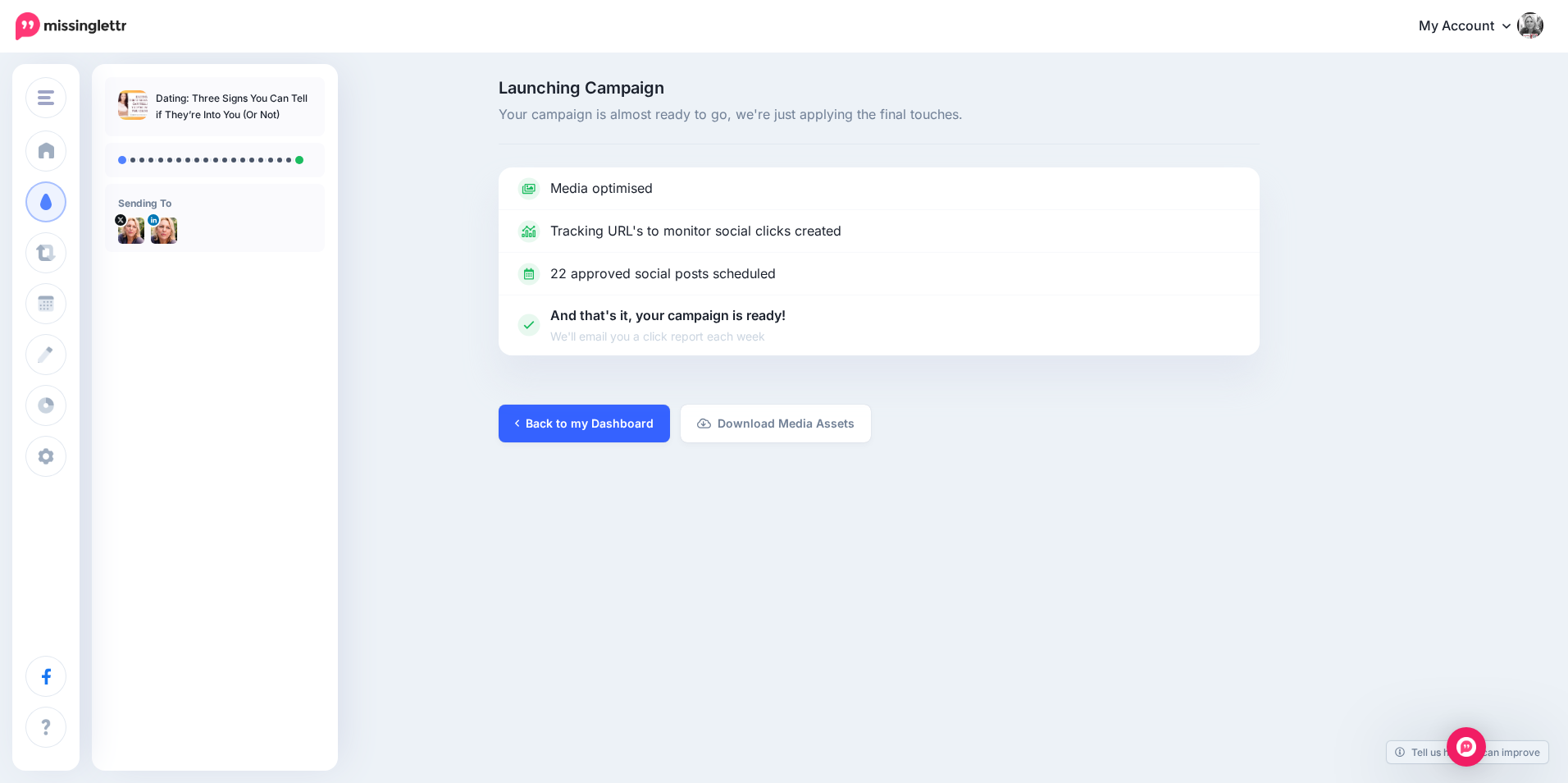
click at [565, 413] on link "Back to my Dashboard" at bounding box center [584, 423] width 171 height 38
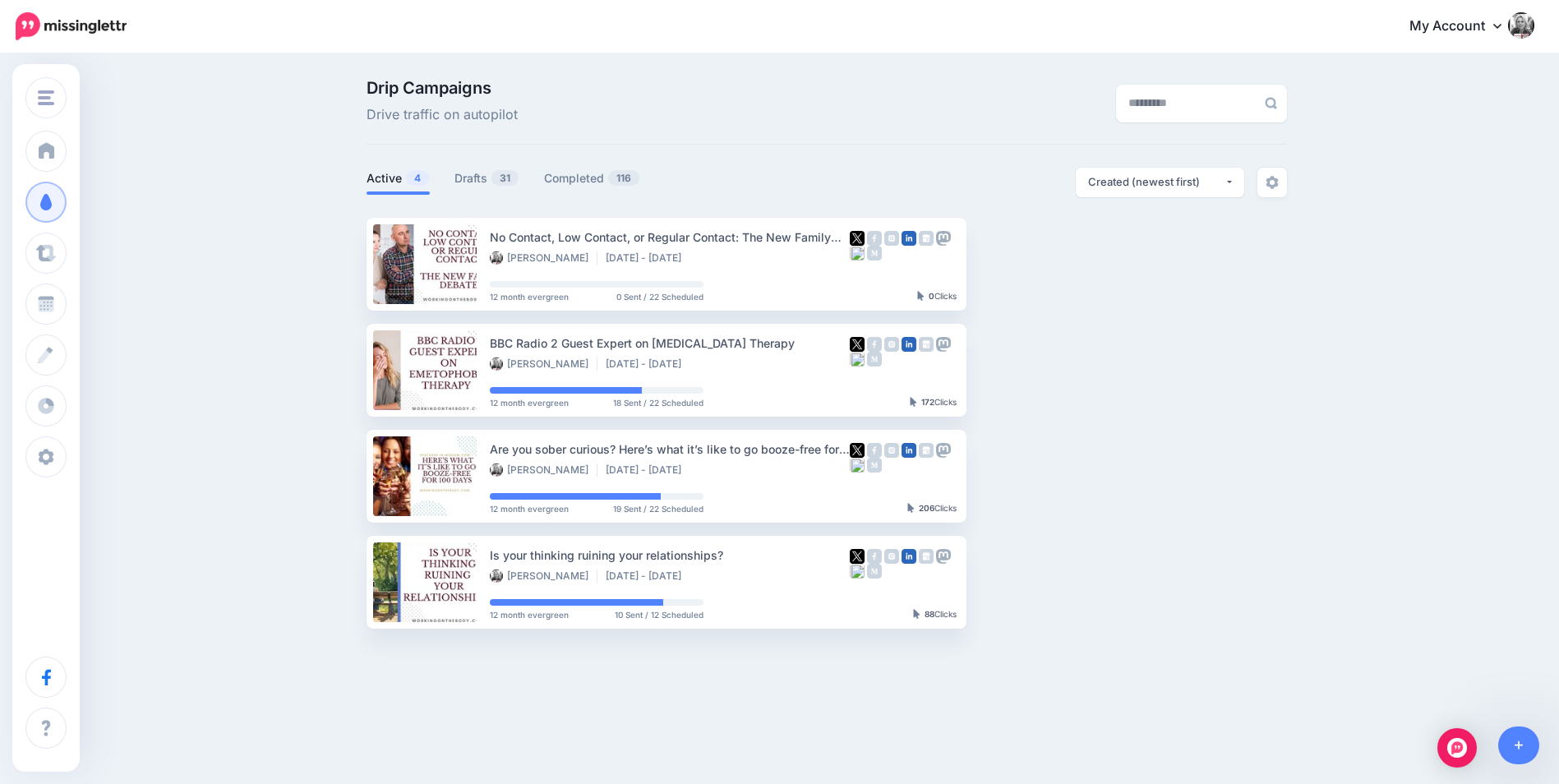
click at [1534, 27] on img at bounding box center [1520, 25] width 26 height 26
